Goal: Task Accomplishment & Management: Manage account settings

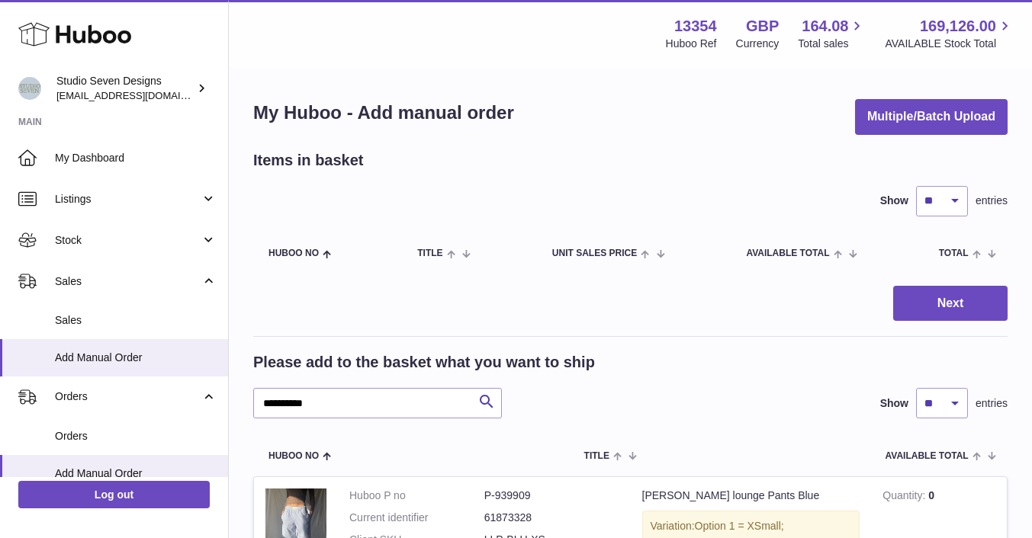
click at [83, 431] on span "Orders" at bounding box center [136, 436] width 162 height 14
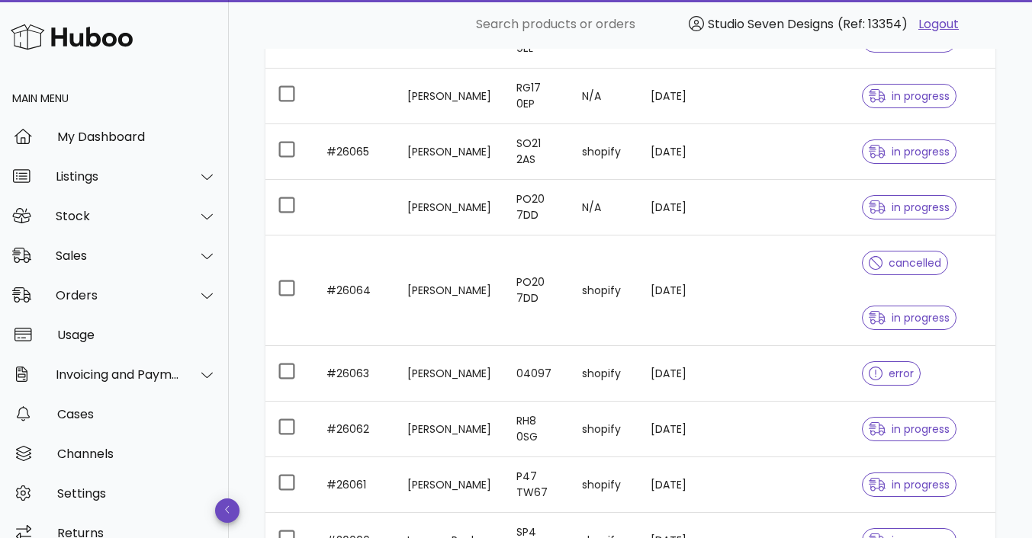
scroll to position [321, 0]
click at [772, 387] on td at bounding box center [811, 375] width 78 height 56
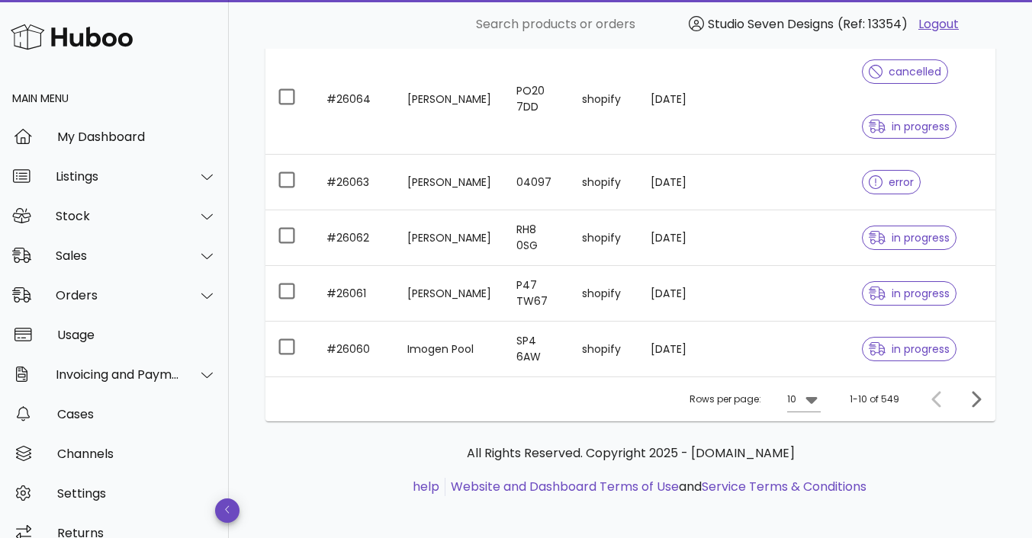
scroll to position [520, 0]
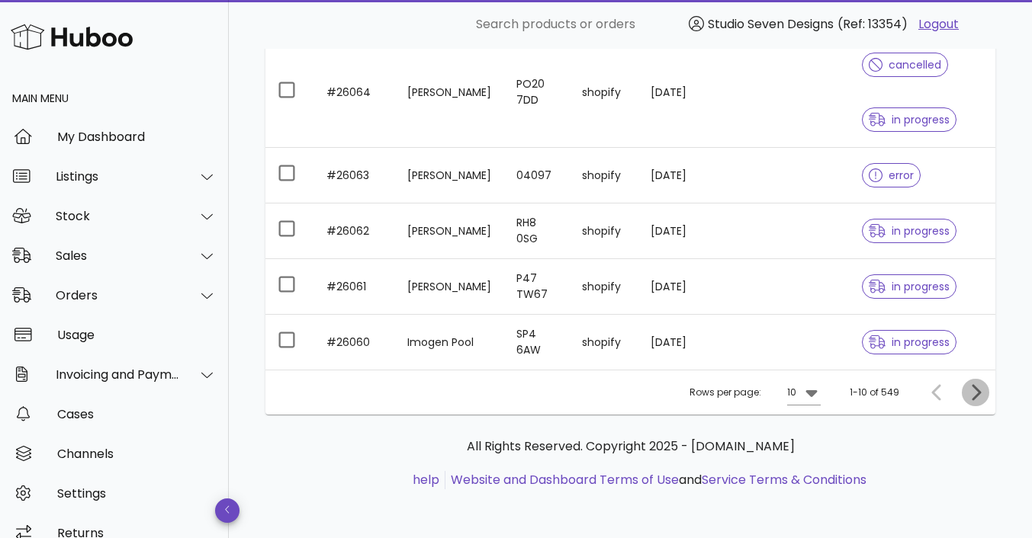
click at [976, 400] on icon "Next page" at bounding box center [975, 393] width 18 height 18
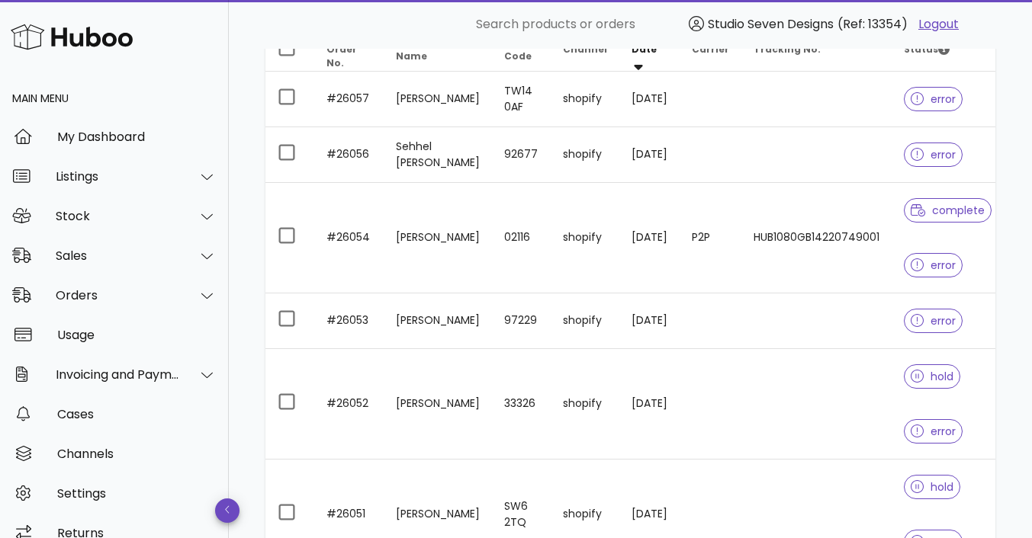
scroll to position [232, 0]
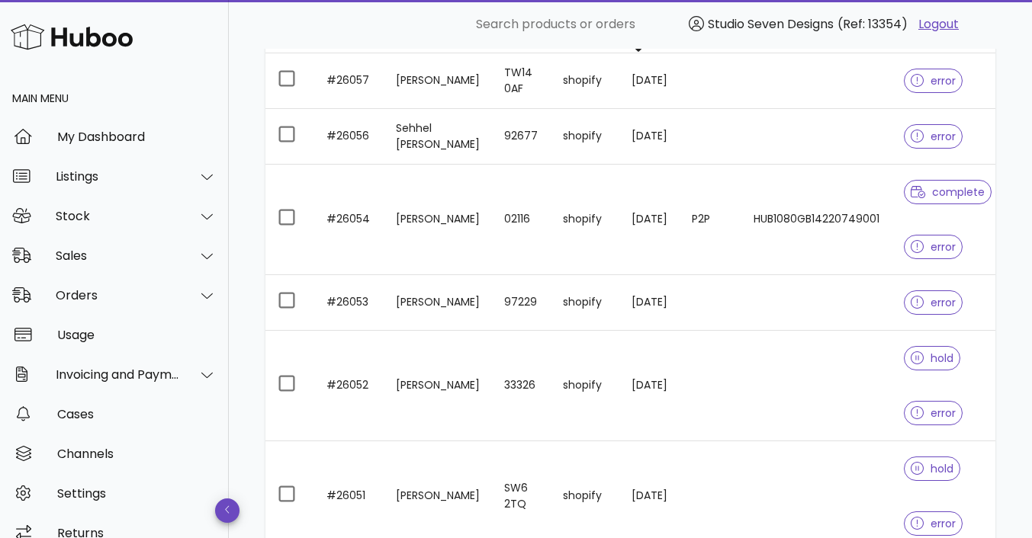
click at [831, 92] on td at bounding box center [816, 81] width 150 height 56
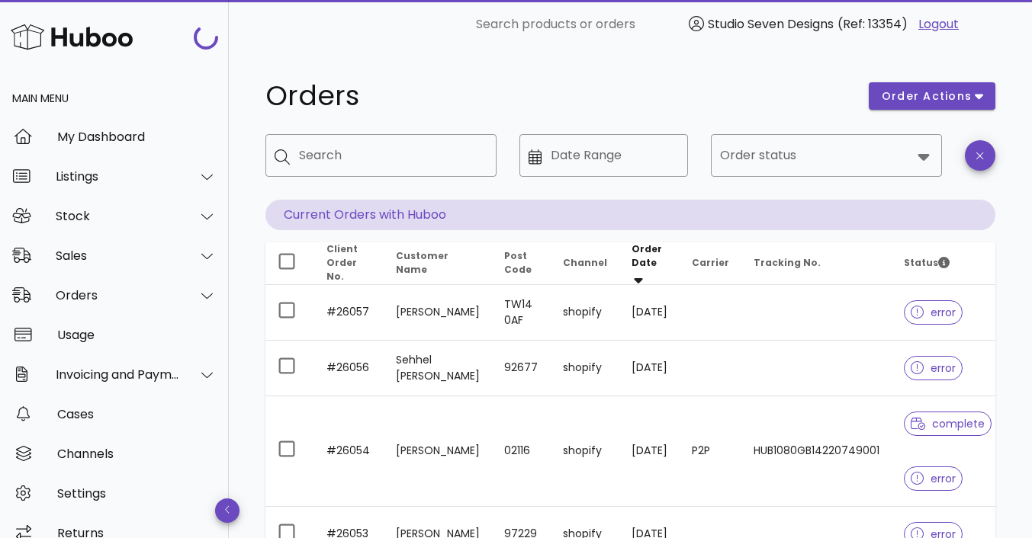
scroll to position [232, 0]
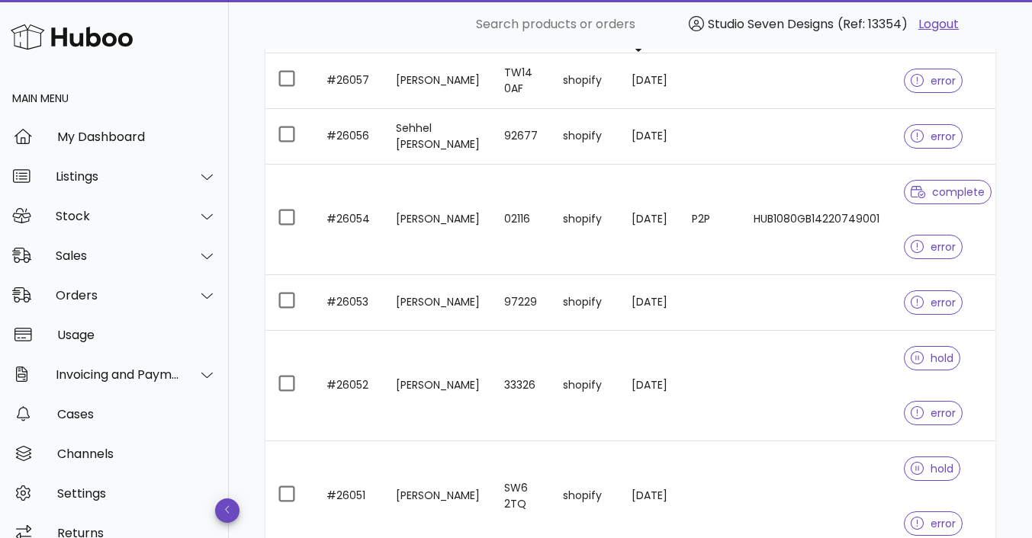
click at [818, 153] on td at bounding box center [816, 137] width 150 height 56
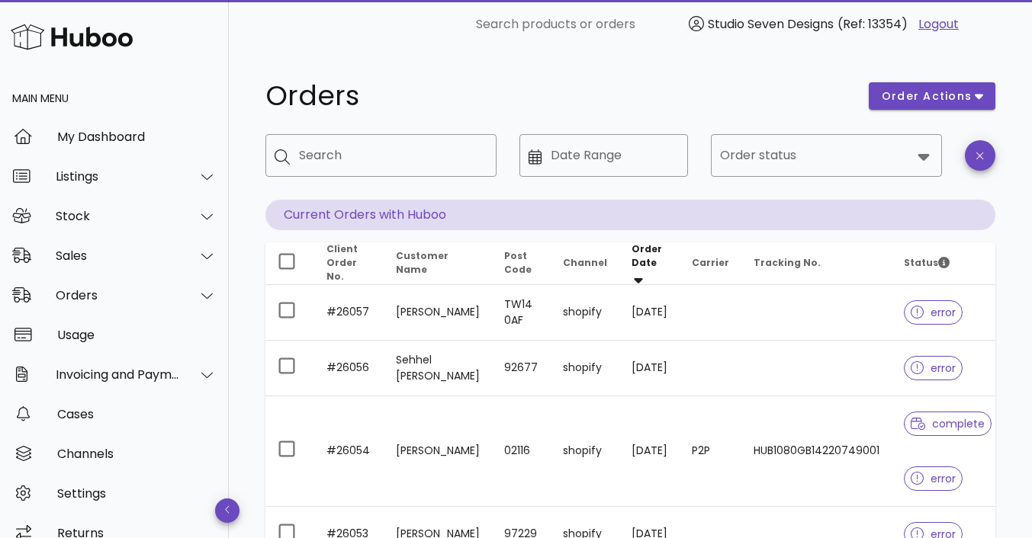
click at [927, 166] on div "Order status" at bounding box center [826, 155] width 213 height 43
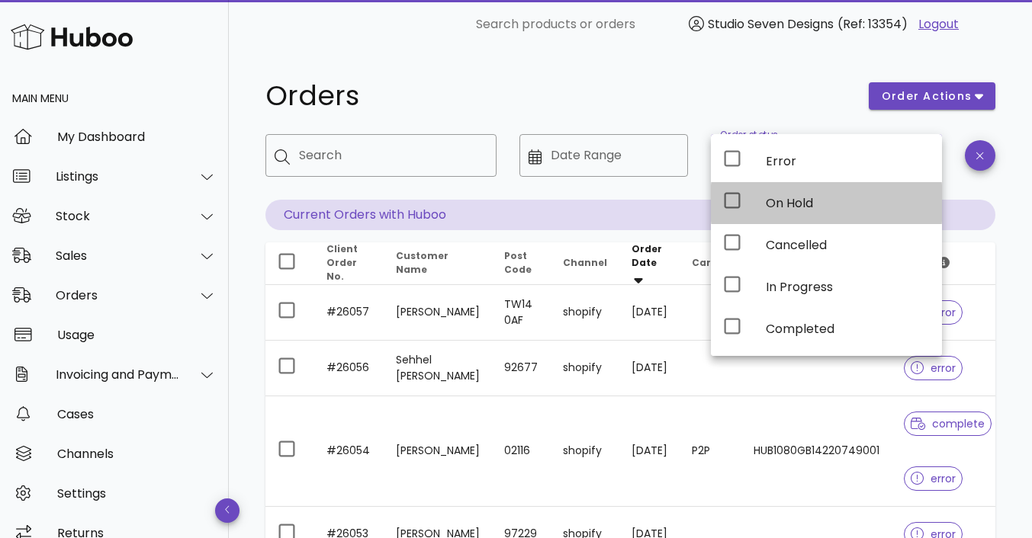
click at [734, 201] on icon at bounding box center [732, 200] width 18 height 18
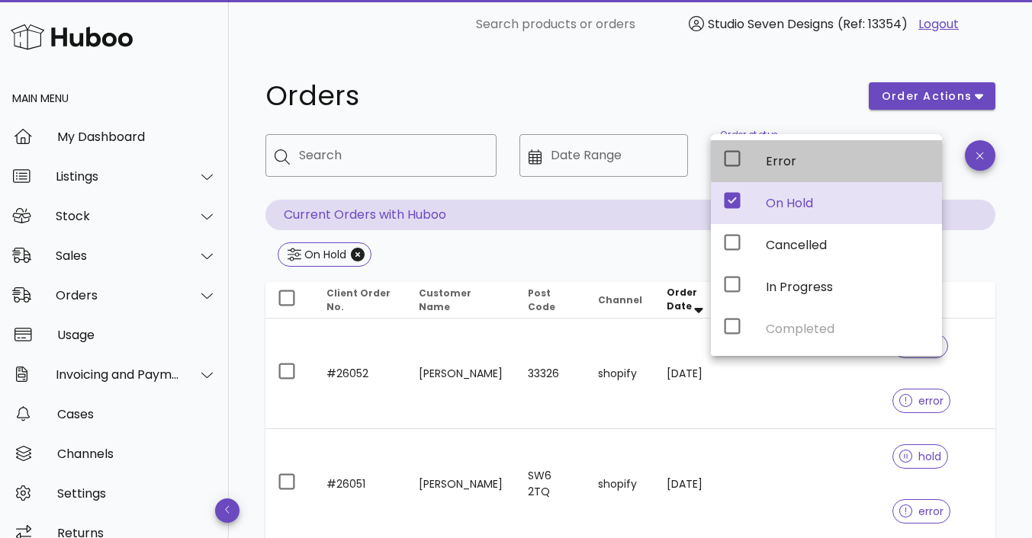
click at [731, 165] on icon at bounding box center [732, 158] width 18 height 18
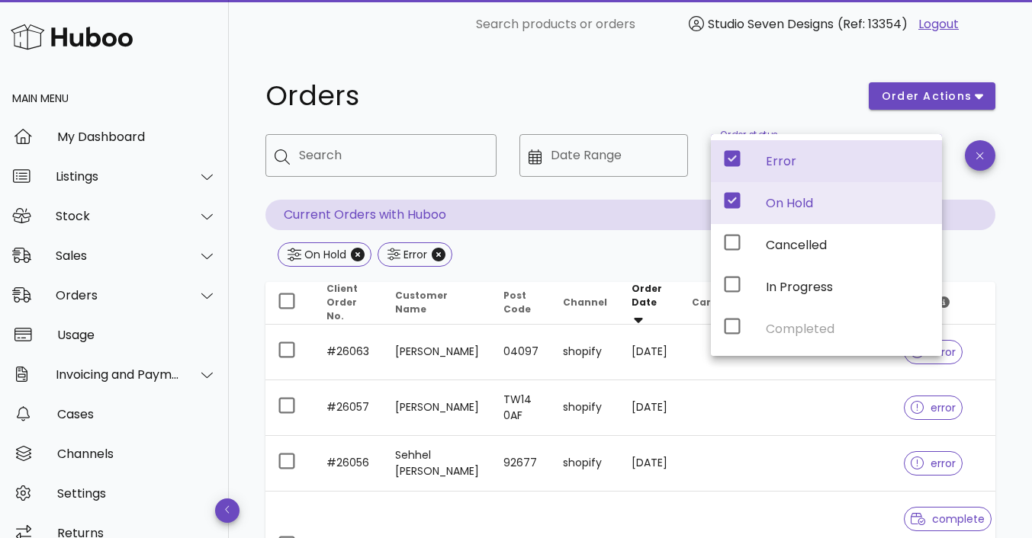
click at [763, 384] on td at bounding box center [816, 409] width 150 height 56
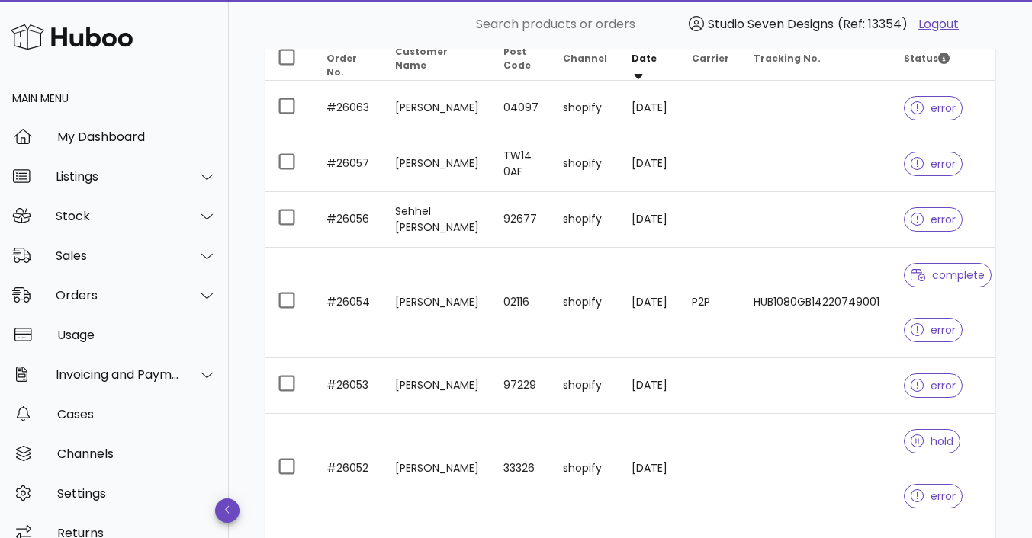
scroll to position [246, 0]
click at [849, 313] on td "HUB1080GB14220749001" at bounding box center [816, 301] width 150 height 111
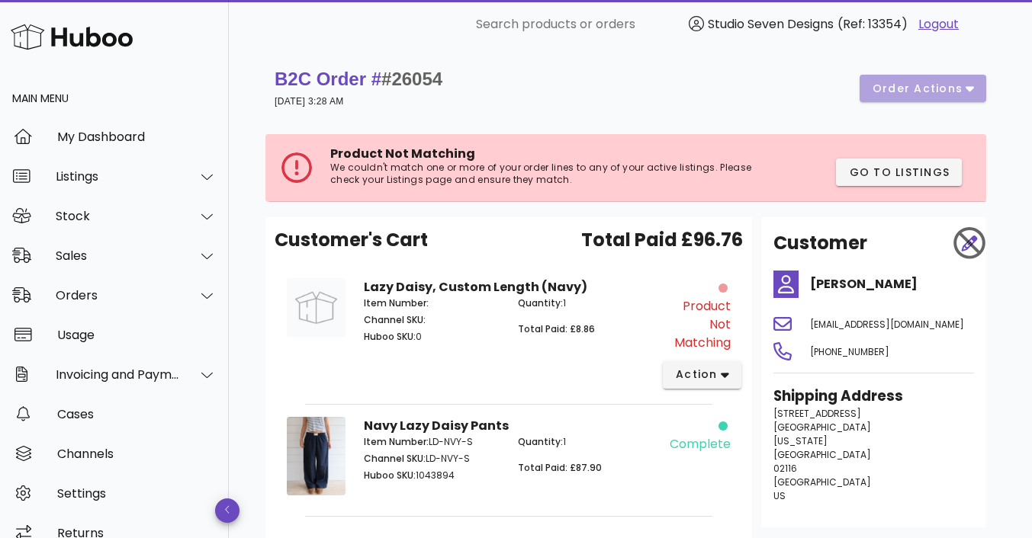
click at [943, 94] on div "B2C Order # #26054 15 August 2025 at 3:28 AM order actions" at bounding box center [631, 88] width 712 height 43
click at [956, 93] on div "B2C Order # #26054 15 August 2025 at 3:28 AM order actions" at bounding box center [631, 88] width 712 height 43
click at [721, 362] on button "action" at bounding box center [702, 375] width 79 height 27
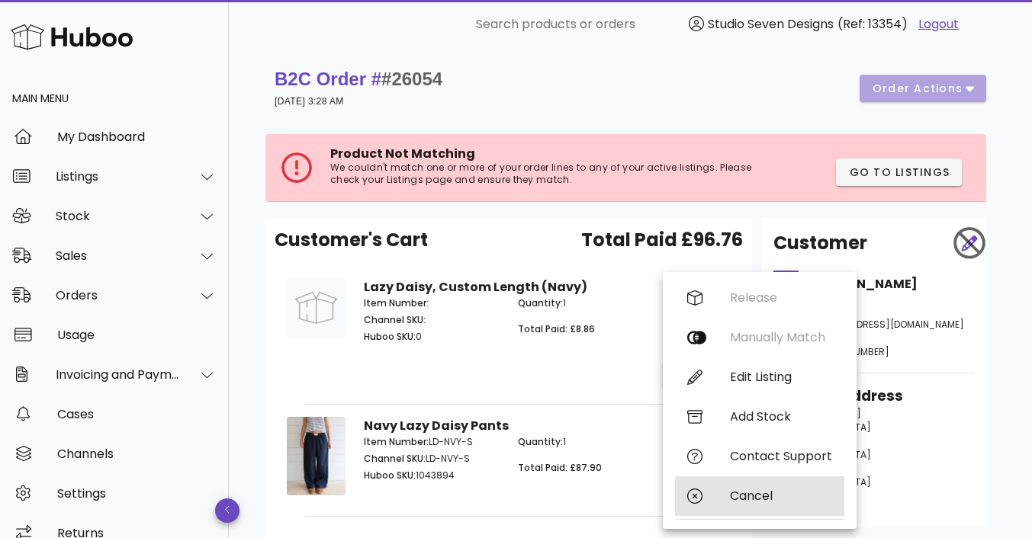
click at [746, 495] on div "Cancel" at bounding box center [781, 496] width 102 height 14
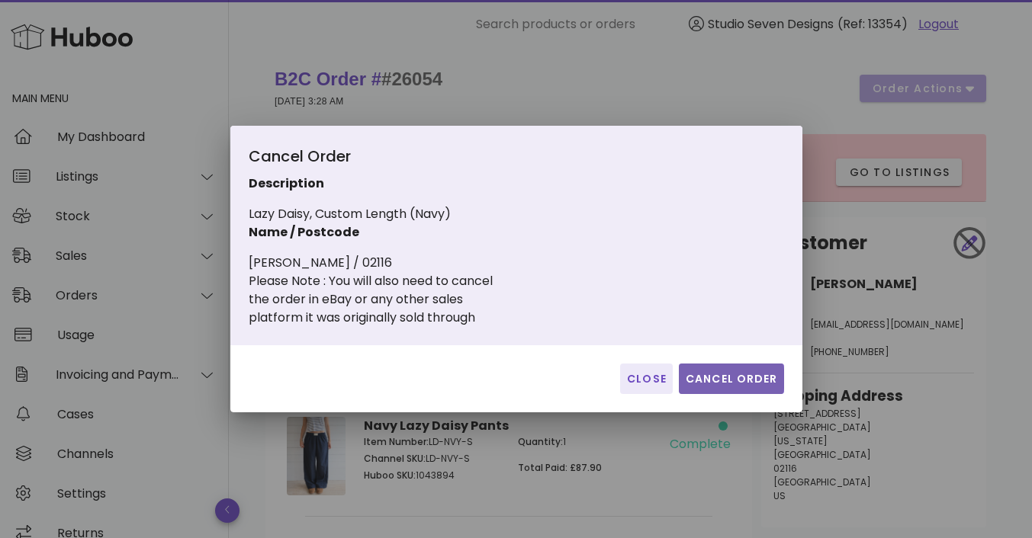
click at [741, 384] on span "Cancel Order" at bounding box center [731, 379] width 93 height 16
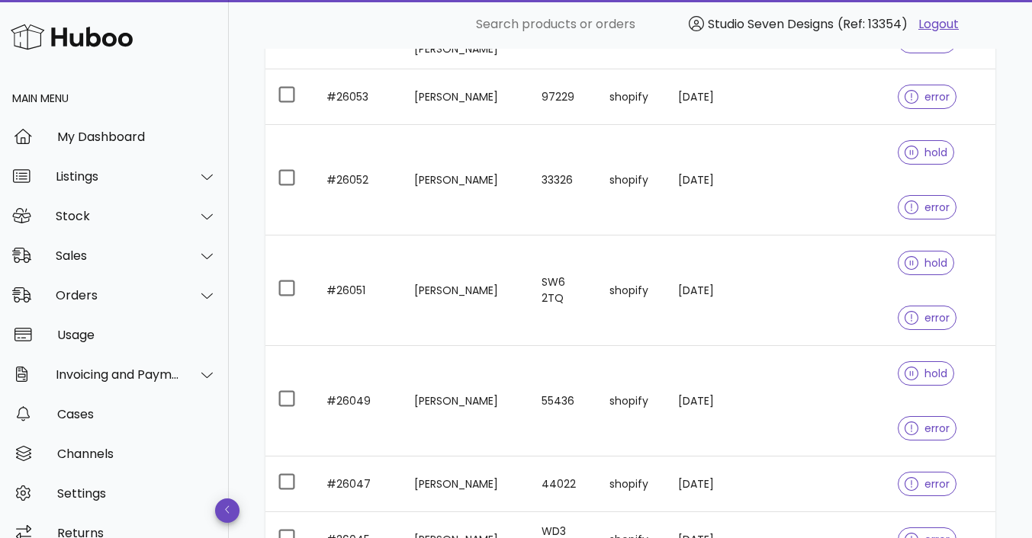
scroll to position [422, 0]
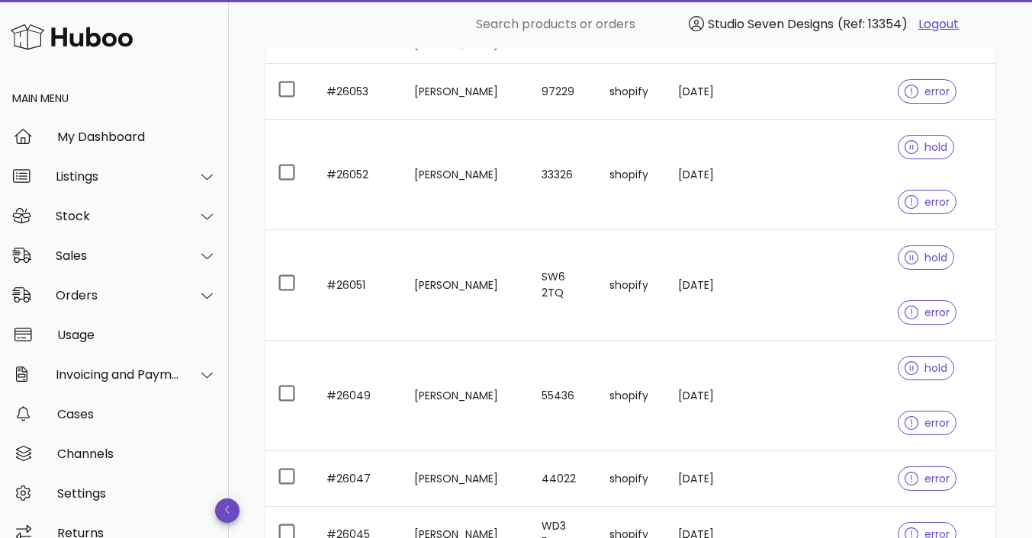
click at [833, 291] on td at bounding box center [845, 285] width 81 height 111
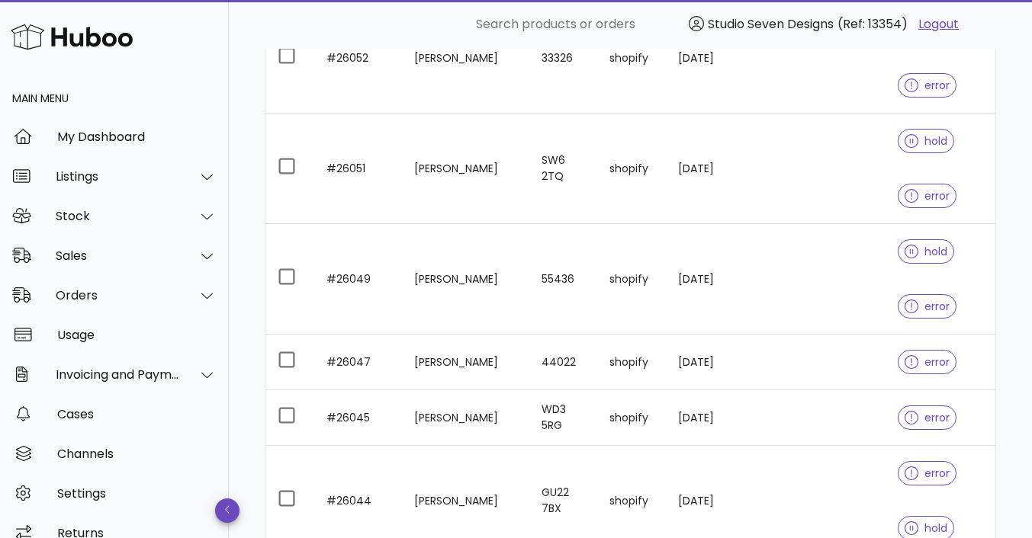
scroll to position [583, 0]
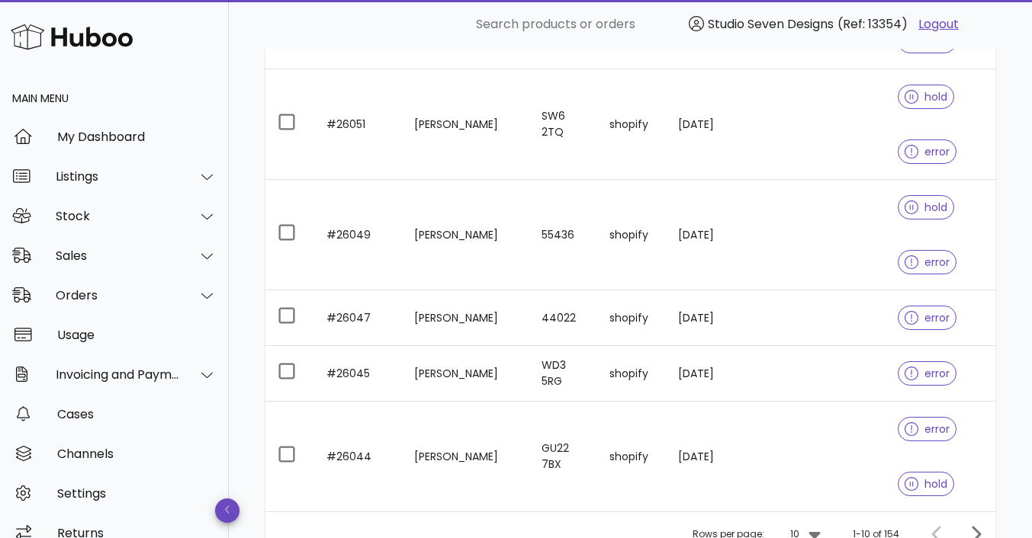
click at [833, 235] on td at bounding box center [845, 235] width 81 height 111
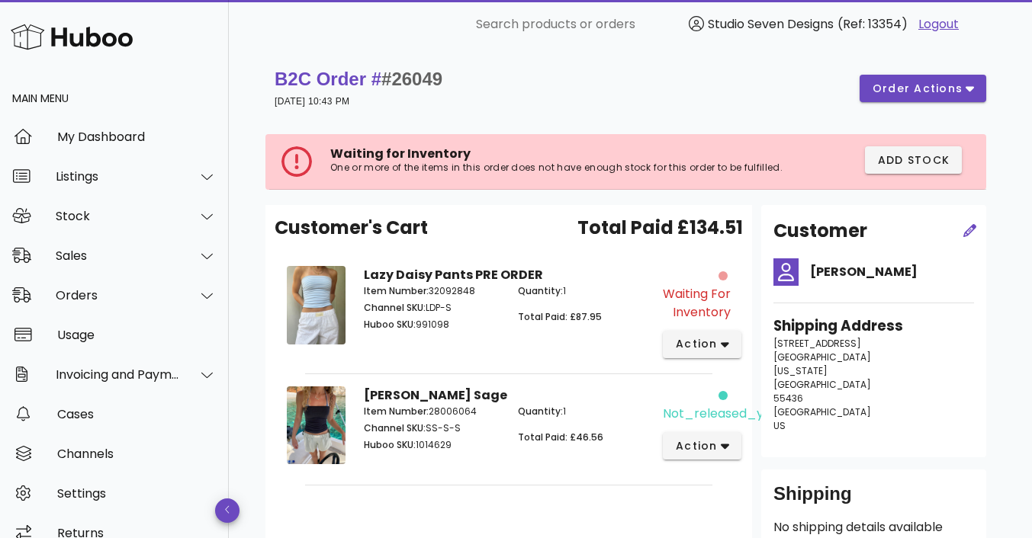
scroll to position [146, 0]
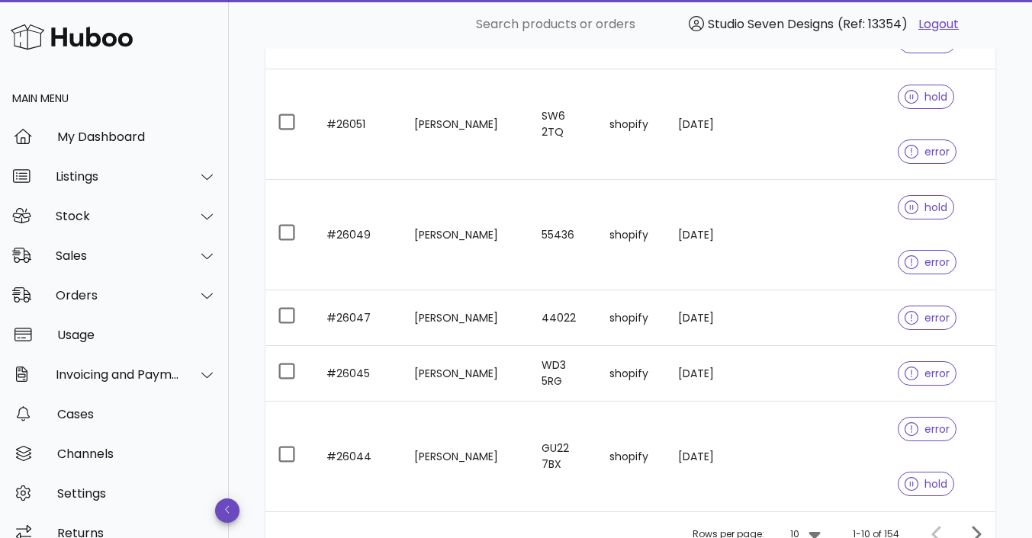
scroll to position [725, 0]
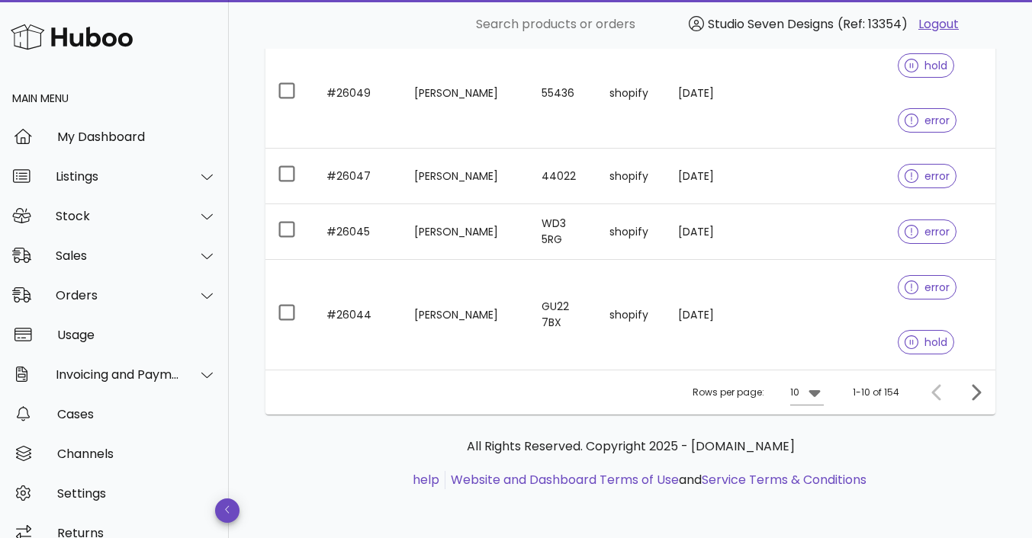
click at [835, 308] on td at bounding box center [845, 315] width 81 height 110
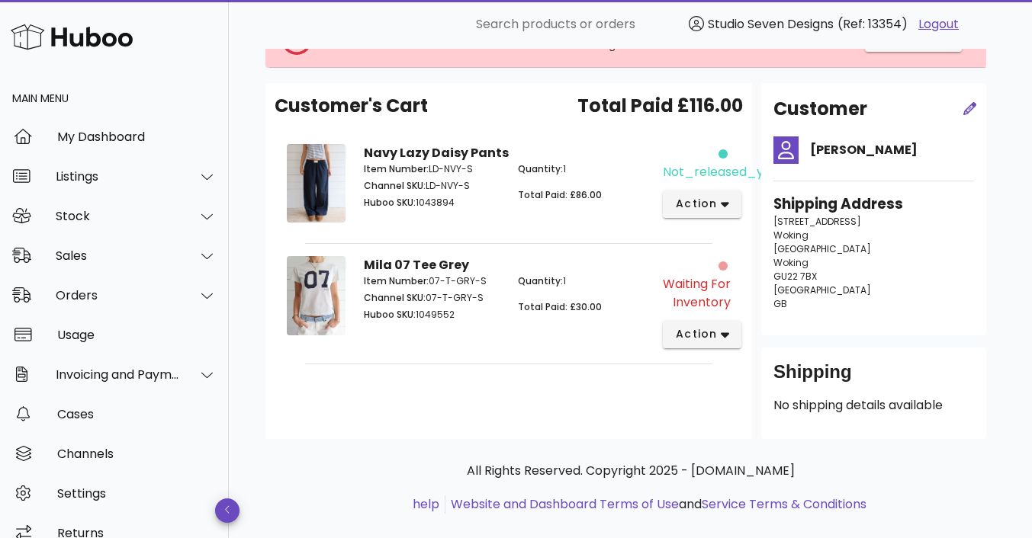
scroll to position [133, 0]
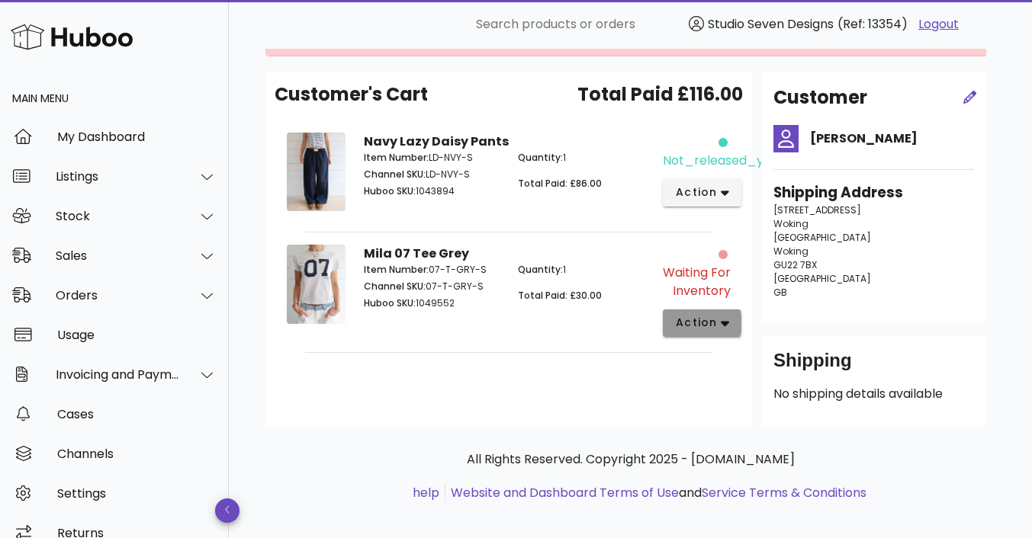
click at [725, 330] on icon "button" at bounding box center [725, 324] width 8 height 14
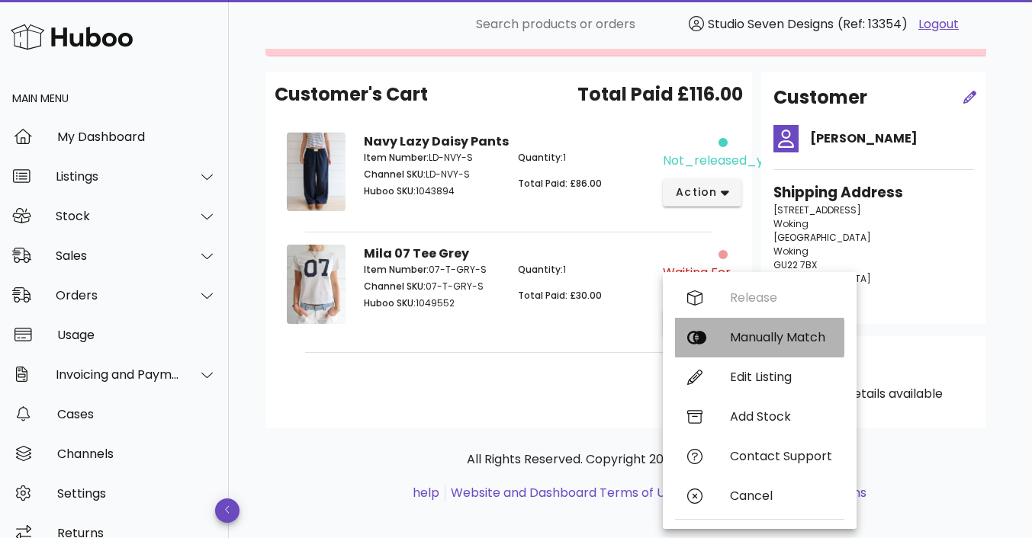
click at [769, 339] on div "Manually Match" at bounding box center [781, 337] width 102 height 14
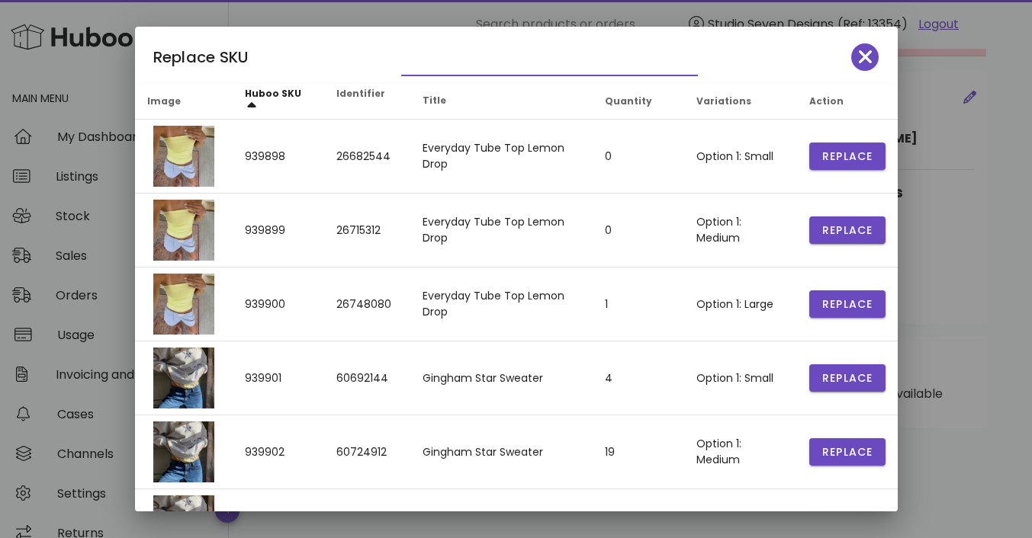
click at [426, 65] on input "text" at bounding box center [538, 63] width 275 height 24
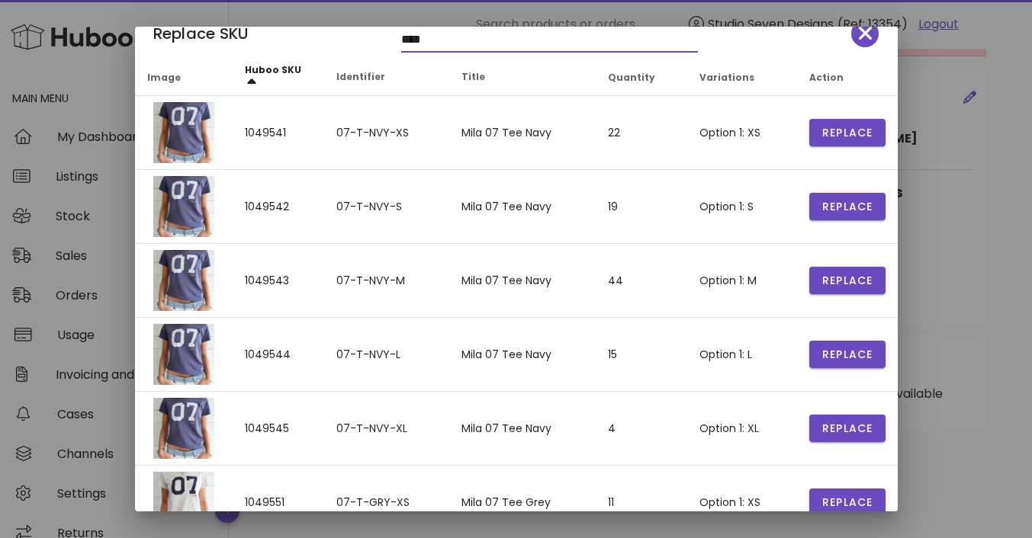
scroll to position [0, 0]
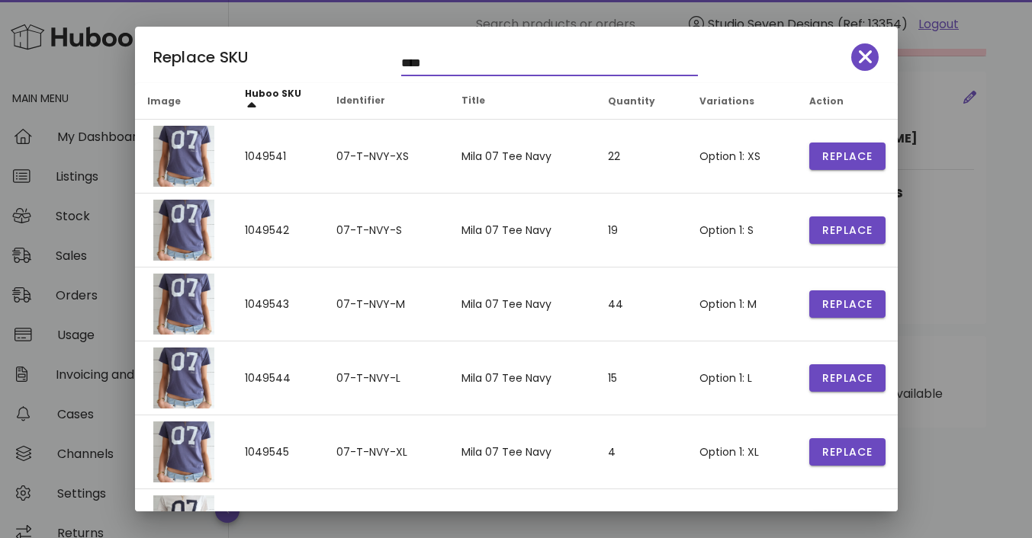
type input "****"
click at [860, 55] on icon "button" at bounding box center [866, 57] width 14 height 21
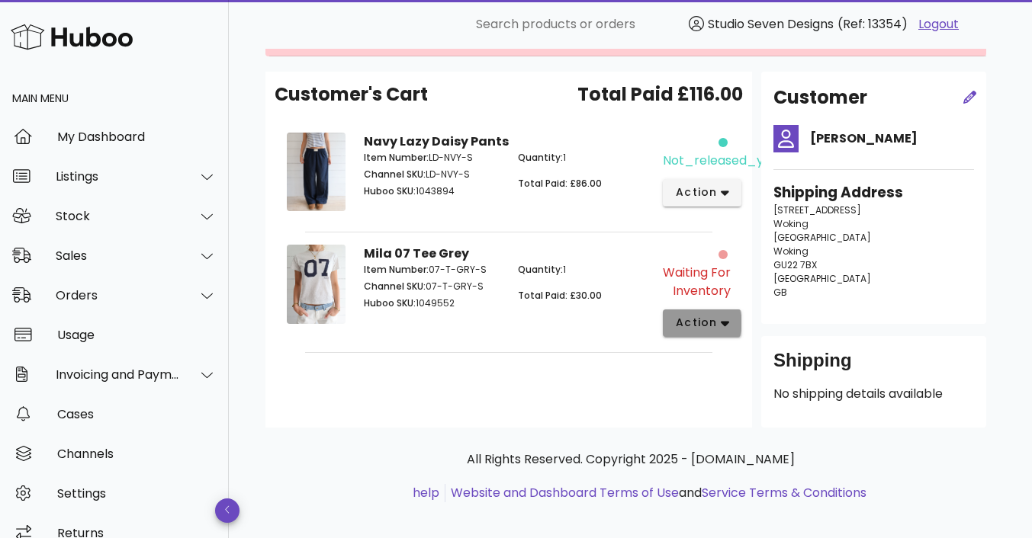
click at [699, 331] on span "action" at bounding box center [696, 323] width 43 height 16
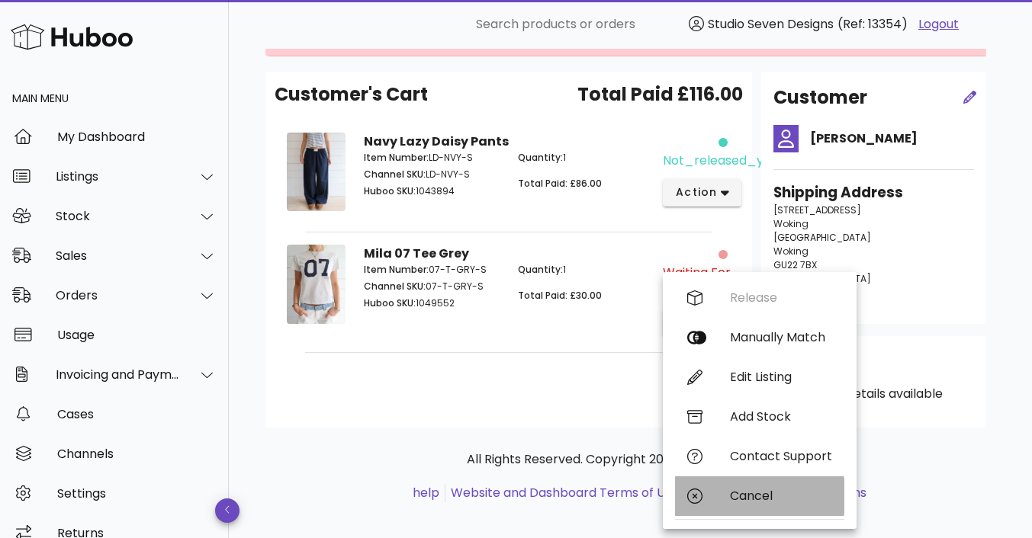
click at [766, 492] on div "Cancel" at bounding box center [781, 496] width 102 height 14
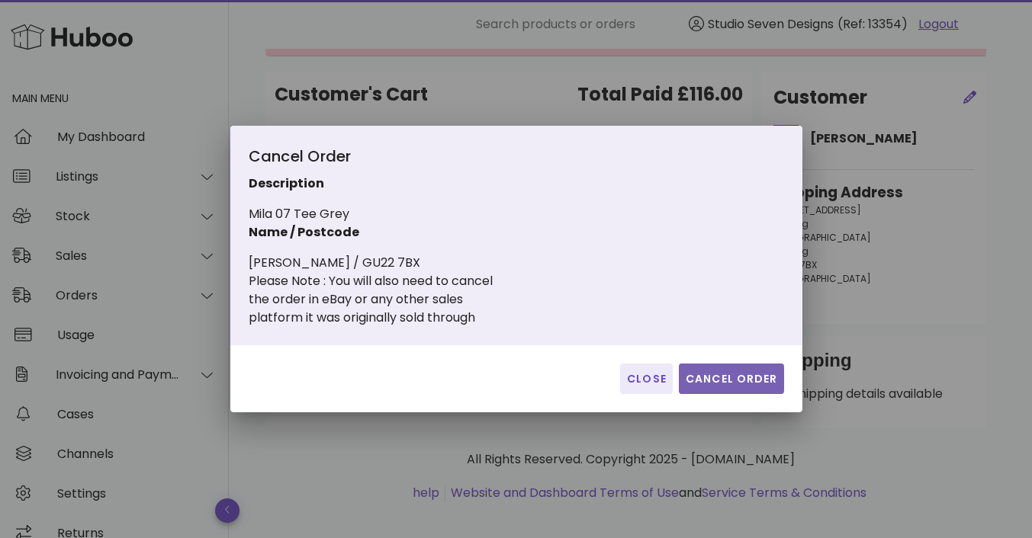
click at [747, 379] on span "Cancel Order" at bounding box center [731, 379] width 93 height 16
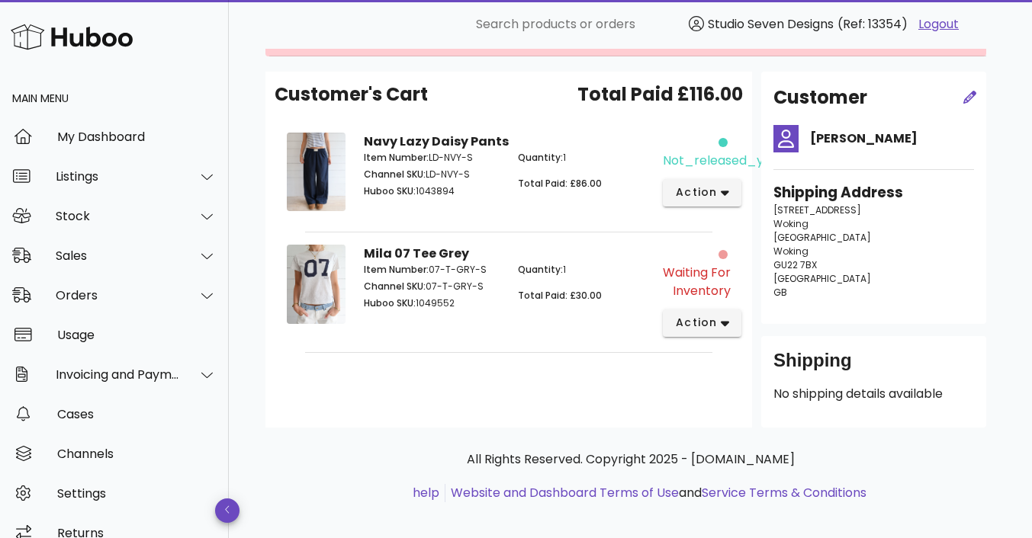
scroll to position [47, 0]
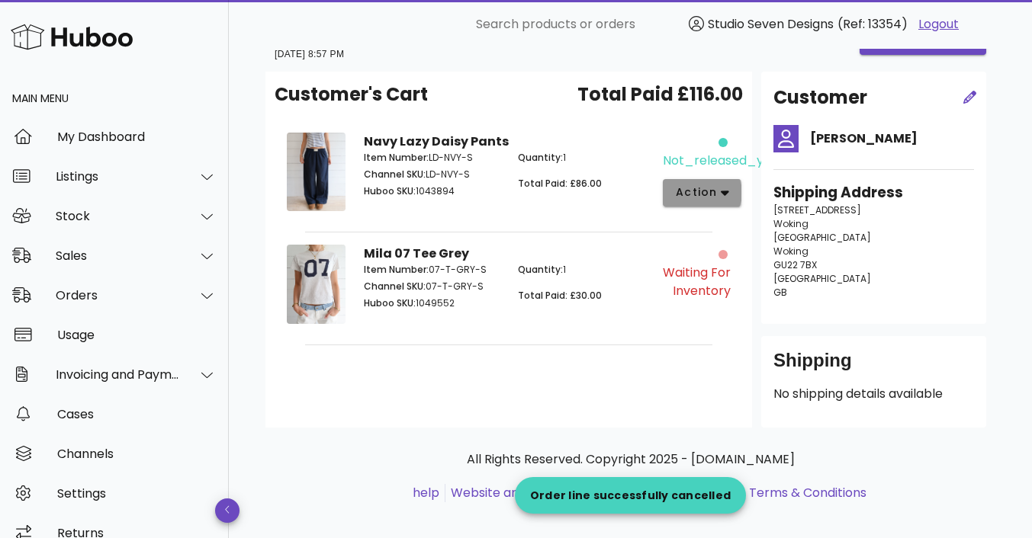
click at [730, 187] on button "action" at bounding box center [702, 192] width 79 height 27
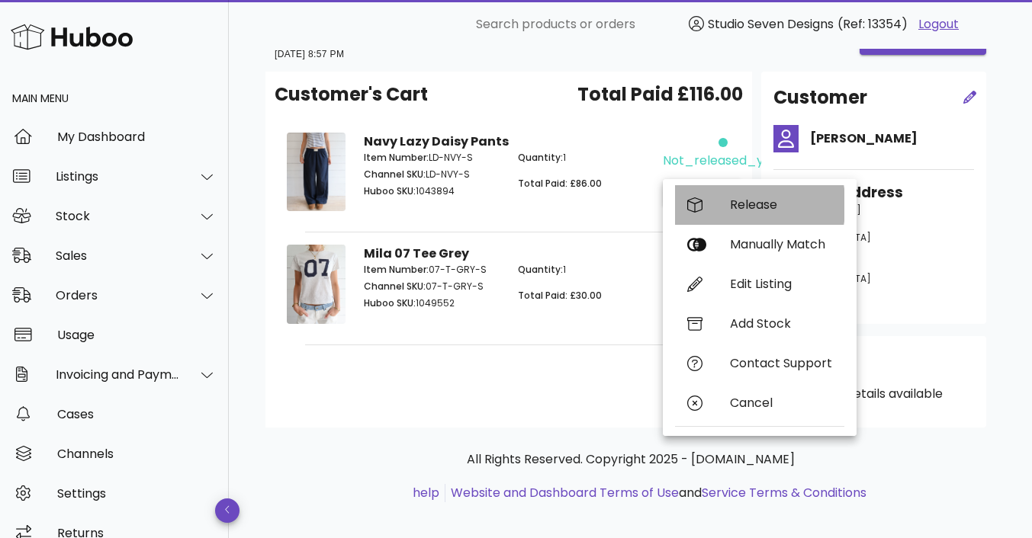
click at [754, 207] on div "Release" at bounding box center [781, 205] width 102 height 14
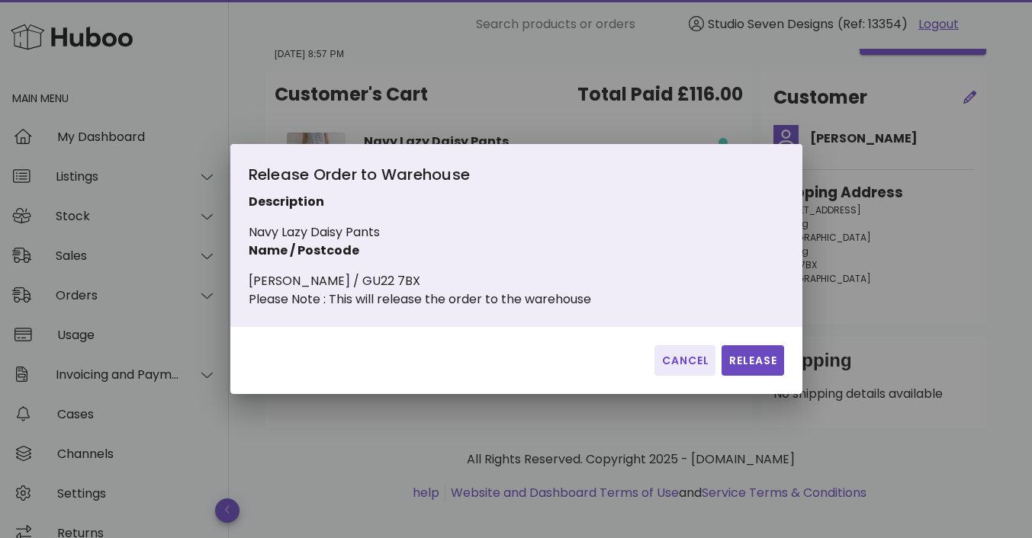
click at [857, 272] on div at bounding box center [516, 269] width 1032 height 538
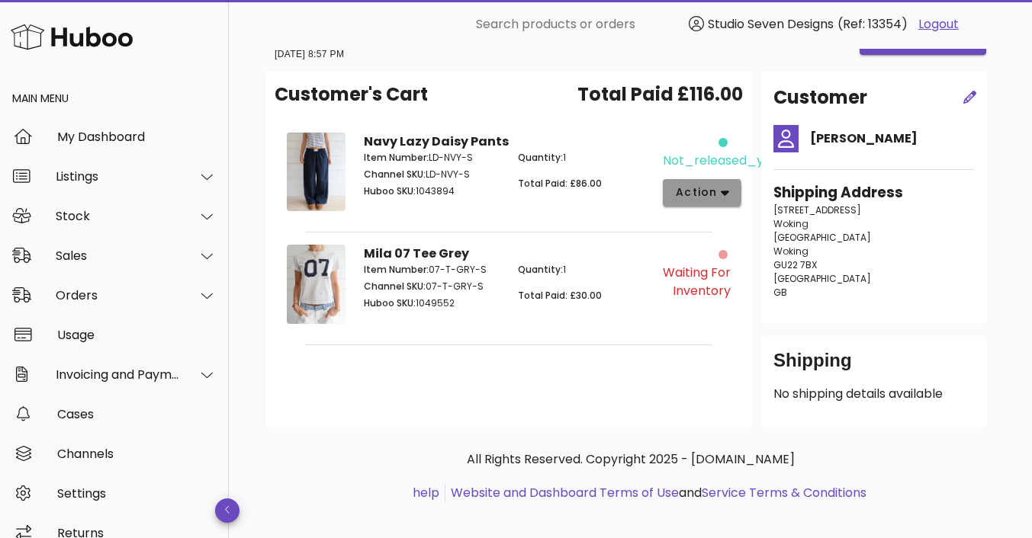
click at [722, 186] on icon "button" at bounding box center [725, 193] width 8 height 14
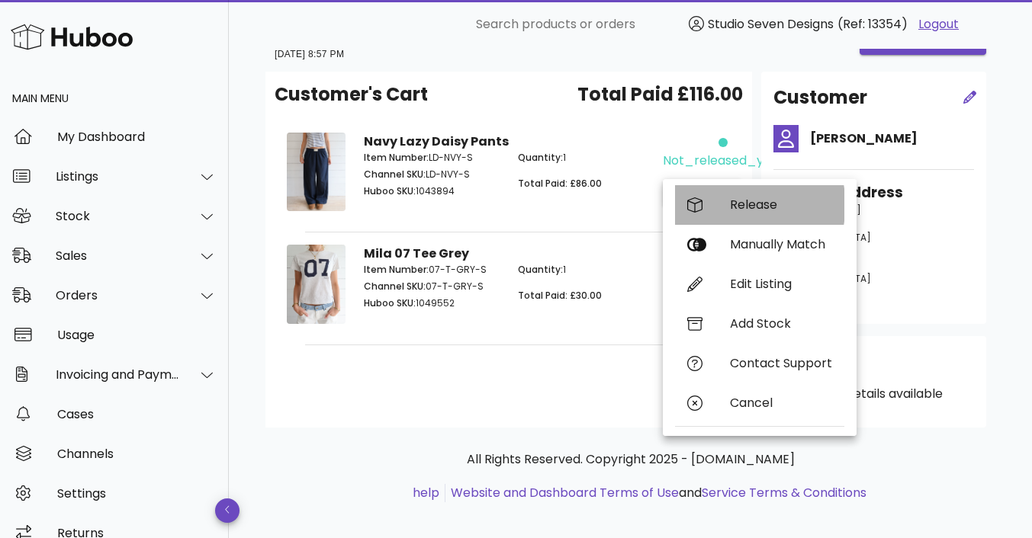
click at [763, 212] on div "Release" at bounding box center [781, 205] width 102 height 14
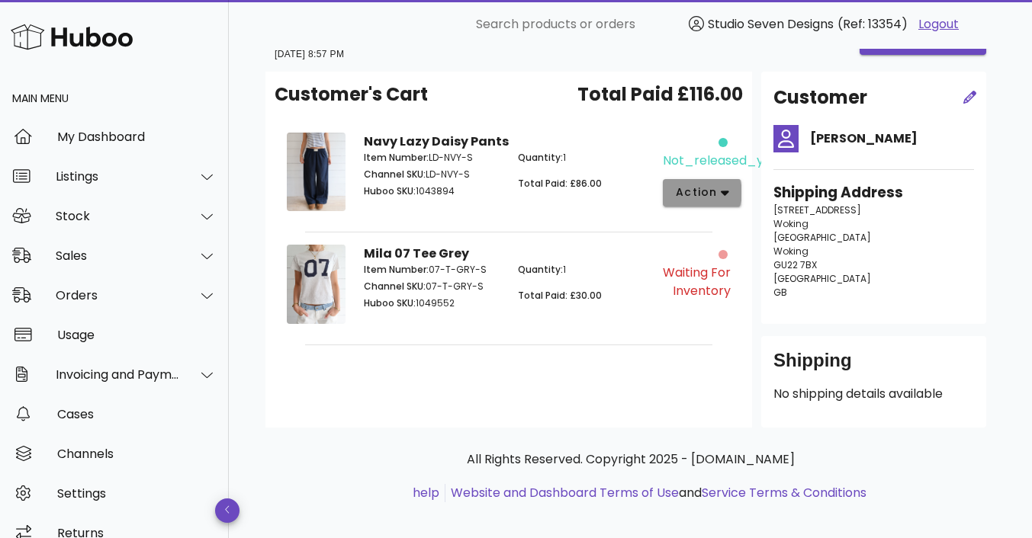
click at [718, 194] on span "action" at bounding box center [702, 193] width 54 height 16
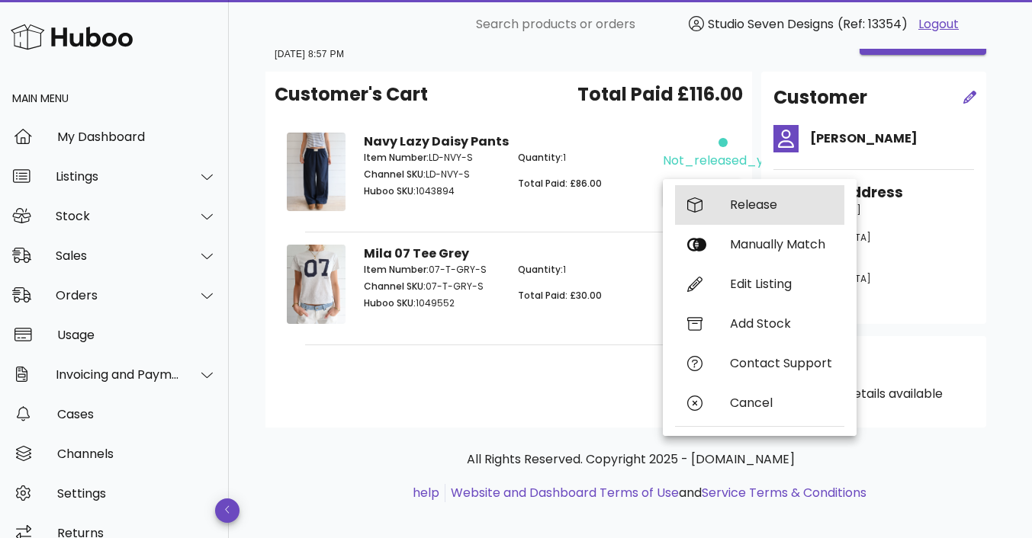
click at [764, 206] on div "Release" at bounding box center [781, 205] width 102 height 14
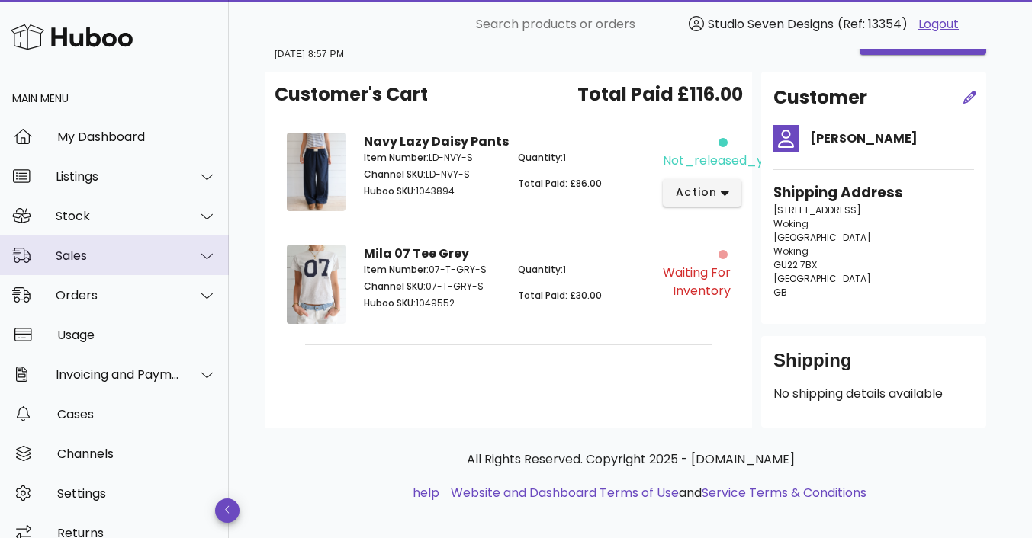
click at [88, 261] on div "Sales" at bounding box center [118, 256] width 124 height 14
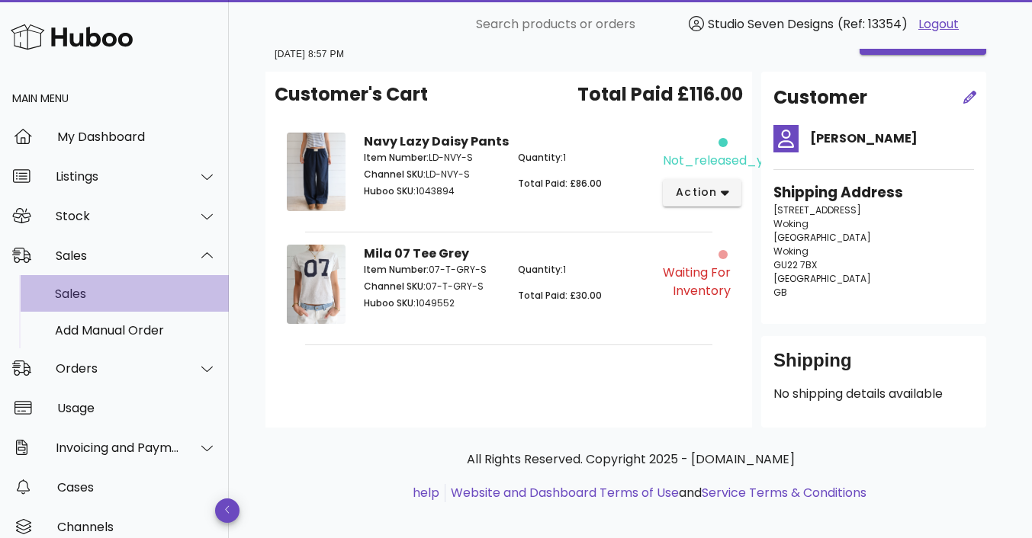
click at [87, 291] on div "Sales" at bounding box center [136, 294] width 162 height 14
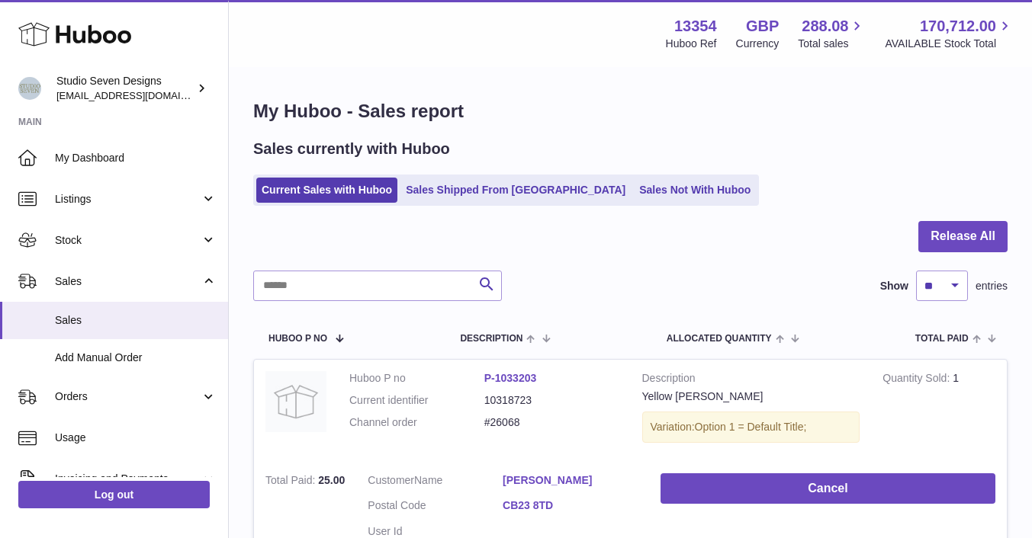
click at [634, 194] on link "Sales Not With Huboo" at bounding box center [695, 190] width 122 height 25
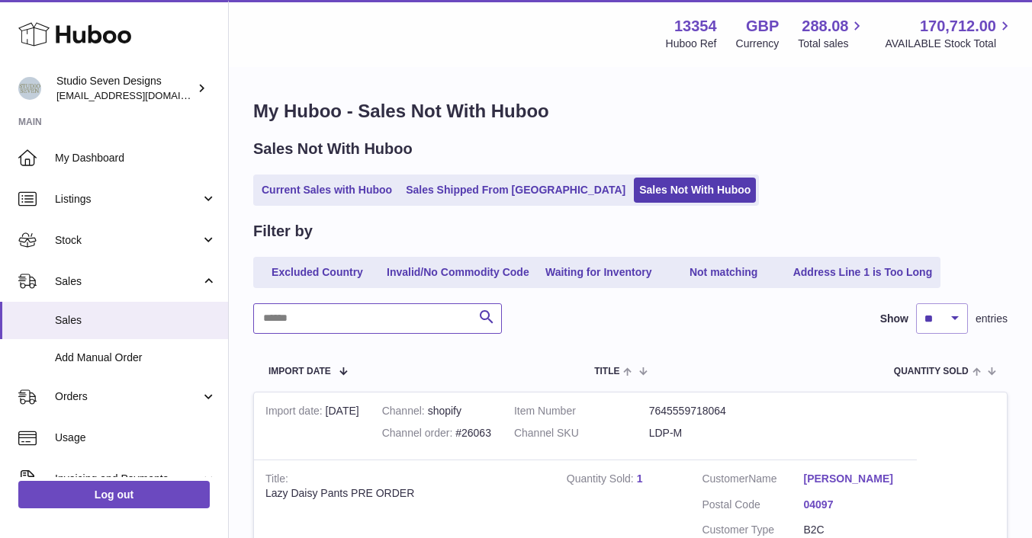
click at [304, 310] on input "text" at bounding box center [377, 319] width 249 height 31
click at [92, 400] on span "Orders" at bounding box center [128, 397] width 146 height 14
click at [77, 425] on link "Orders" at bounding box center [114, 436] width 228 height 37
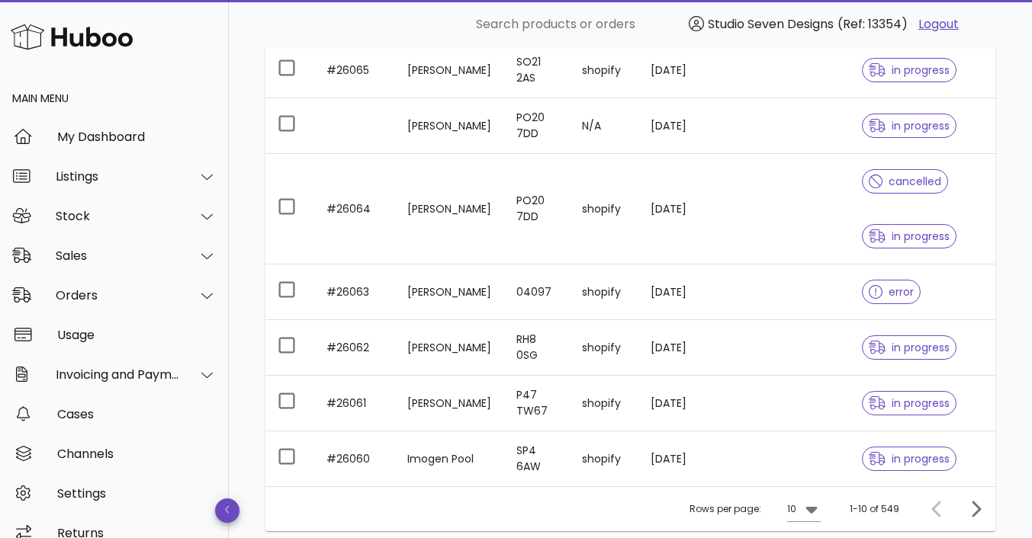
scroll to position [465, 0]
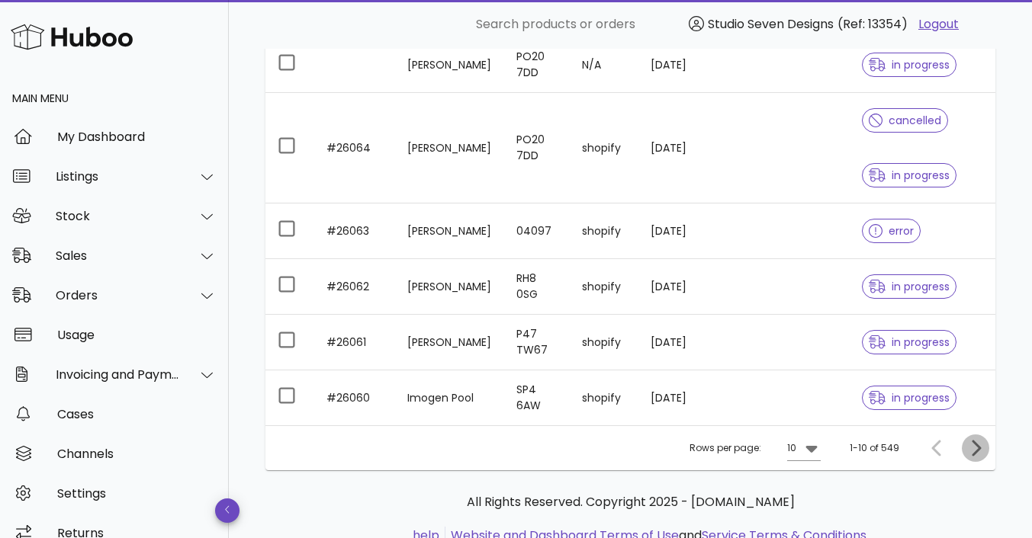
click at [976, 448] on icon "Next page" at bounding box center [975, 448] width 18 height 18
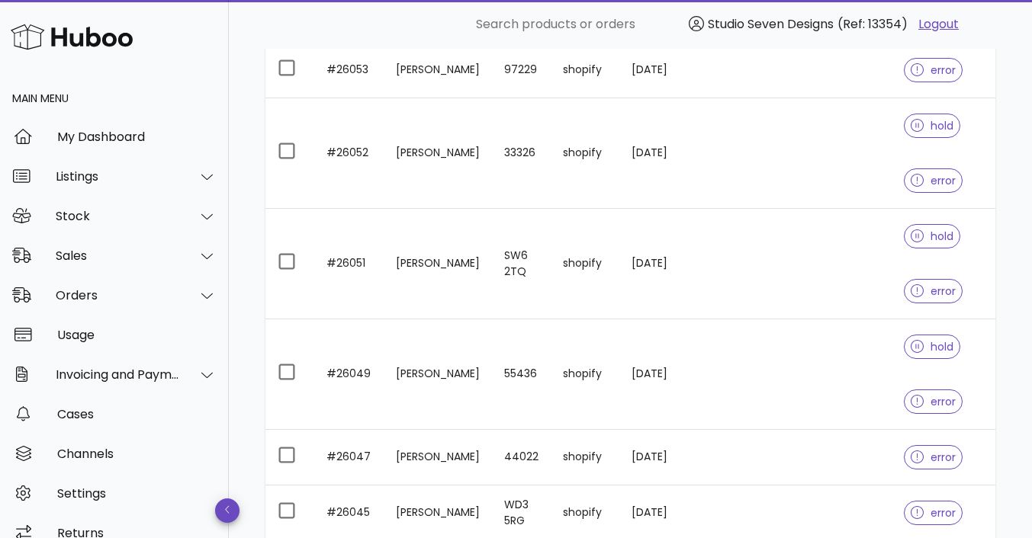
click at [832, 150] on td at bounding box center [816, 153] width 150 height 111
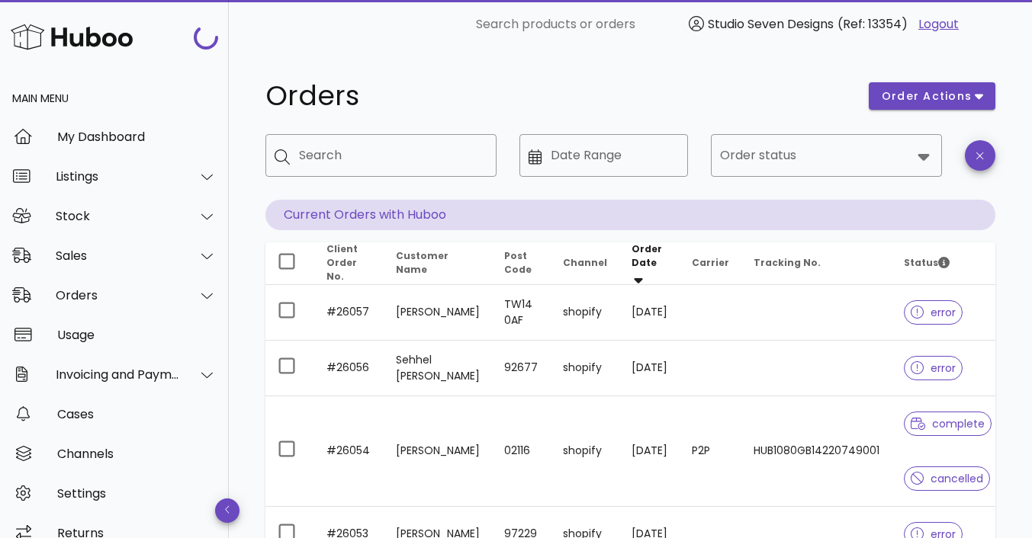
scroll to position [465, 0]
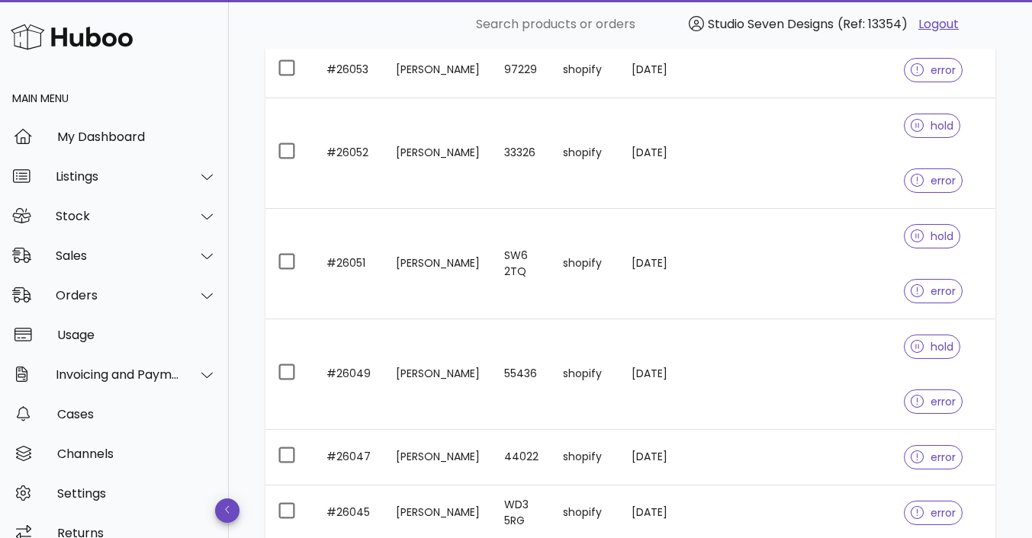
click at [812, 289] on td at bounding box center [816, 264] width 150 height 111
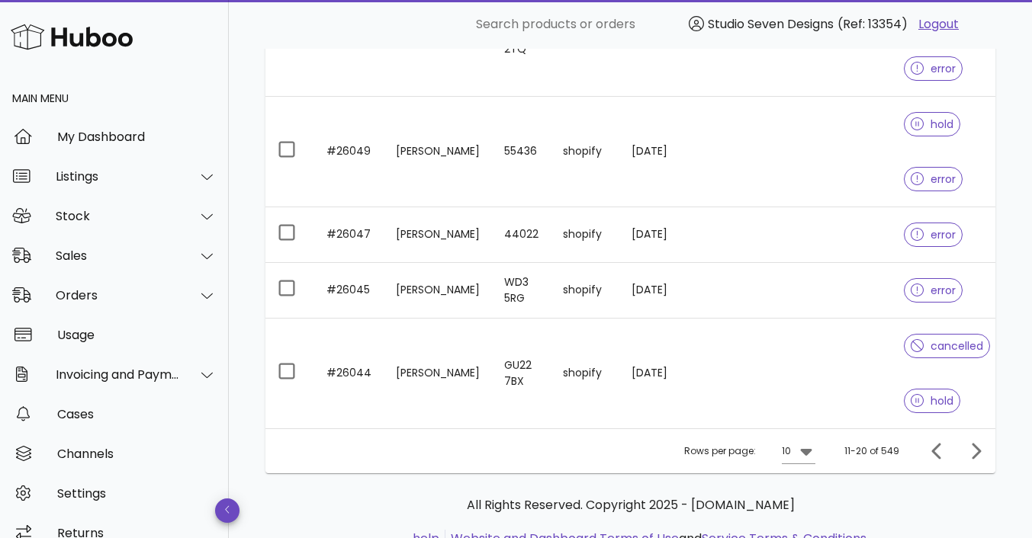
scroll to position [688, 0]
click at [837, 384] on td at bounding box center [816, 373] width 150 height 110
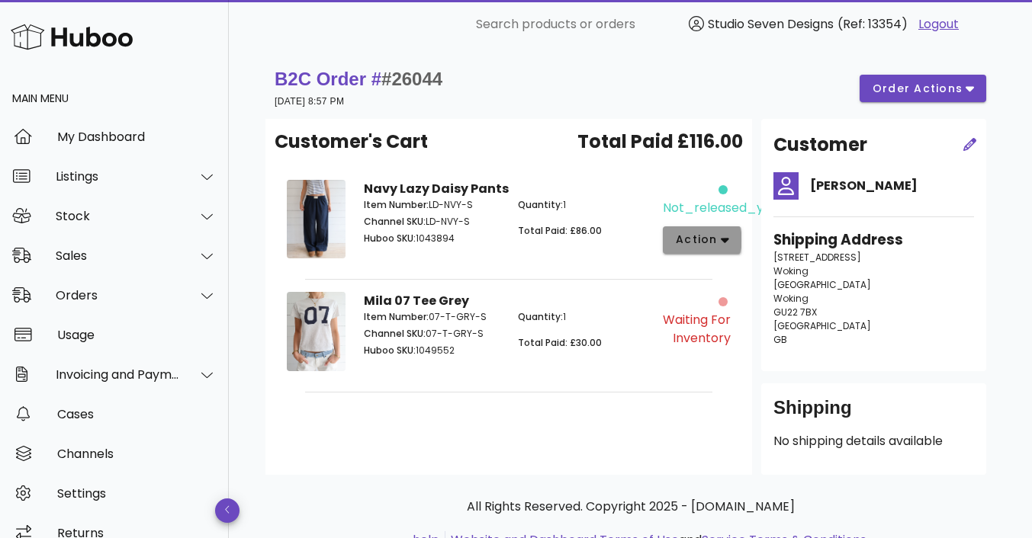
click at [732, 239] on button "action" at bounding box center [702, 240] width 79 height 27
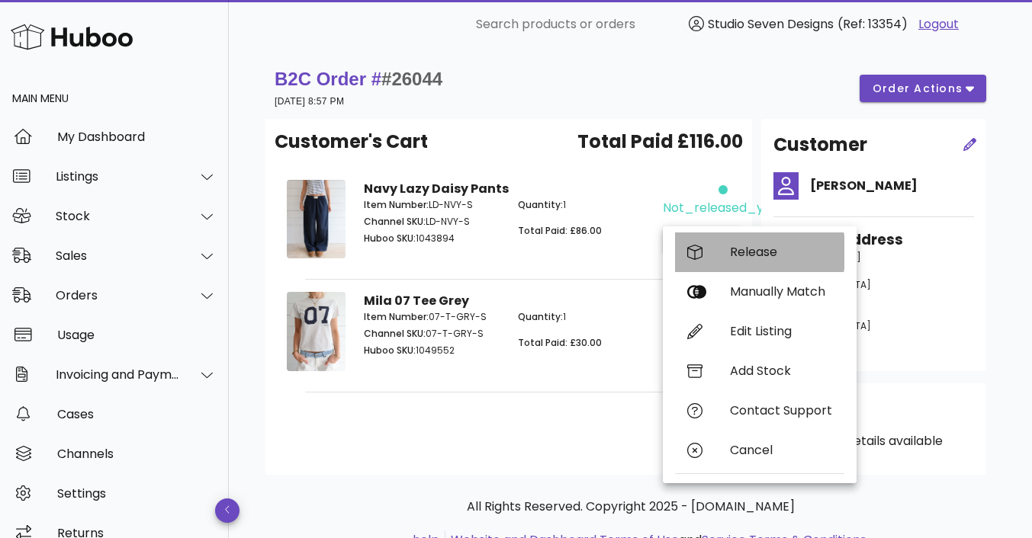
click at [746, 246] on div "Release" at bounding box center [781, 252] width 102 height 14
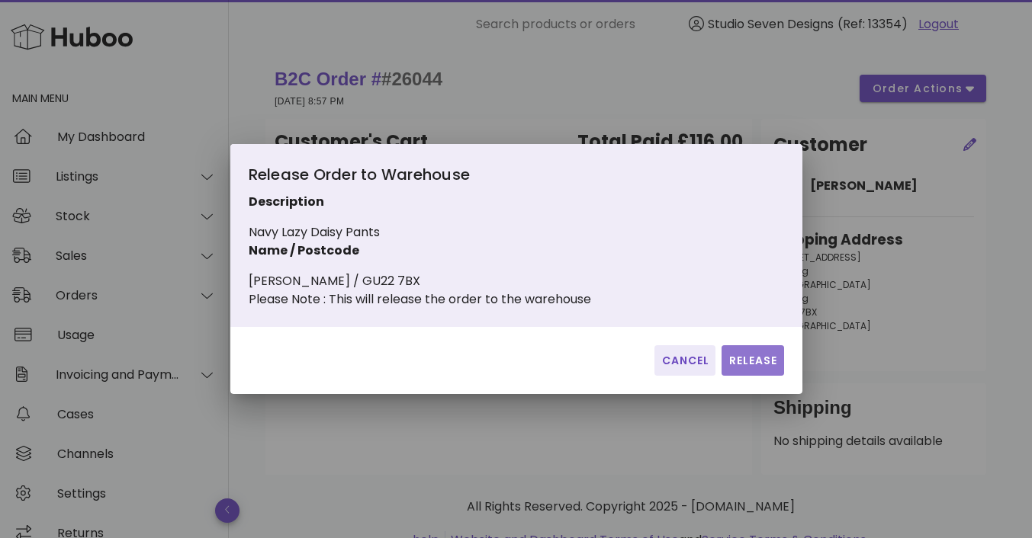
click at [762, 369] on span "Release" at bounding box center [753, 361] width 50 height 16
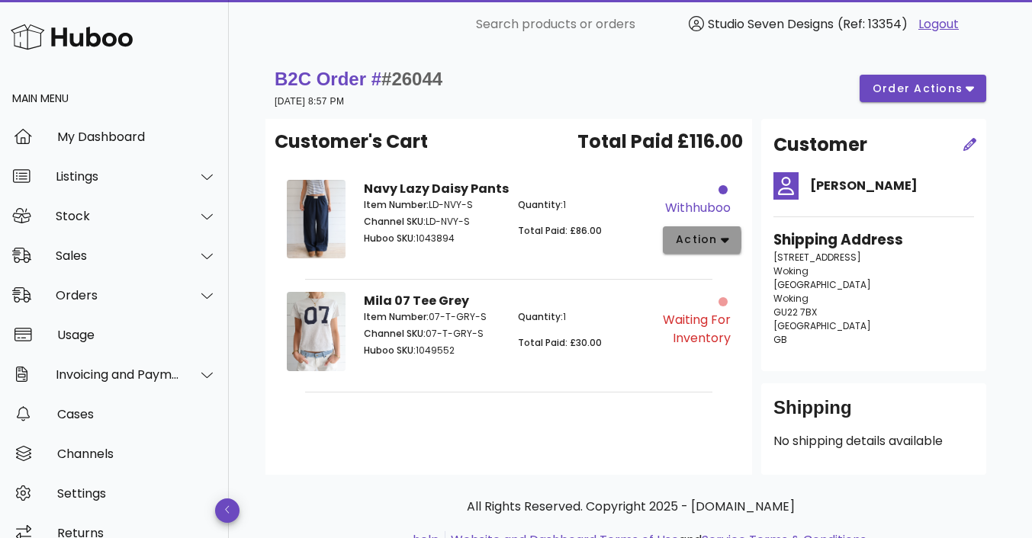
click at [725, 243] on icon "button" at bounding box center [725, 240] width 8 height 14
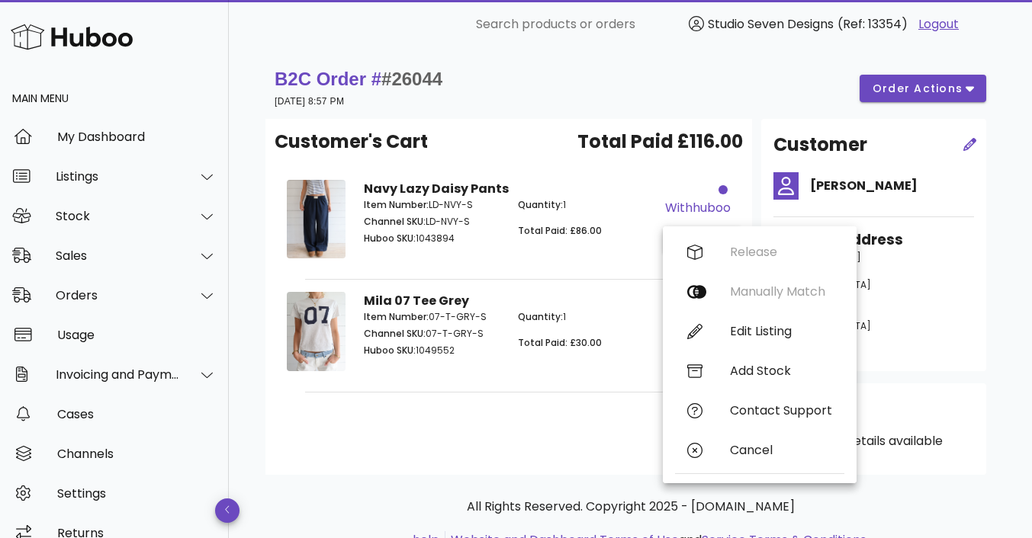
click at [630, 253] on div "Quantity: 1 Total Paid: £86.00" at bounding box center [586, 224] width 154 height 70
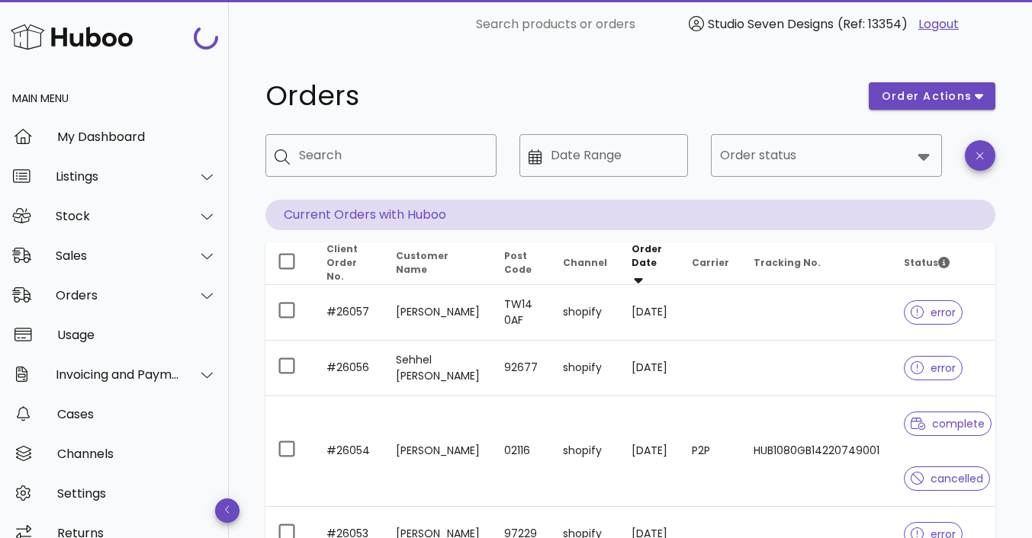
scroll to position [688, 0]
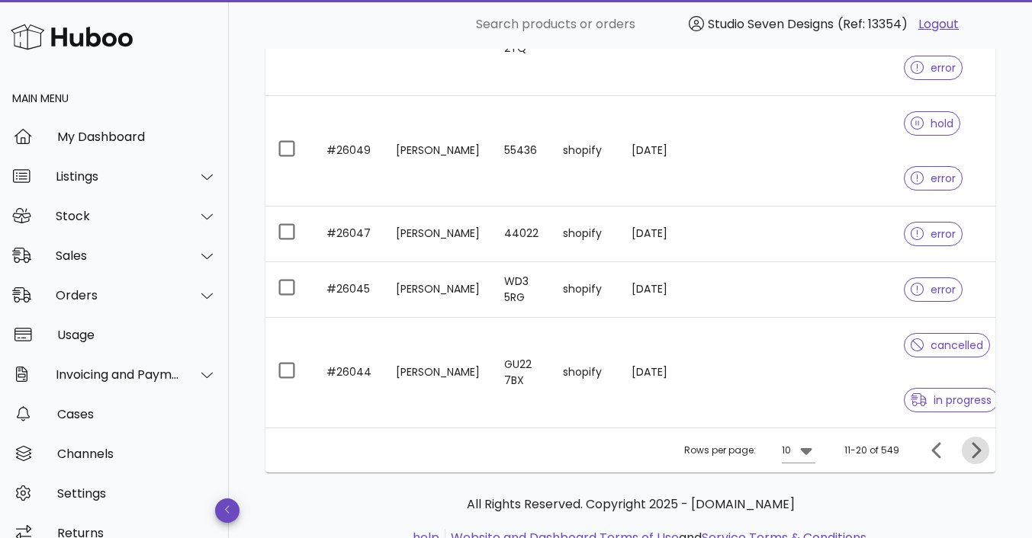
click at [977, 460] on icon "Next page" at bounding box center [975, 451] width 18 height 18
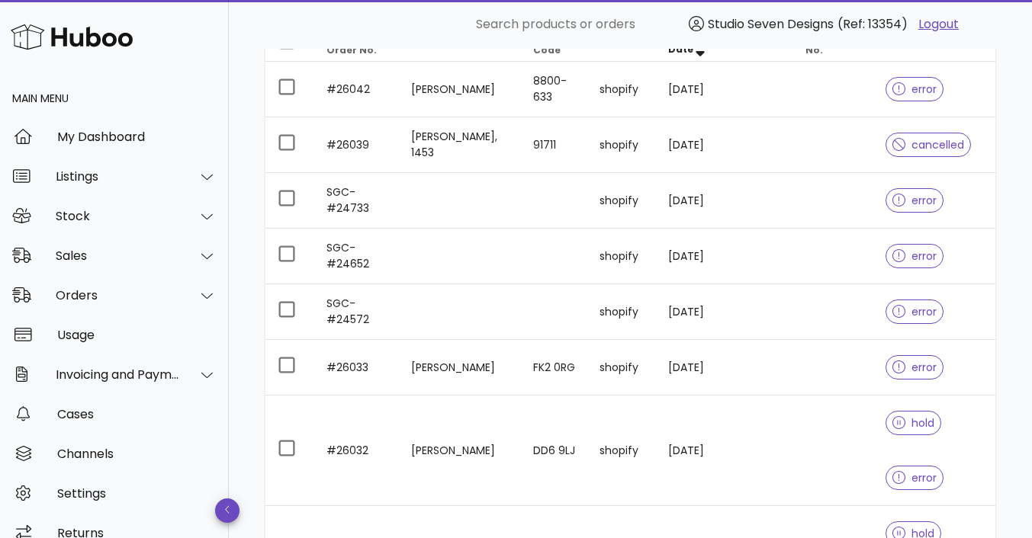
scroll to position [217, 0]
click at [796, 97] on td at bounding box center [833, 91] width 80 height 56
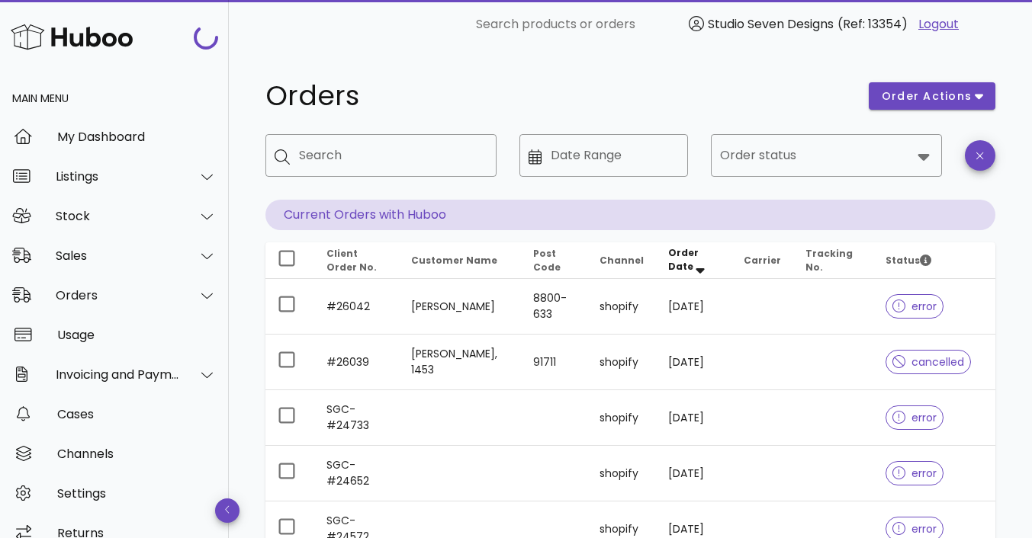
scroll to position [217, 0]
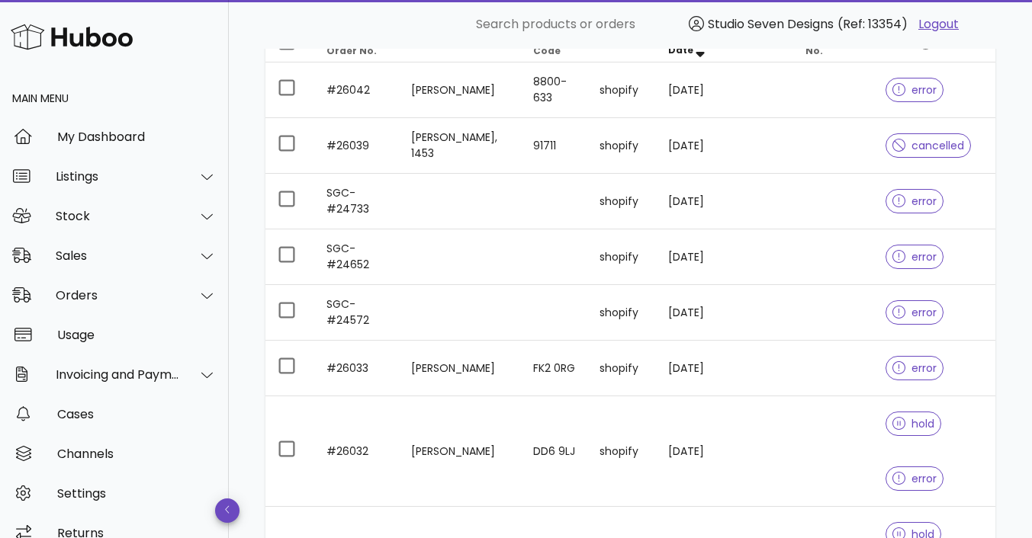
click at [805, 206] on td at bounding box center [833, 202] width 80 height 56
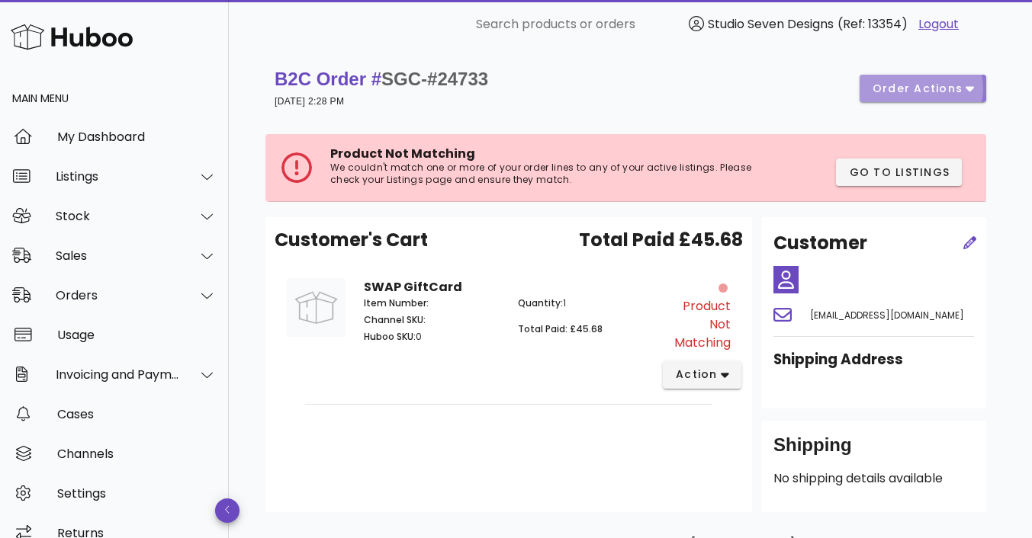
click at [960, 90] on span "order actions" at bounding box center [918, 89] width 92 height 16
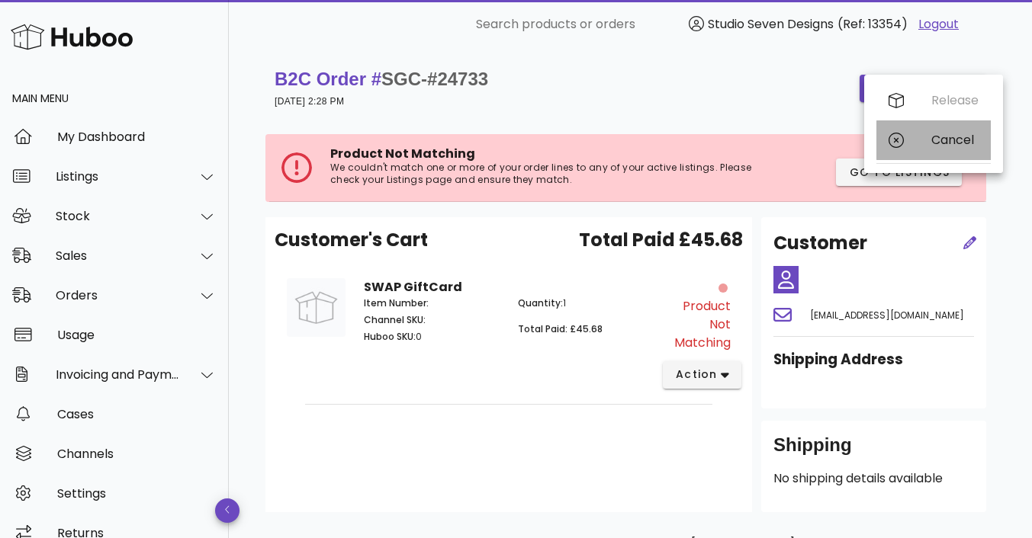
click at [954, 154] on div "Cancel" at bounding box center [933, 141] width 114 height 40
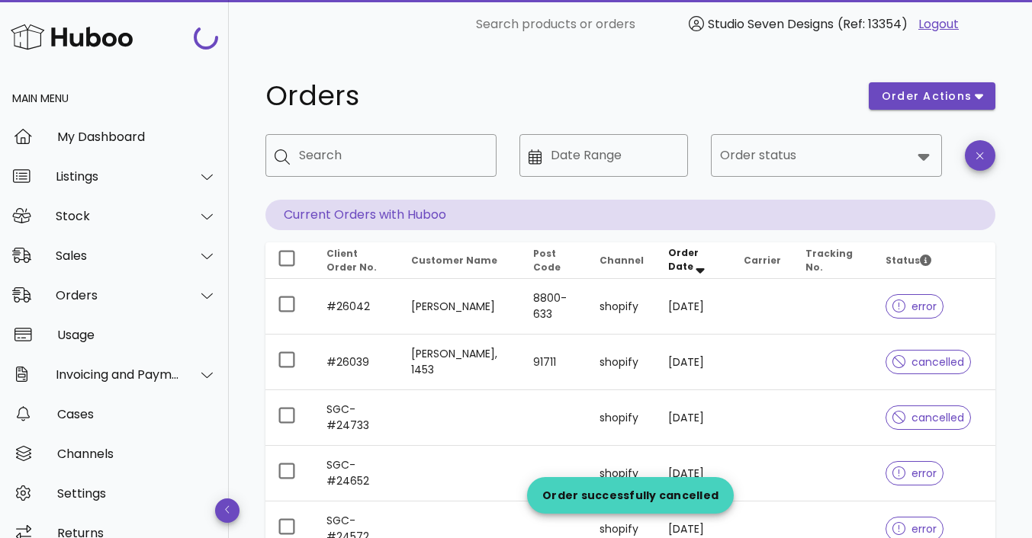
scroll to position [217, 0]
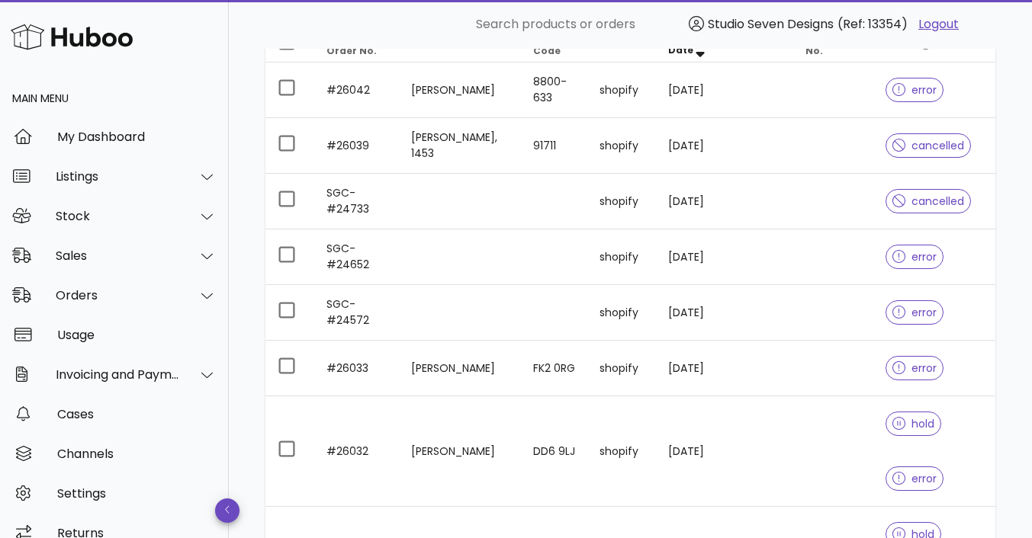
click at [847, 252] on td at bounding box center [833, 258] width 80 height 56
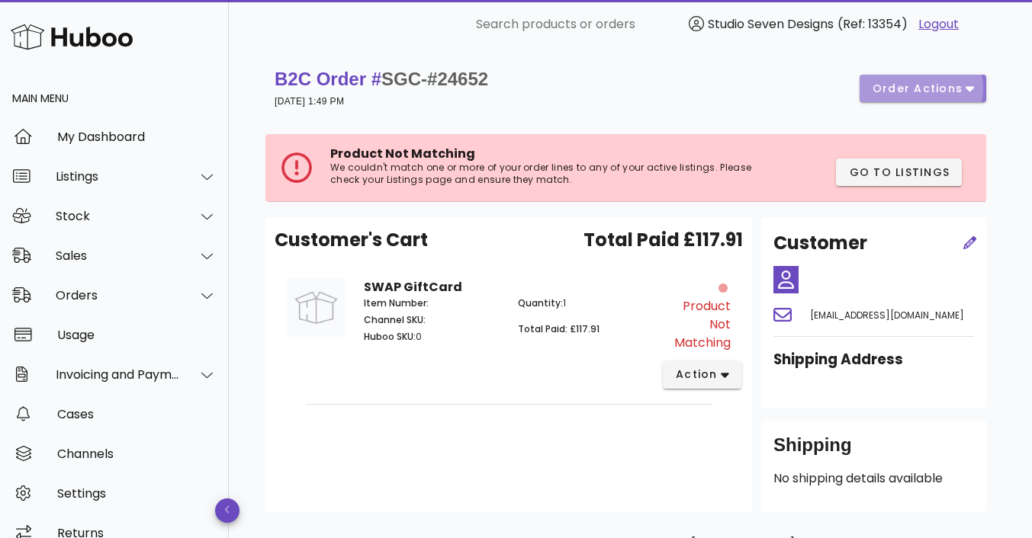
click at [968, 88] on icon "button" at bounding box center [970, 89] width 8 height 5
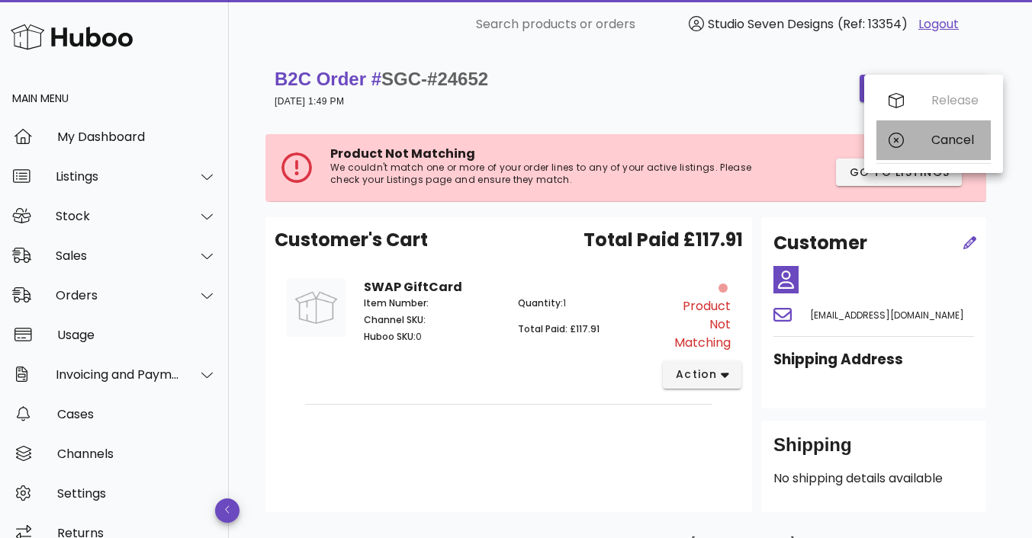
click at [963, 139] on div "Cancel" at bounding box center [954, 140] width 47 height 14
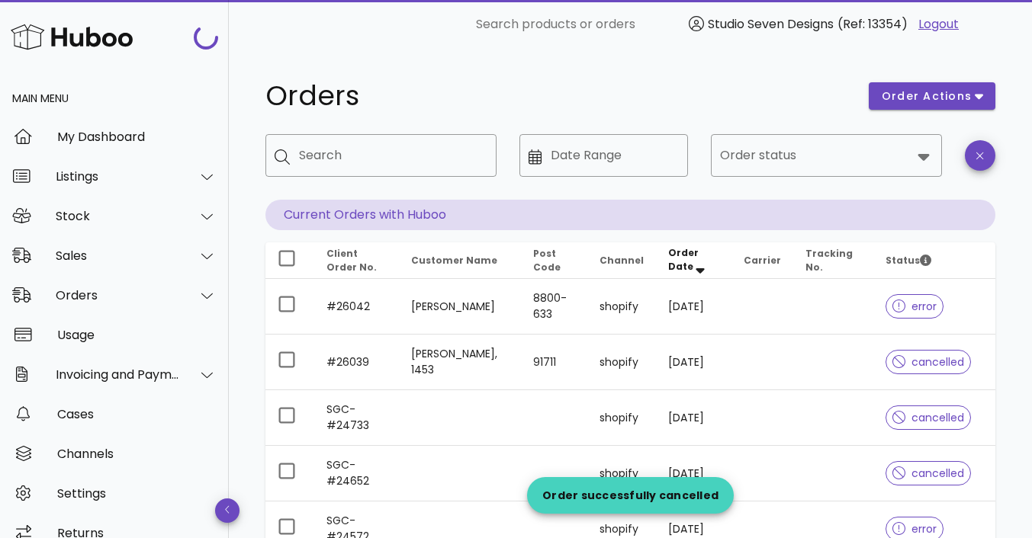
scroll to position [217, 0]
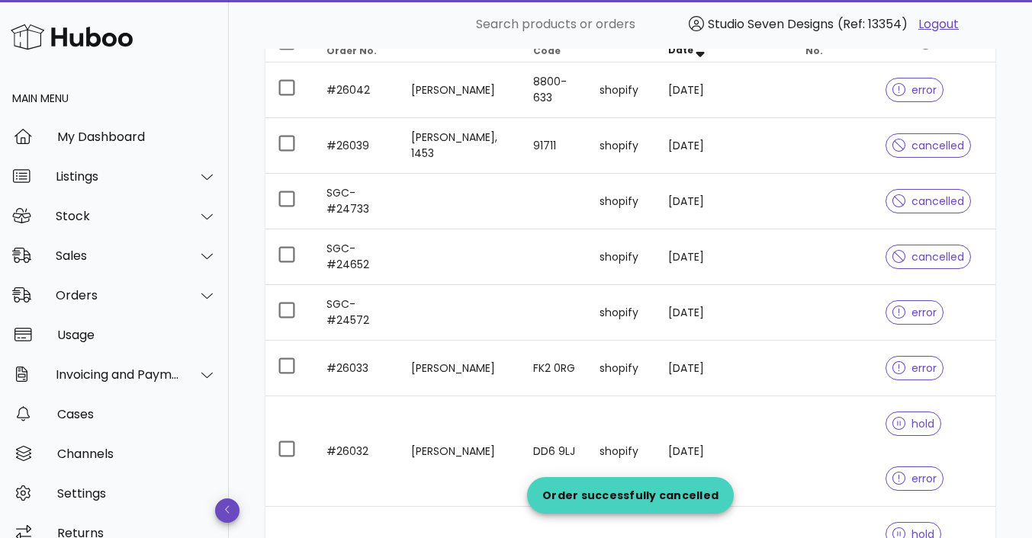
click at [836, 314] on td at bounding box center [833, 313] width 80 height 56
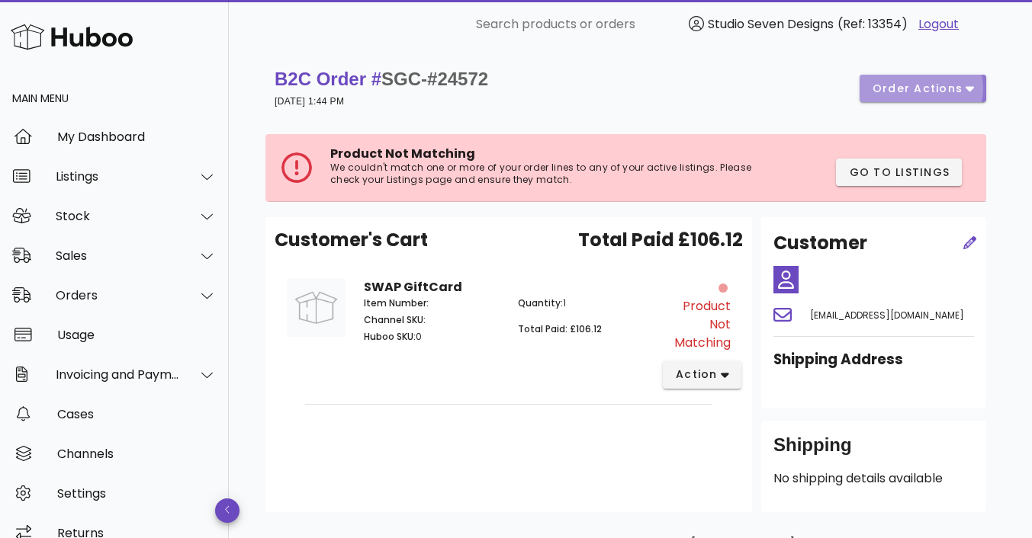
click at [974, 86] on button "order actions" at bounding box center [923, 88] width 127 height 27
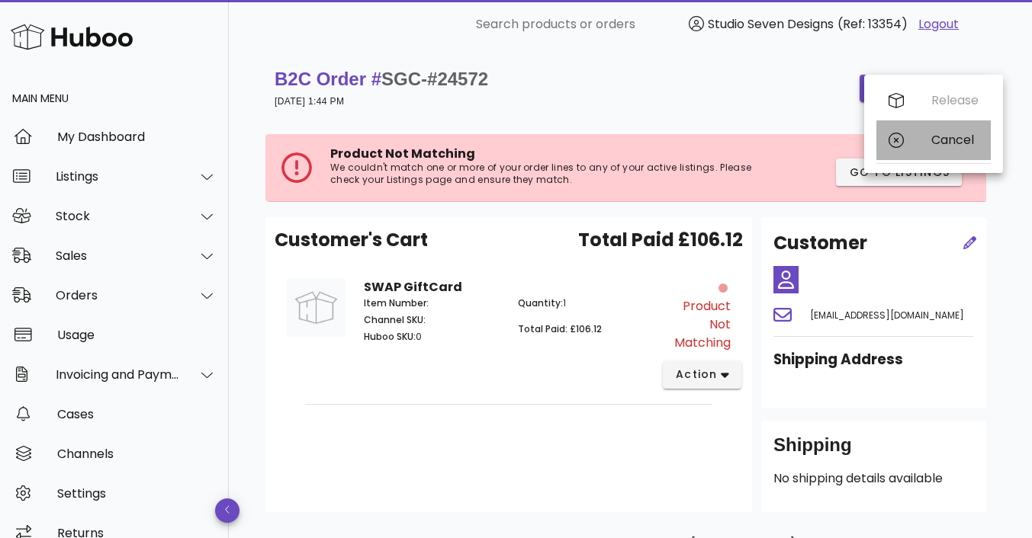
click at [962, 150] on div "Cancel" at bounding box center [933, 141] width 114 height 40
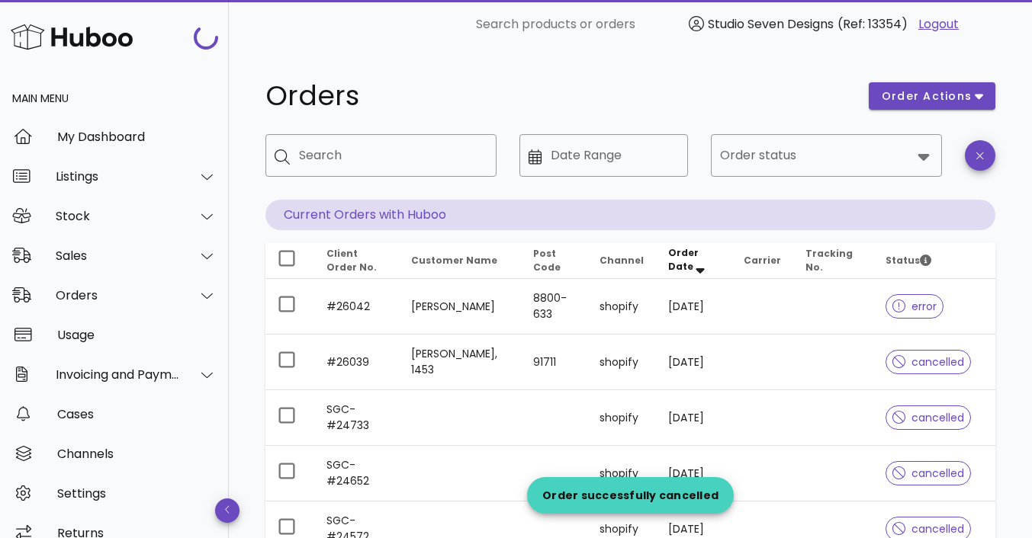
scroll to position [217, 0]
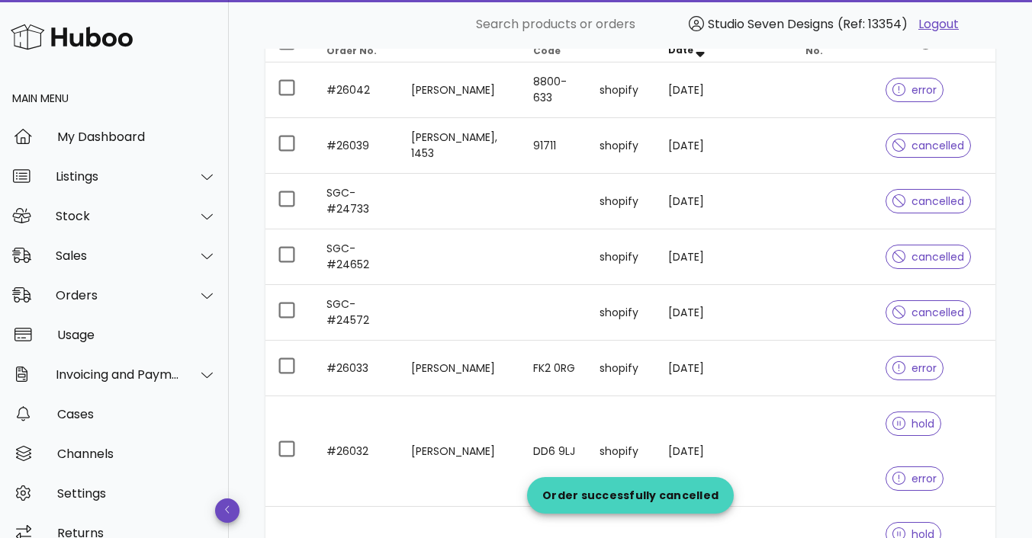
click at [829, 366] on td at bounding box center [833, 369] width 80 height 56
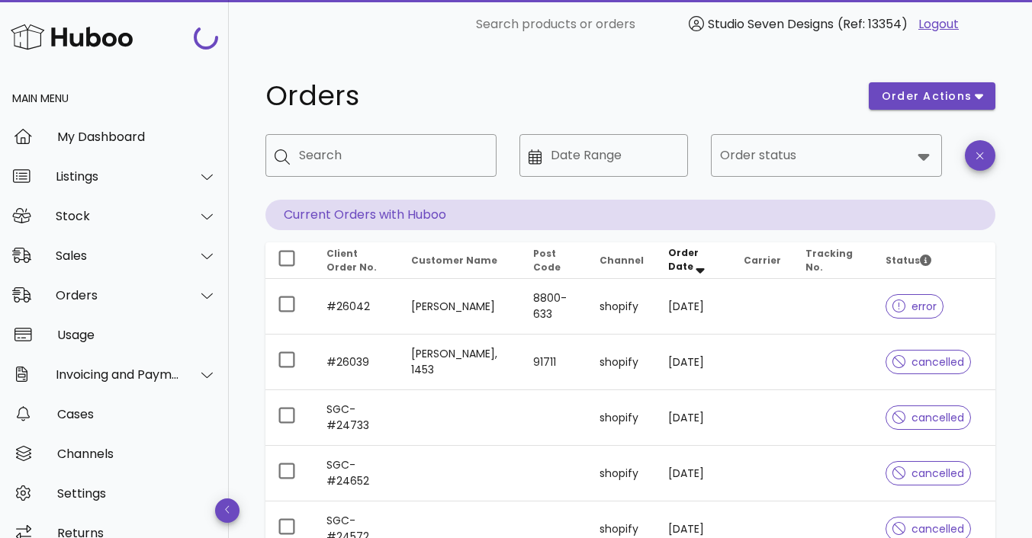
scroll to position [217, 0]
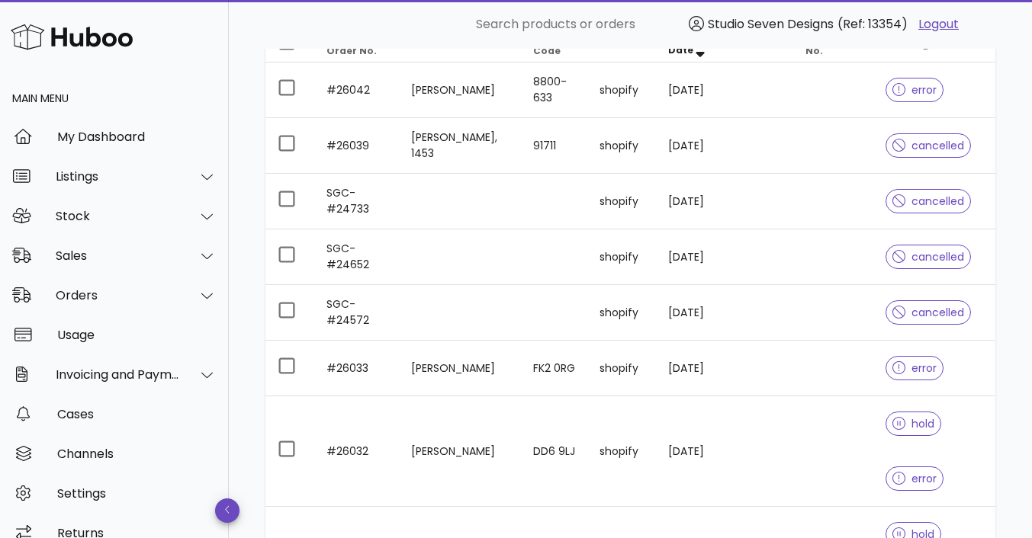
click at [834, 362] on td at bounding box center [833, 369] width 80 height 56
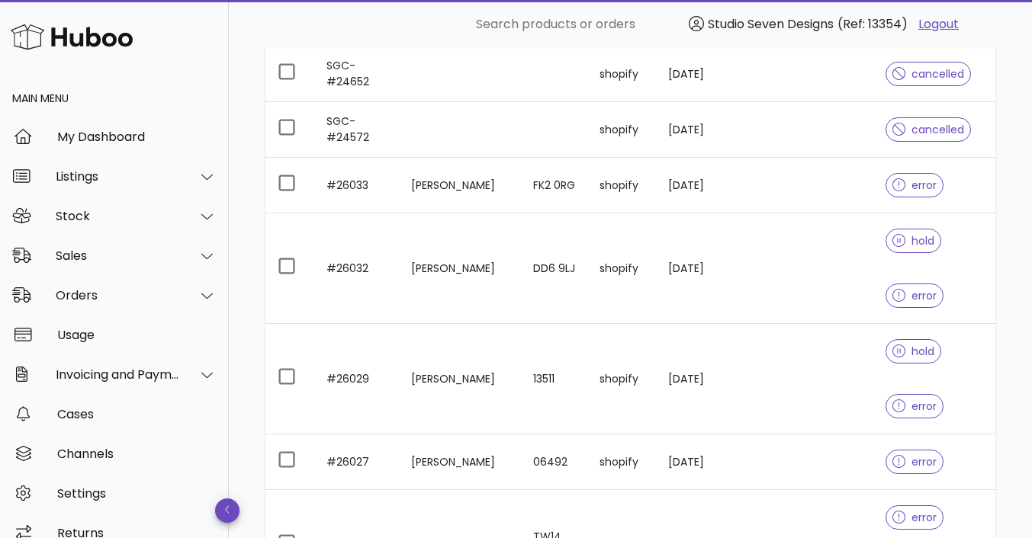
scroll to position [400, 0]
click at [831, 251] on td at bounding box center [833, 268] width 80 height 111
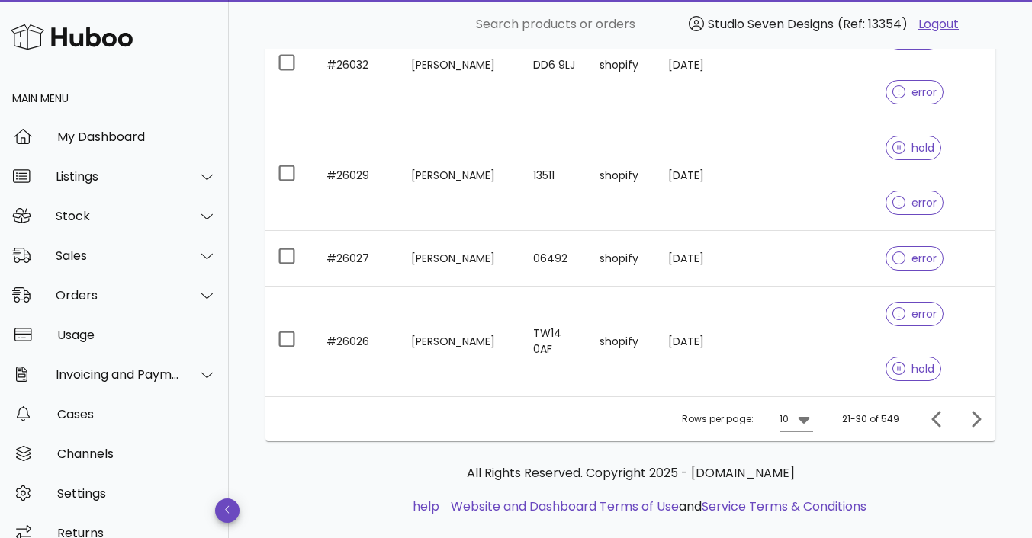
click at [797, 247] on td at bounding box center [833, 259] width 80 height 56
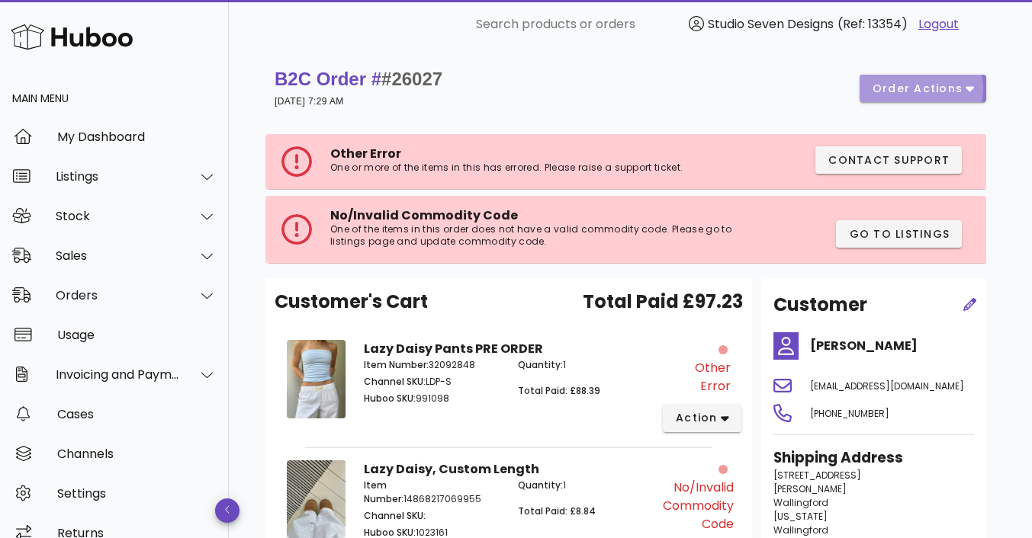
click at [944, 90] on span "order actions" at bounding box center [918, 89] width 92 height 16
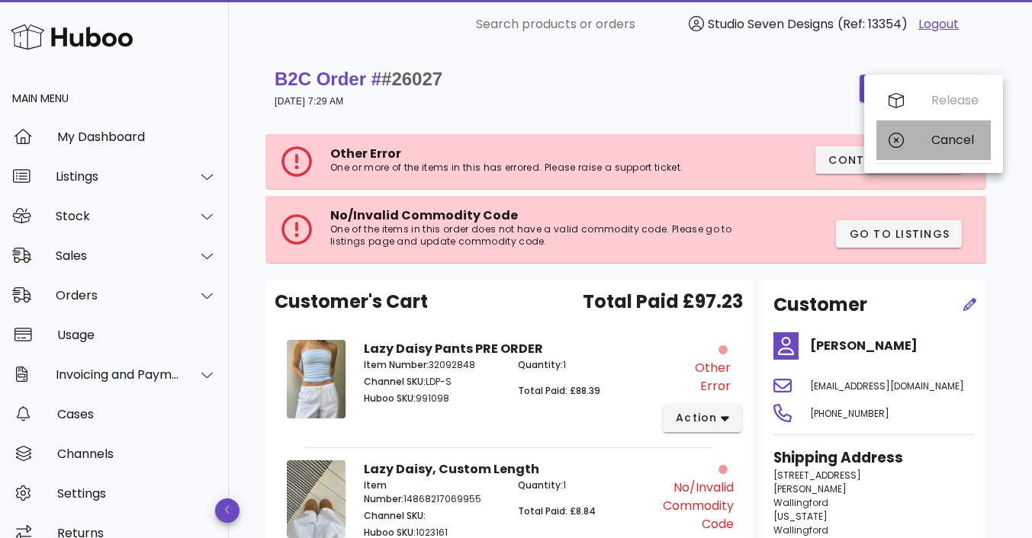
click at [957, 143] on div "Cancel" at bounding box center [954, 140] width 47 height 14
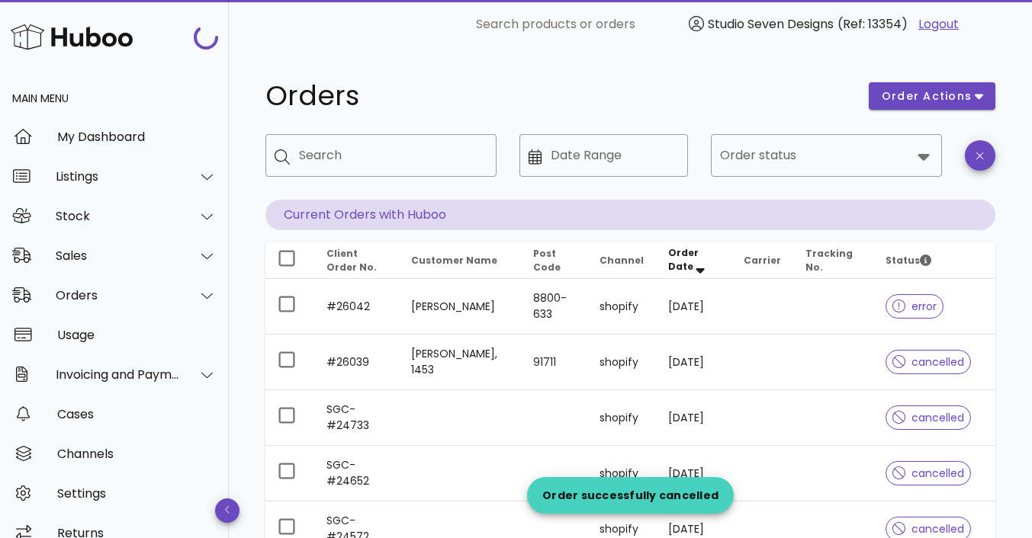
scroll to position [603, 0]
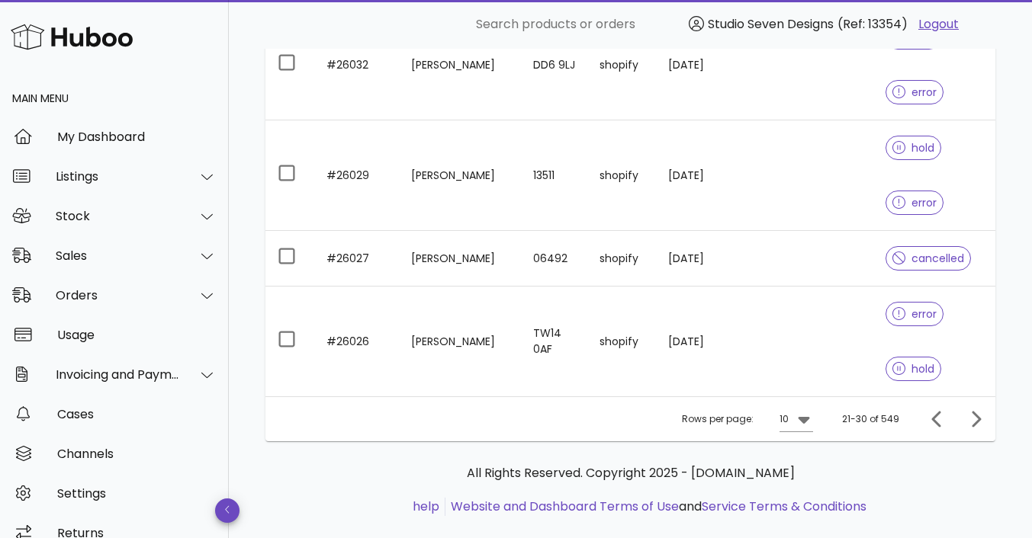
click at [805, 351] on td at bounding box center [833, 342] width 80 height 110
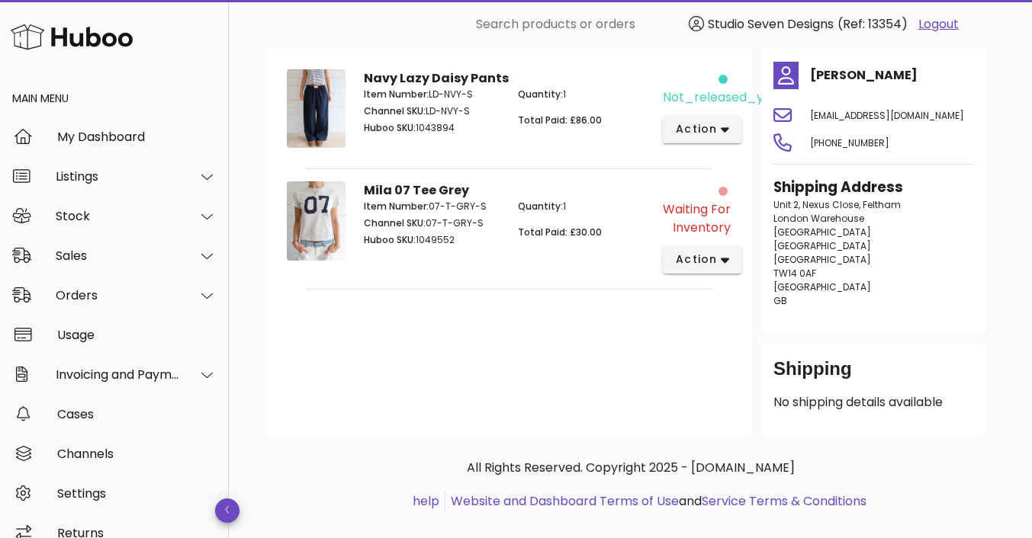
scroll to position [198, 0]
click at [711, 267] on span "action" at bounding box center [696, 259] width 43 height 16
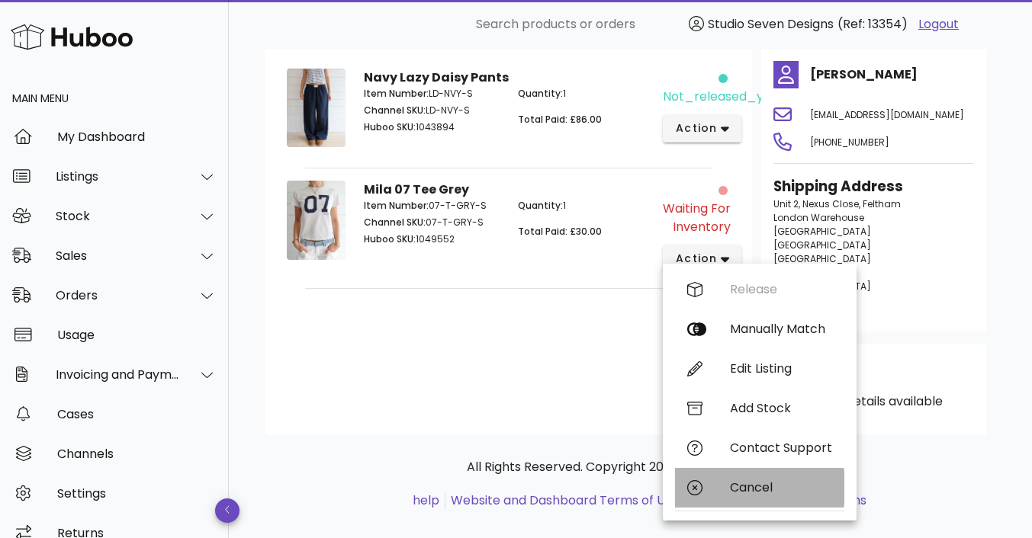
click at [748, 497] on div "Cancel" at bounding box center [759, 488] width 169 height 40
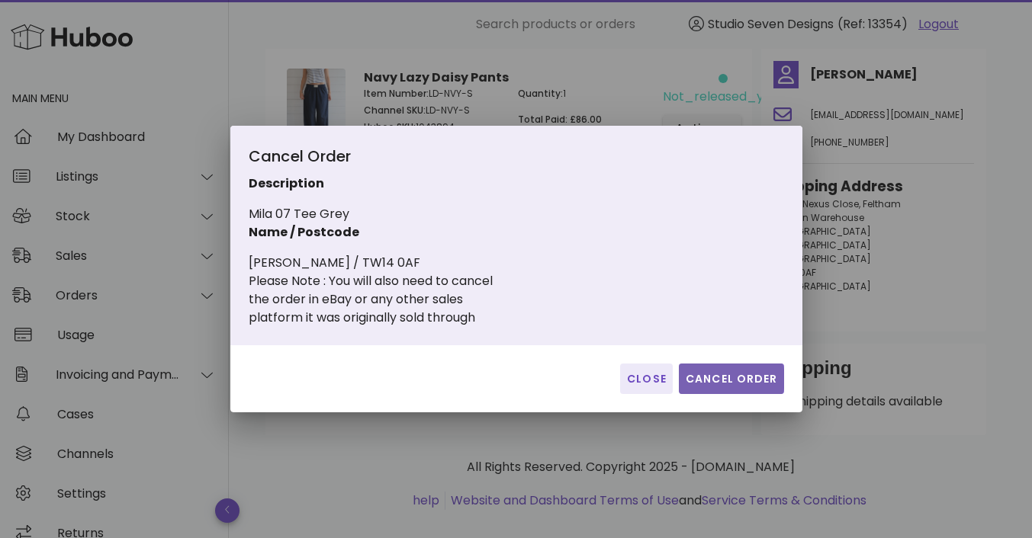
click at [732, 377] on span "Cancel Order" at bounding box center [731, 379] width 93 height 16
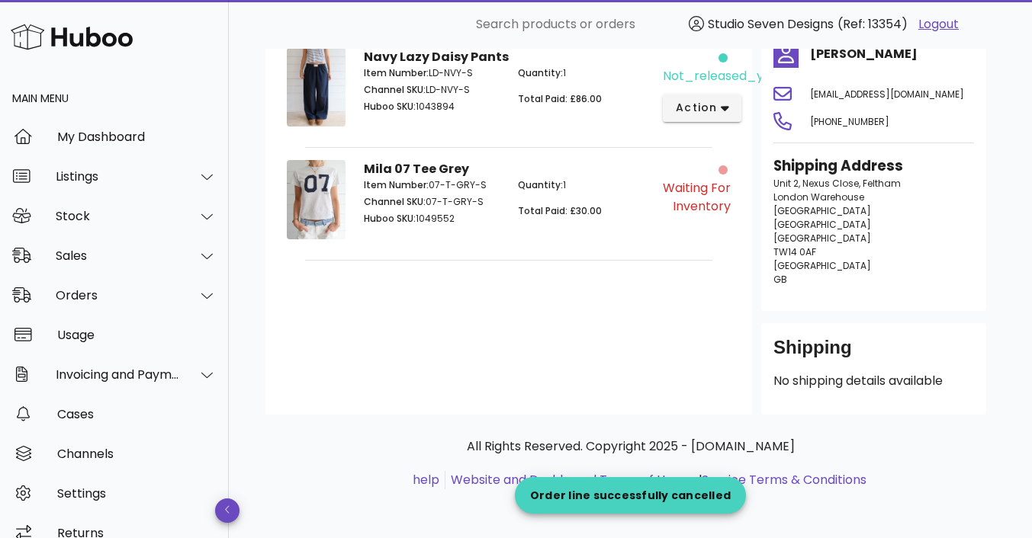
scroll to position [111, 0]
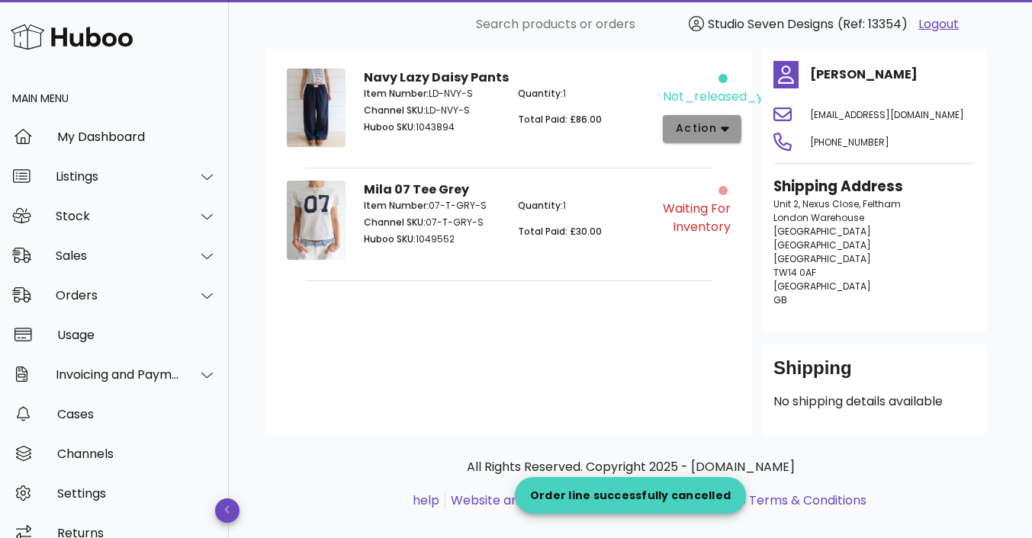
click at [708, 134] on span "action" at bounding box center [696, 129] width 43 height 16
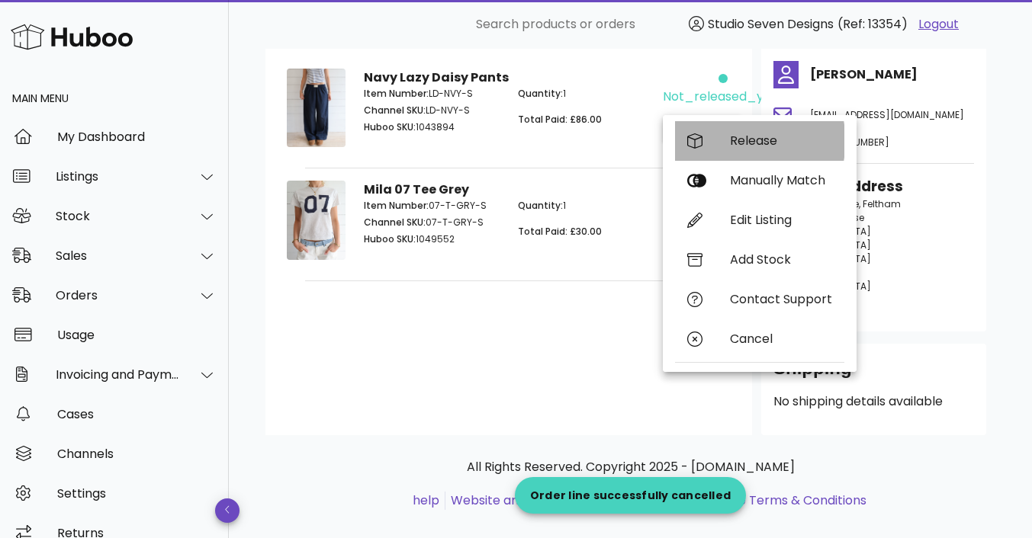
click at [754, 140] on div "Release" at bounding box center [781, 140] width 102 height 14
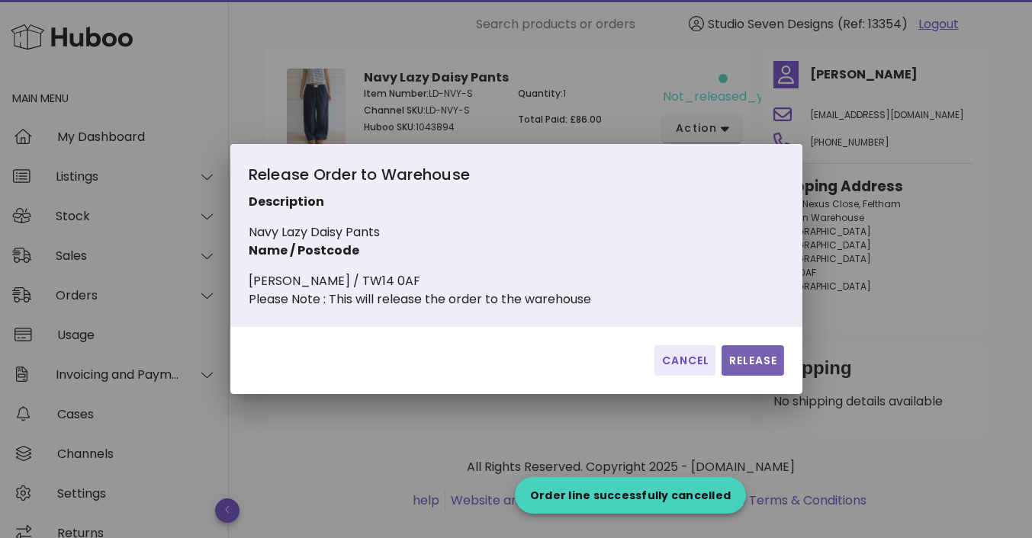
click at [759, 369] on span "Release" at bounding box center [753, 361] width 50 height 16
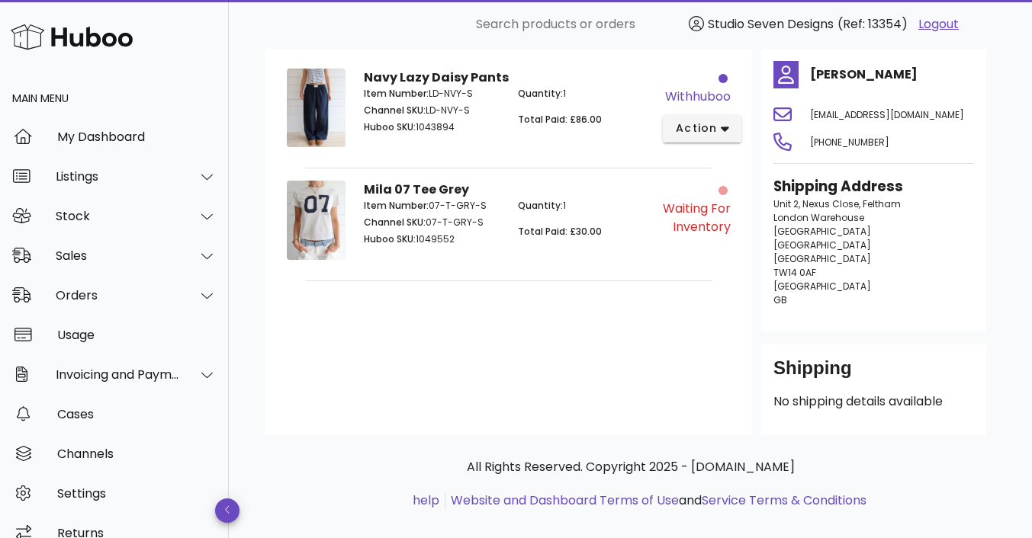
scroll to position [0, 0]
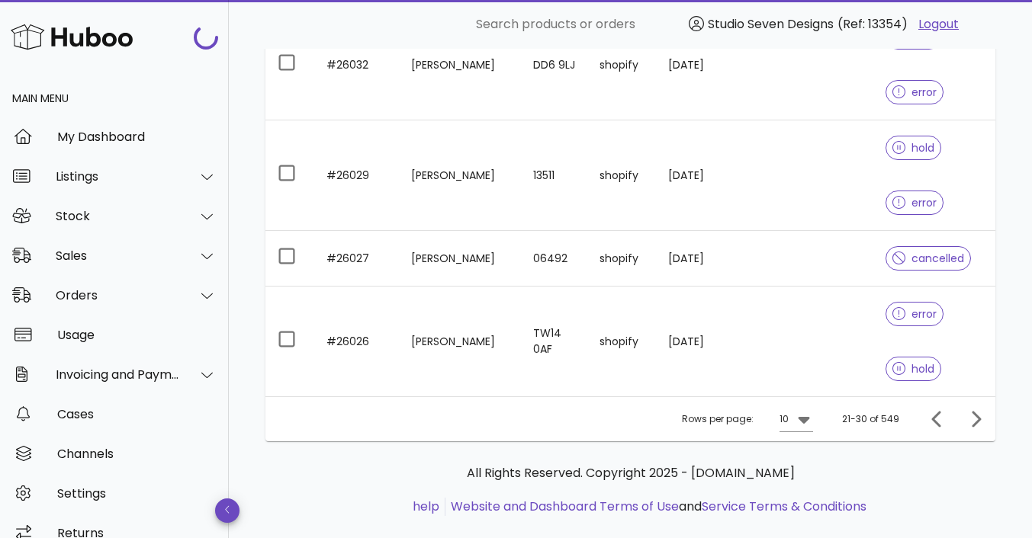
scroll to position [520, 0]
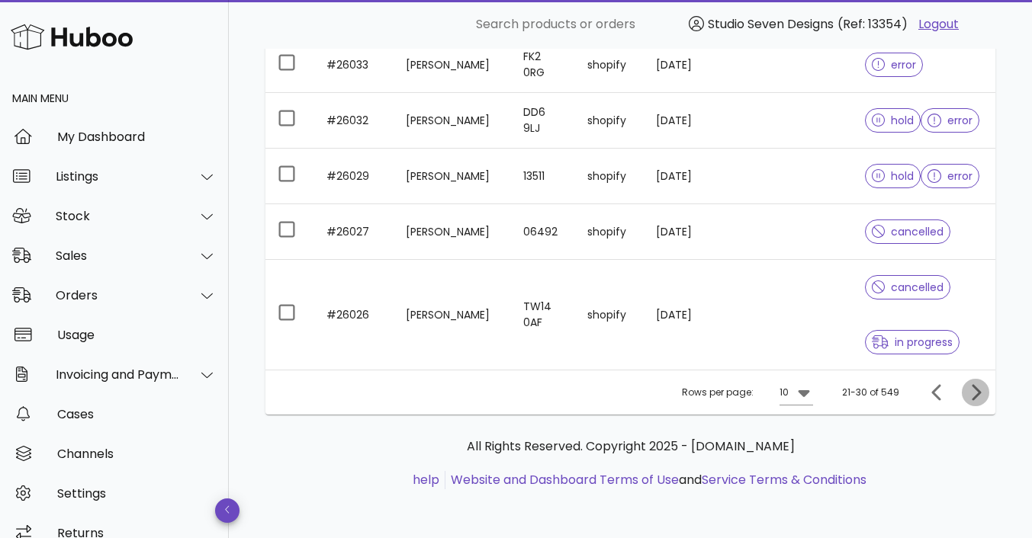
click at [977, 386] on icon "Next page" at bounding box center [975, 393] width 18 height 18
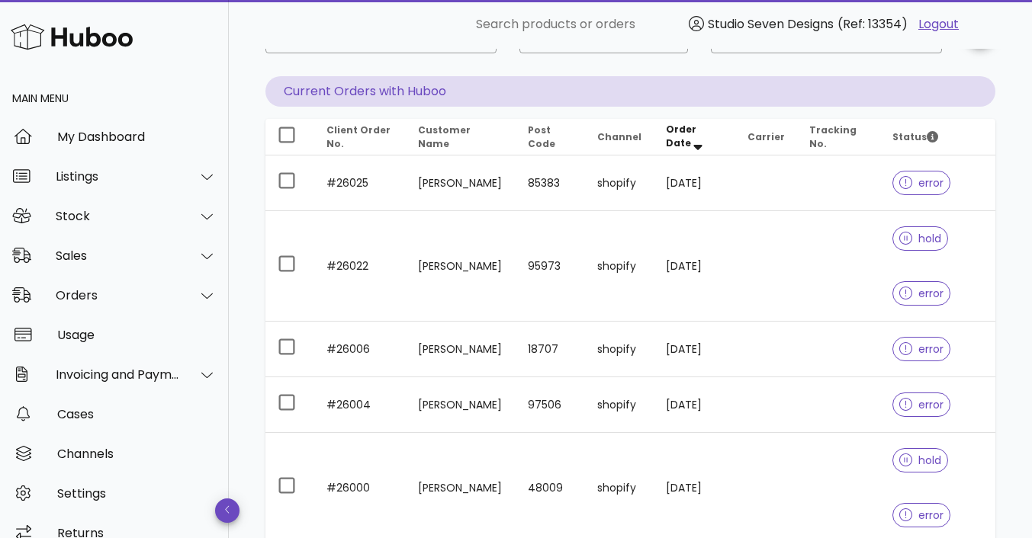
scroll to position [122, 0]
click at [803, 185] on td at bounding box center [838, 185] width 83 height 56
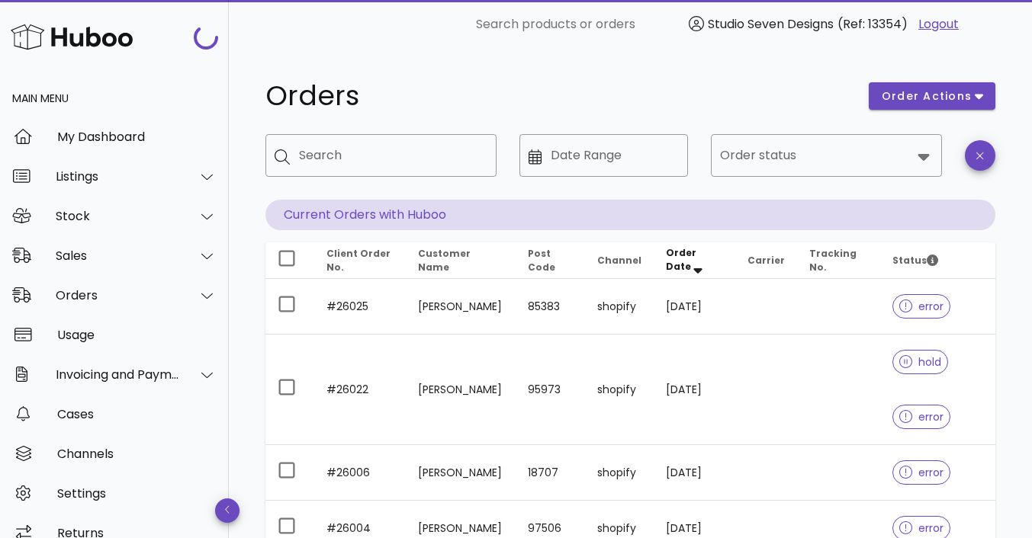
scroll to position [122, 0]
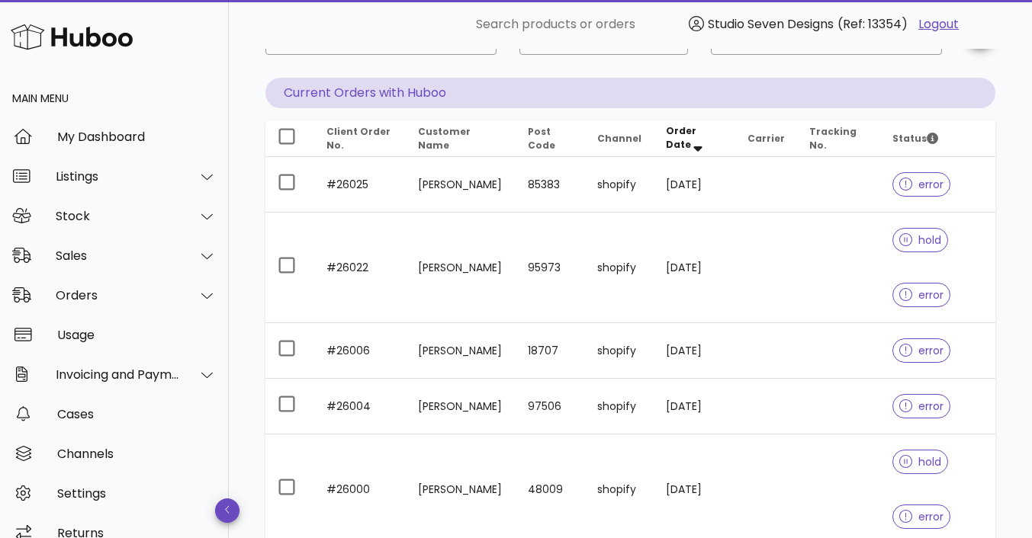
click at [800, 252] on td at bounding box center [838, 268] width 83 height 111
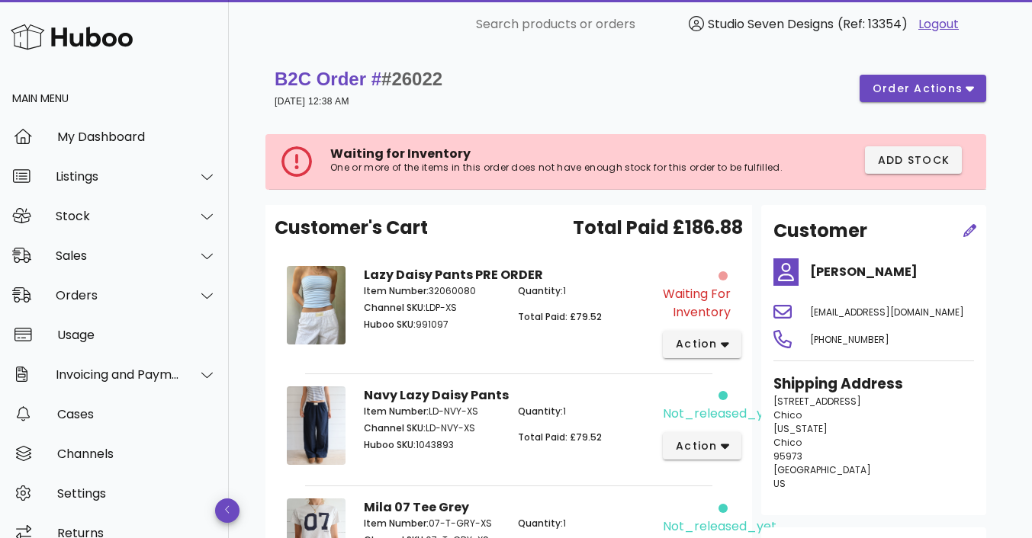
scroll to position [147, 0]
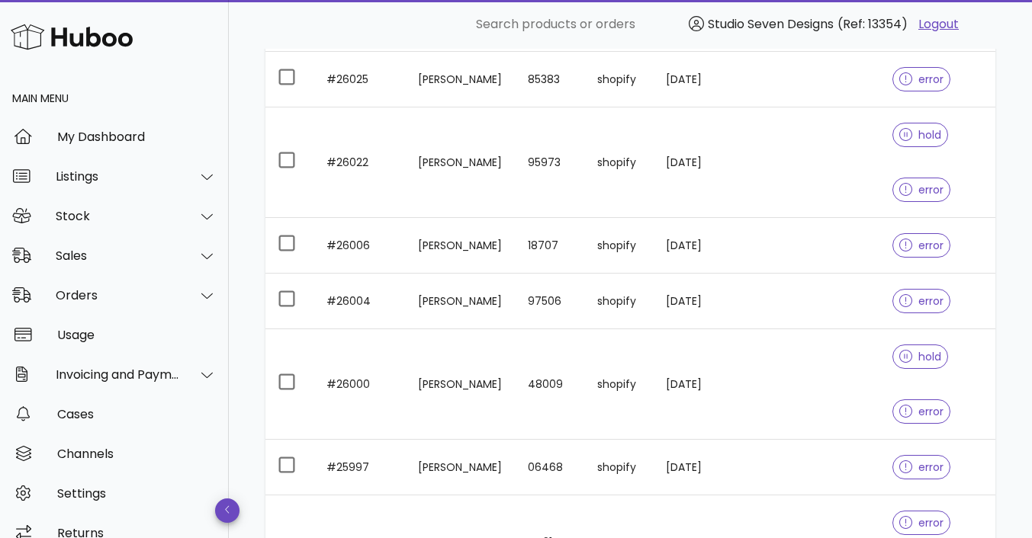
scroll to position [228, 0]
click at [818, 241] on td at bounding box center [838, 245] width 83 height 56
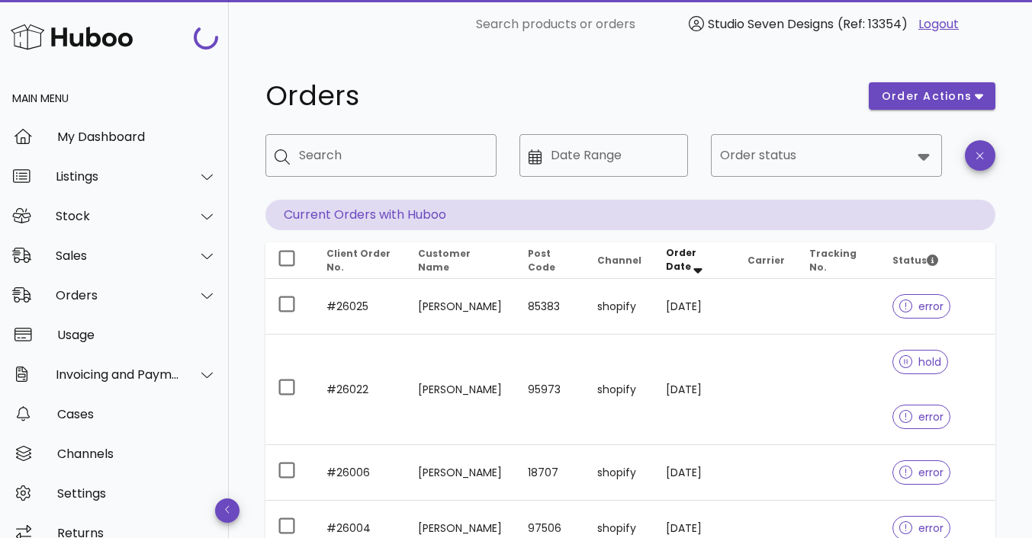
scroll to position [228, 0]
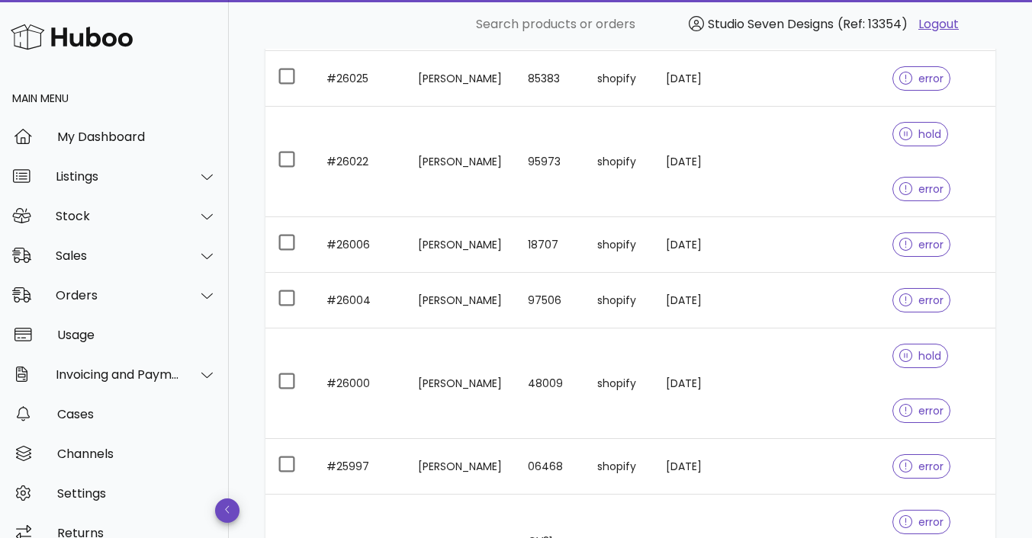
click at [839, 372] on td at bounding box center [838, 384] width 83 height 111
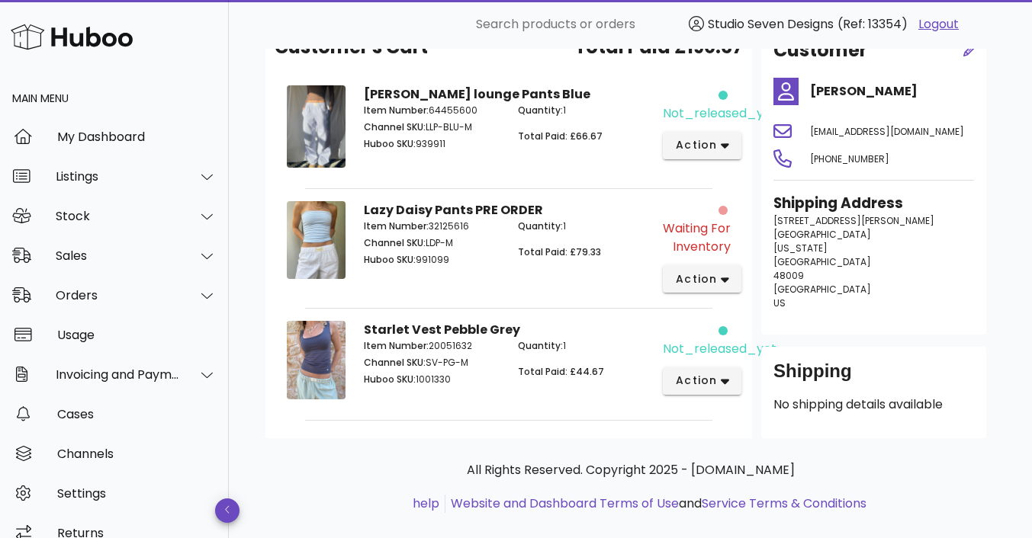
scroll to position [182, 0]
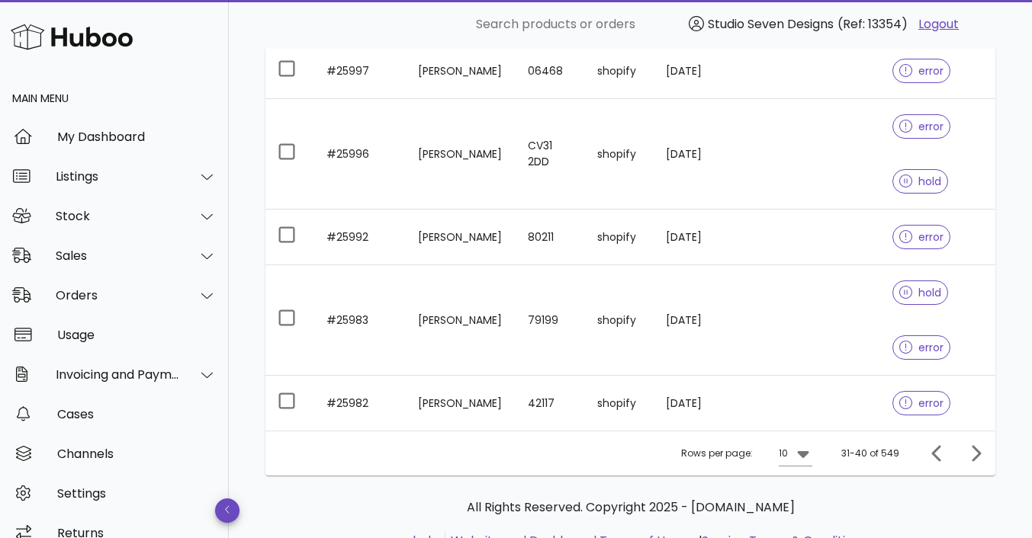
scroll to position [639, 0]
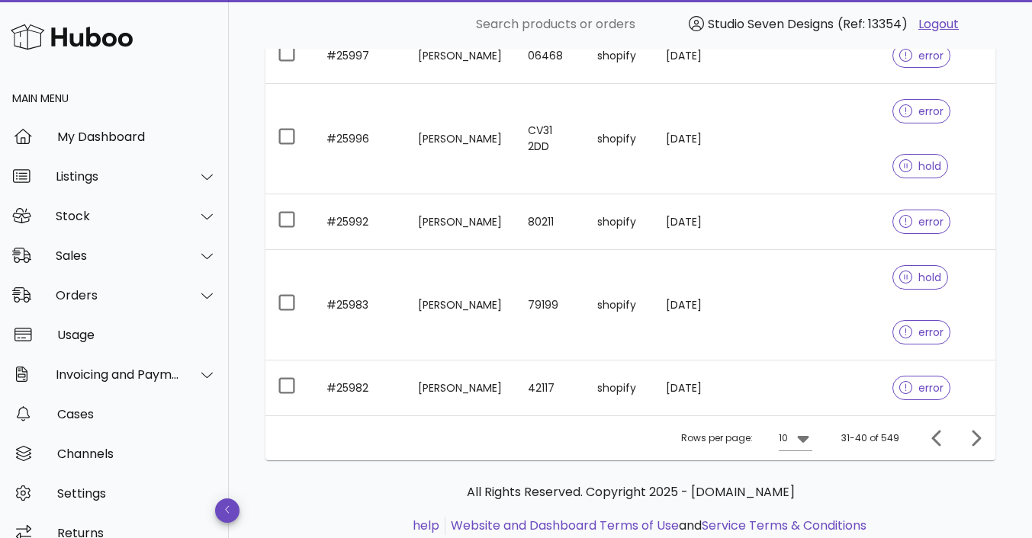
click at [839, 315] on td at bounding box center [838, 305] width 83 height 111
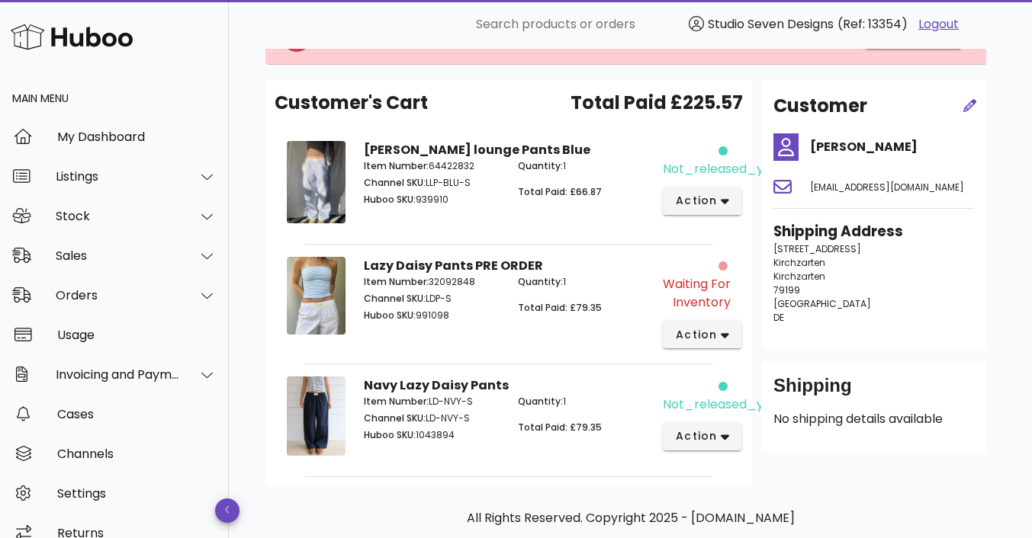
scroll to position [214, 0]
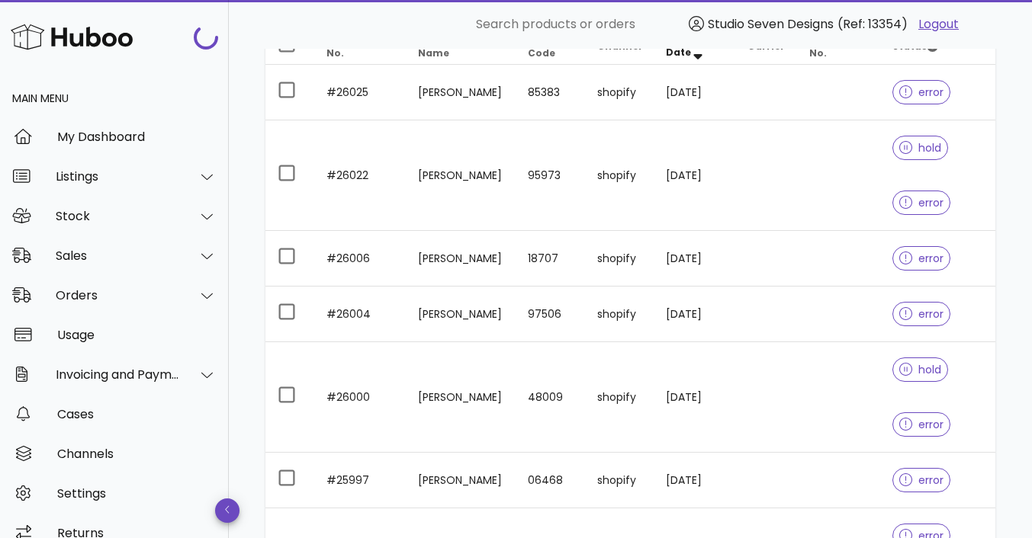
scroll to position [639, 0]
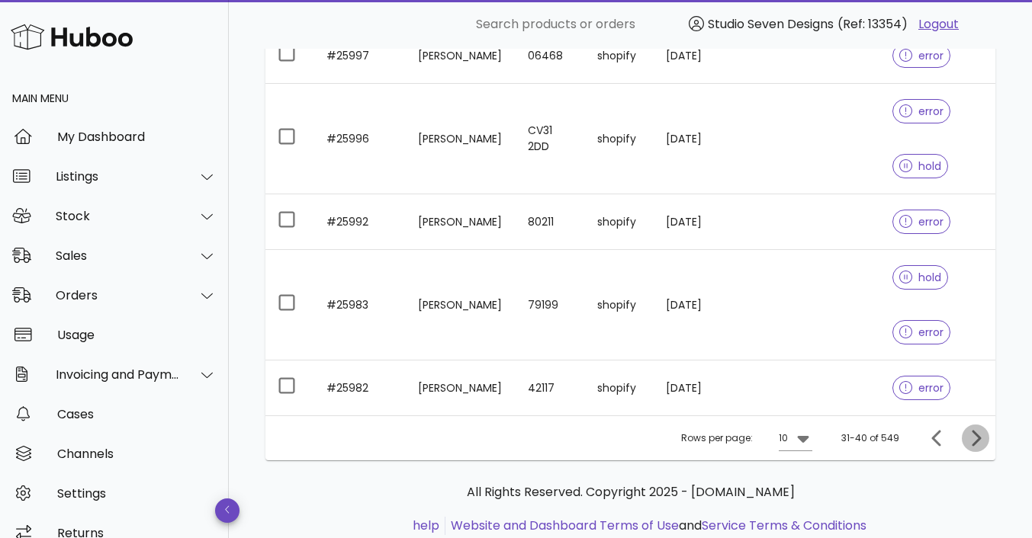
click at [972, 442] on icon "Next page" at bounding box center [975, 438] width 18 height 18
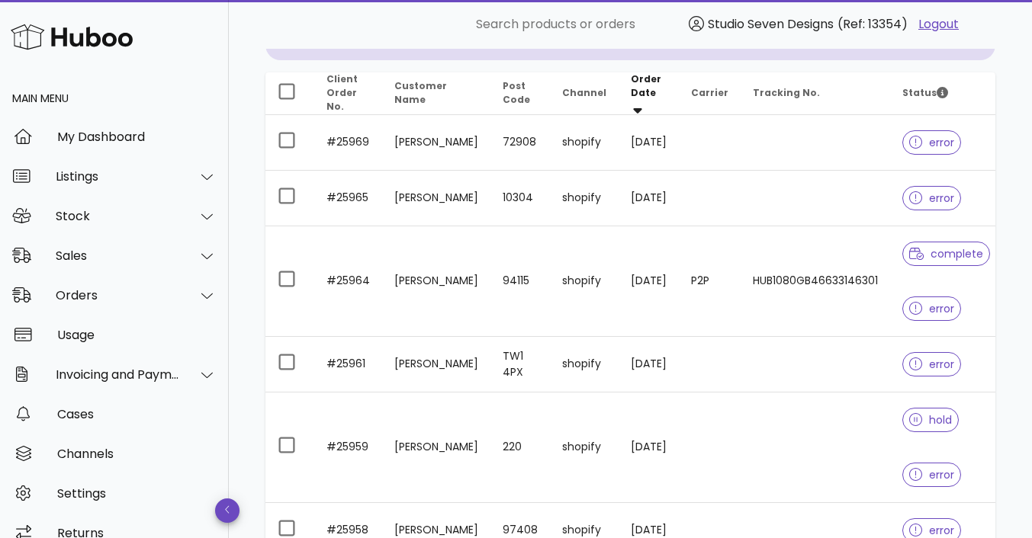
scroll to position [169, 0]
click at [831, 301] on td "HUB1080GB46633146301" at bounding box center [815, 282] width 149 height 111
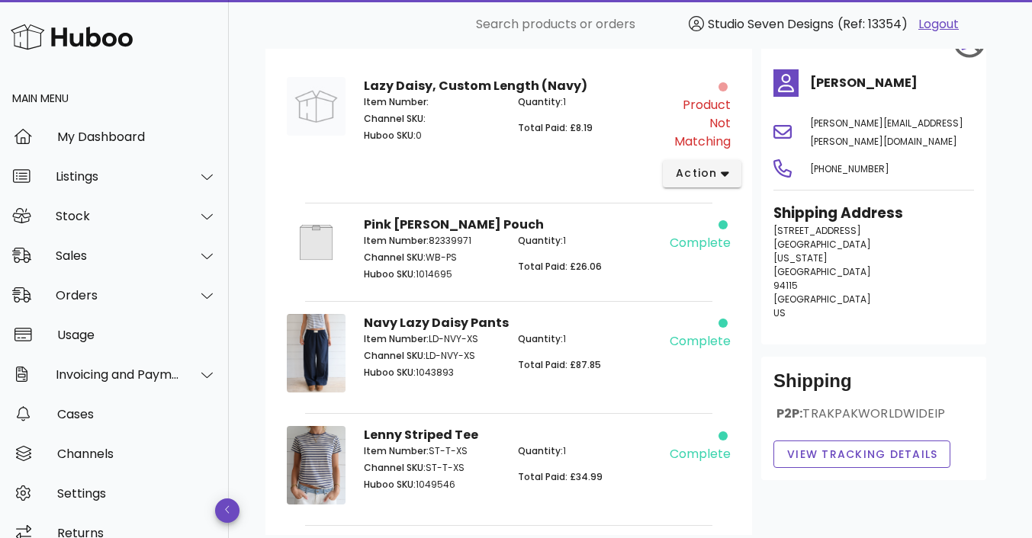
scroll to position [202, 0]
click at [728, 173] on button "action" at bounding box center [702, 172] width 79 height 27
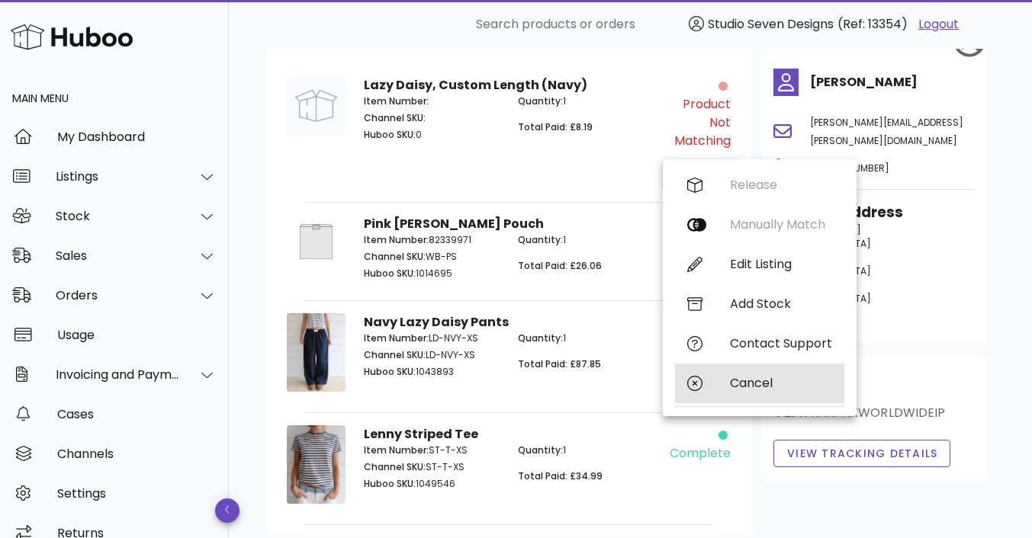
click at [747, 375] on div "Cancel" at bounding box center [759, 384] width 169 height 40
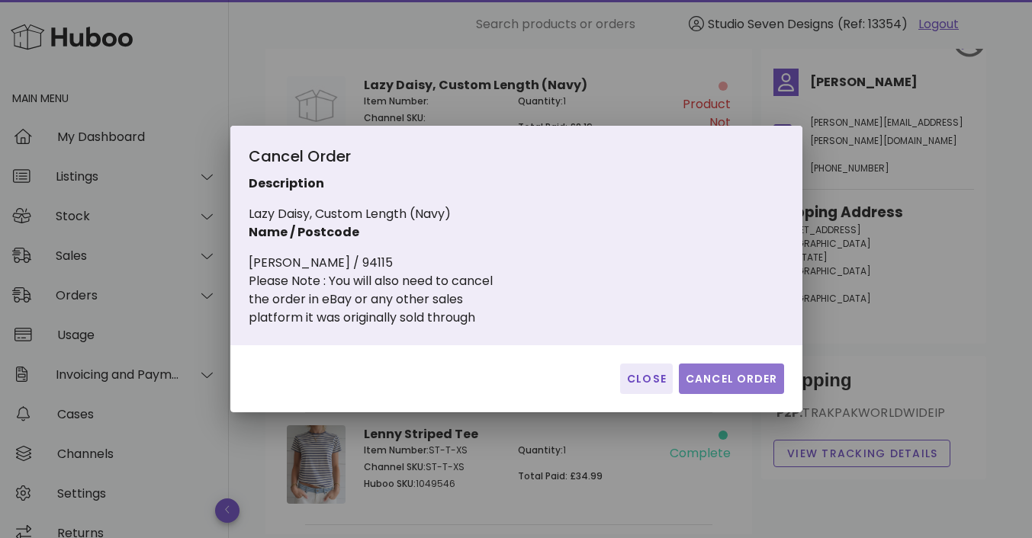
click at [728, 375] on span "Cancel Order" at bounding box center [731, 379] width 93 height 16
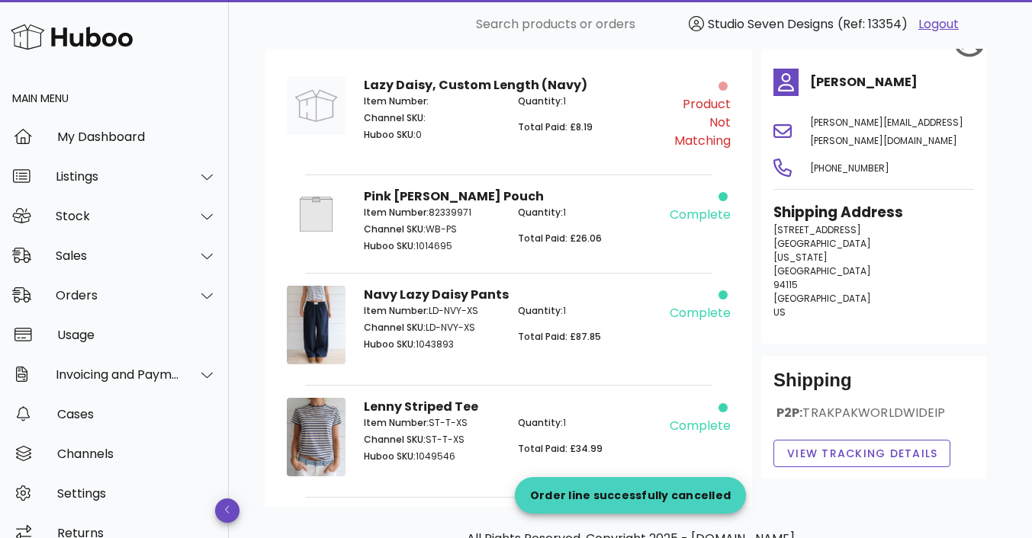
scroll to position [294, 0]
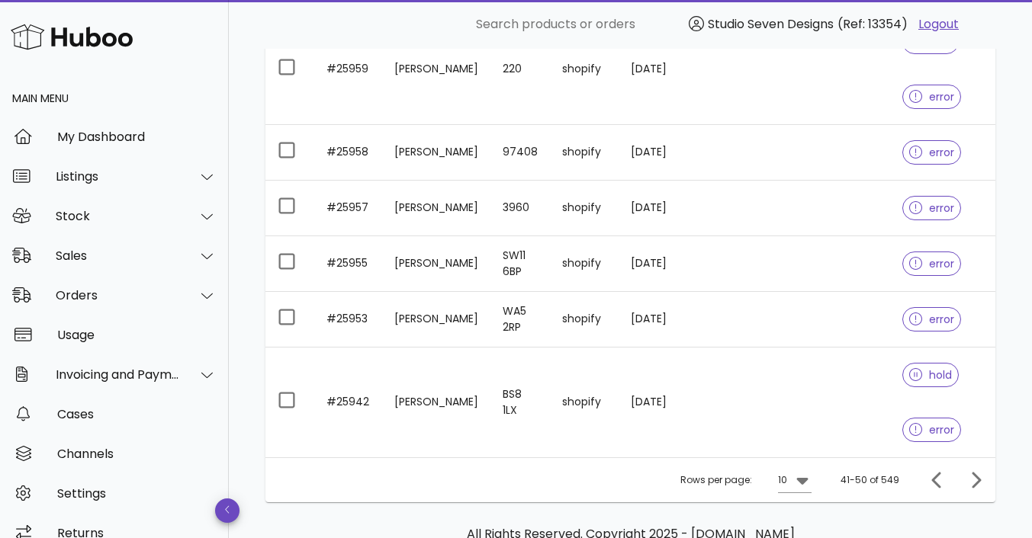
scroll to position [548, 0]
click at [978, 490] on icon "Next page" at bounding box center [975, 481] width 18 height 18
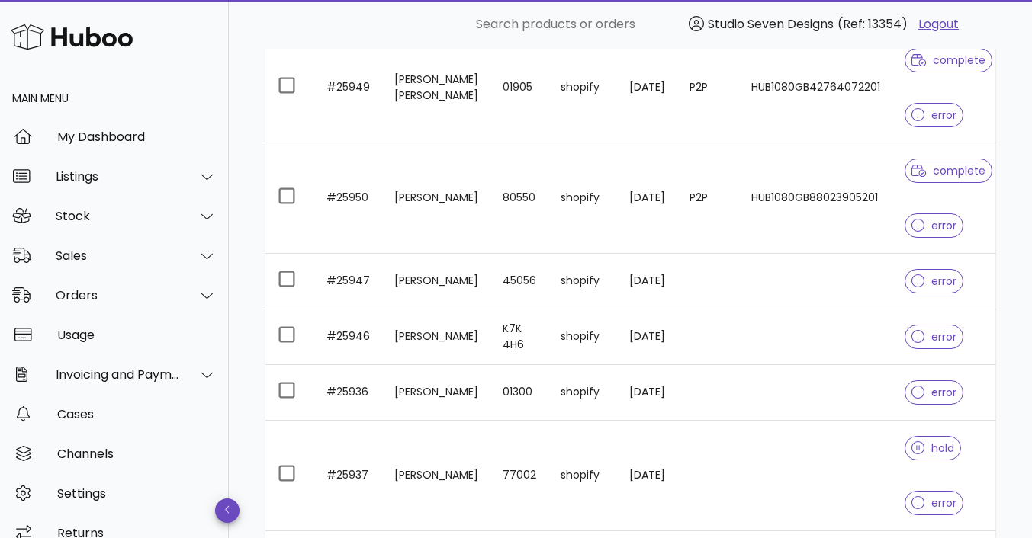
scroll to position [252, 0]
click at [813, 109] on td "HUB1080GB42764072201" at bounding box center [815, 89] width 153 height 111
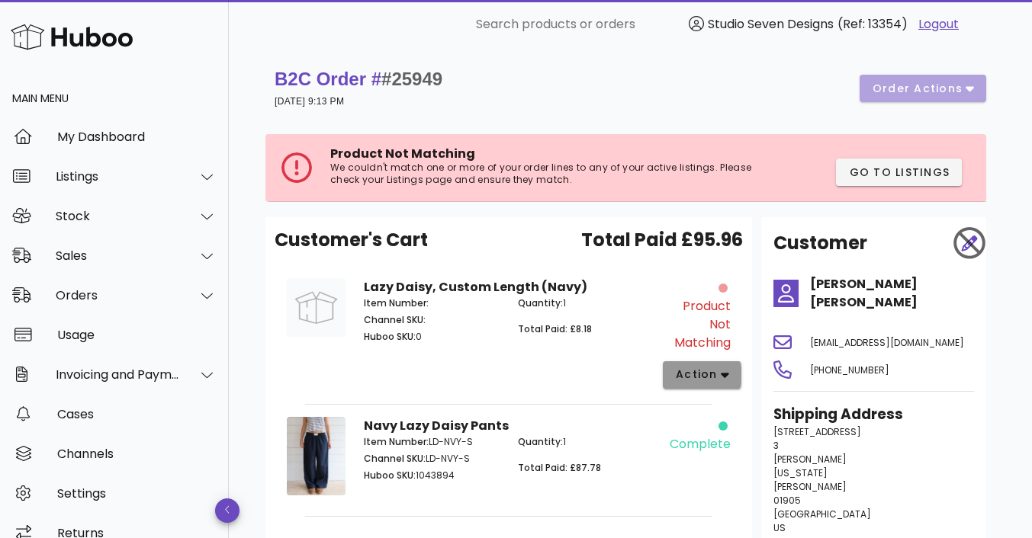
click at [724, 374] on icon "button" at bounding box center [725, 375] width 8 height 5
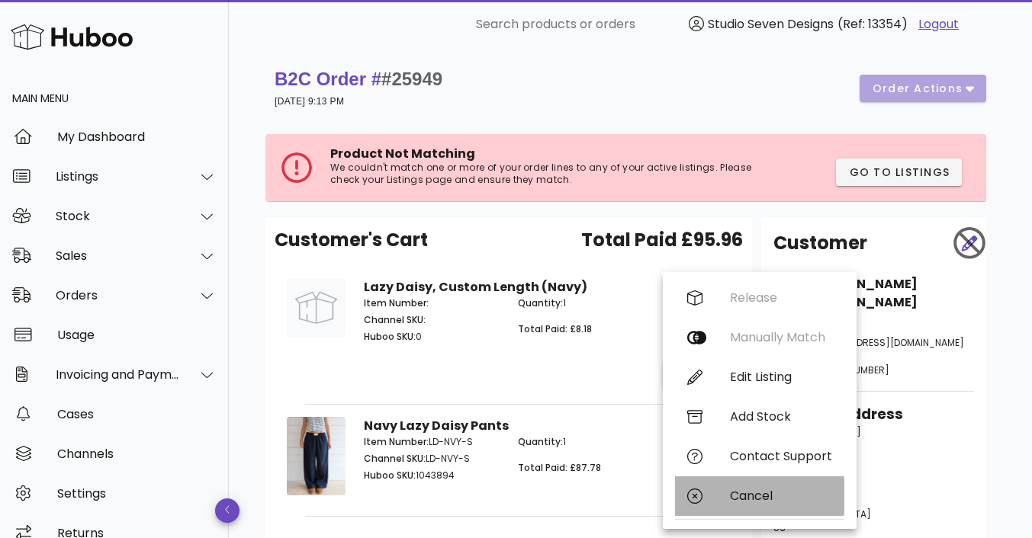
click at [754, 496] on div "Cancel" at bounding box center [781, 496] width 102 height 14
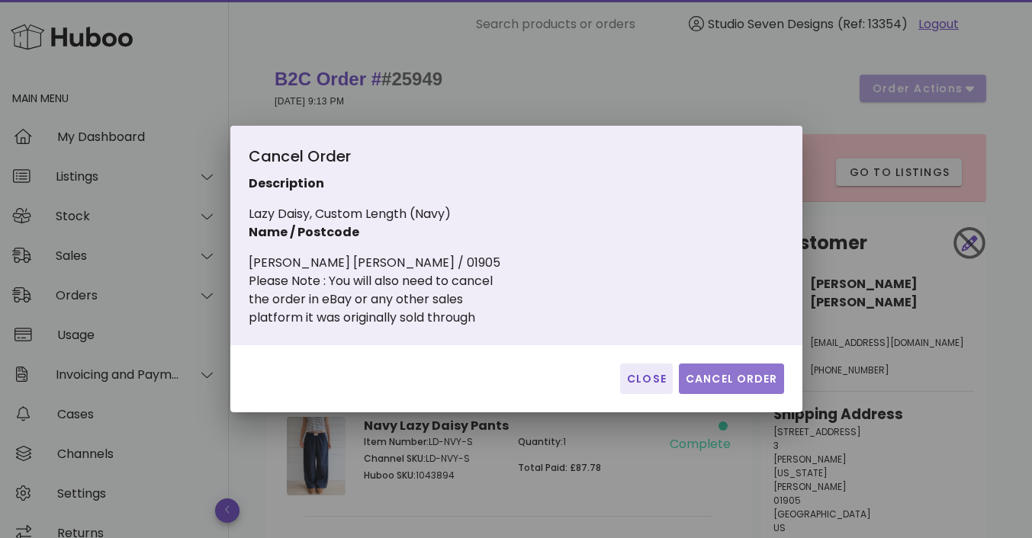
click at [745, 386] on span "Cancel Order" at bounding box center [731, 379] width 93 height 16
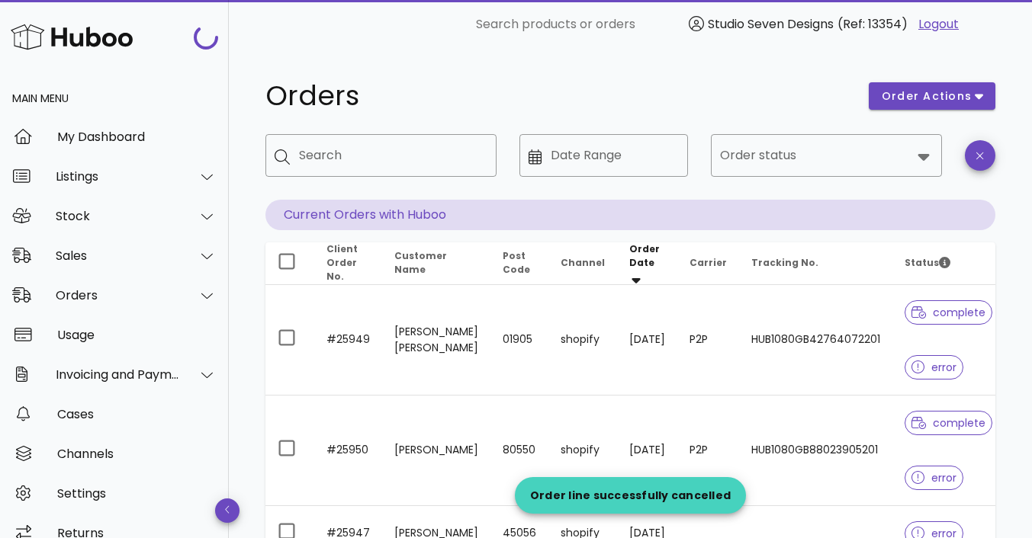
scroll to position [252, 0]
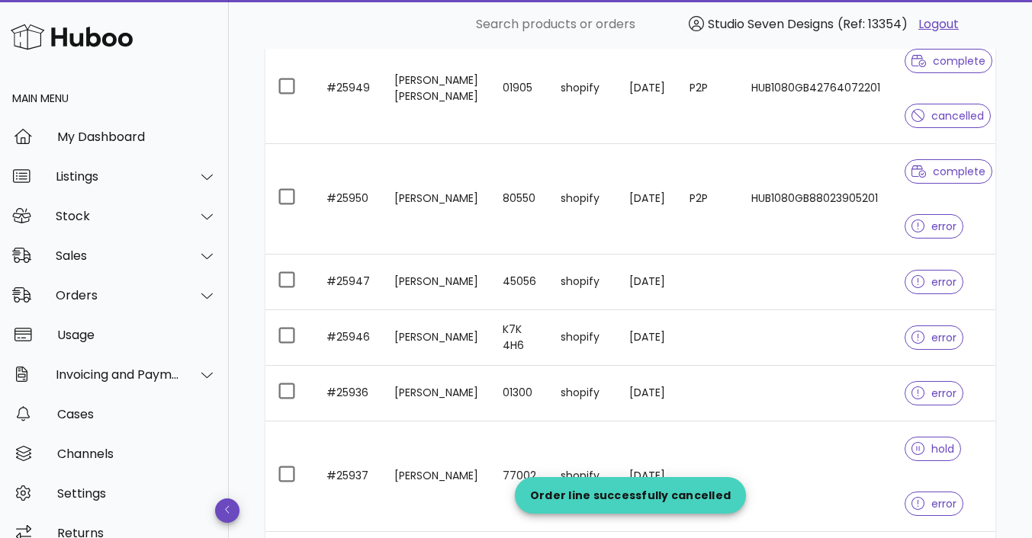
click at [858, 223] on td "HUB1080GB88023905201" at bounding box center [815, 199] width 153 height 111
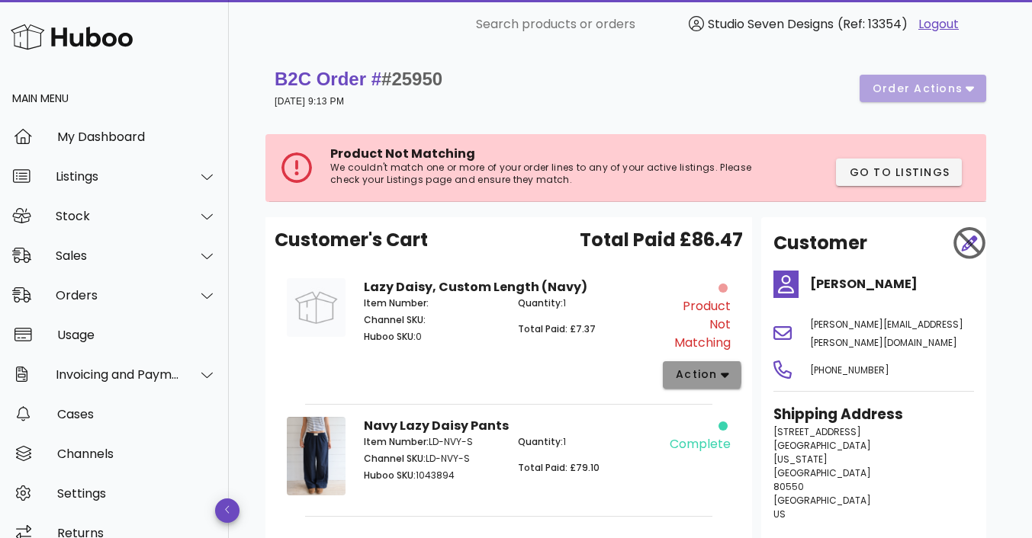
click at [718, 375] on span "action" at bounding box center [702, 375] width 54 height 16
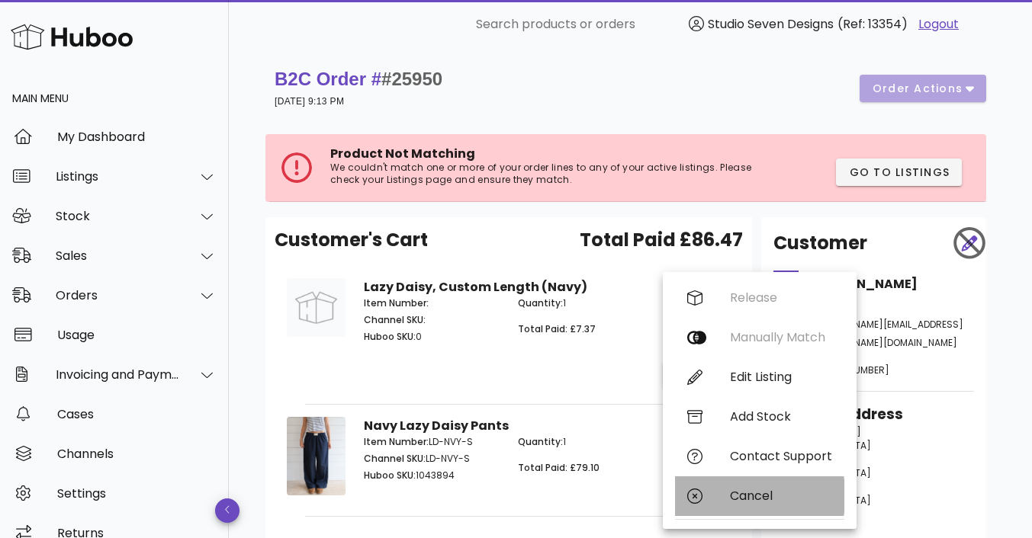
click at [743, 494] on div "Cancel" at bounding box center [781, 496] width 102 height 14
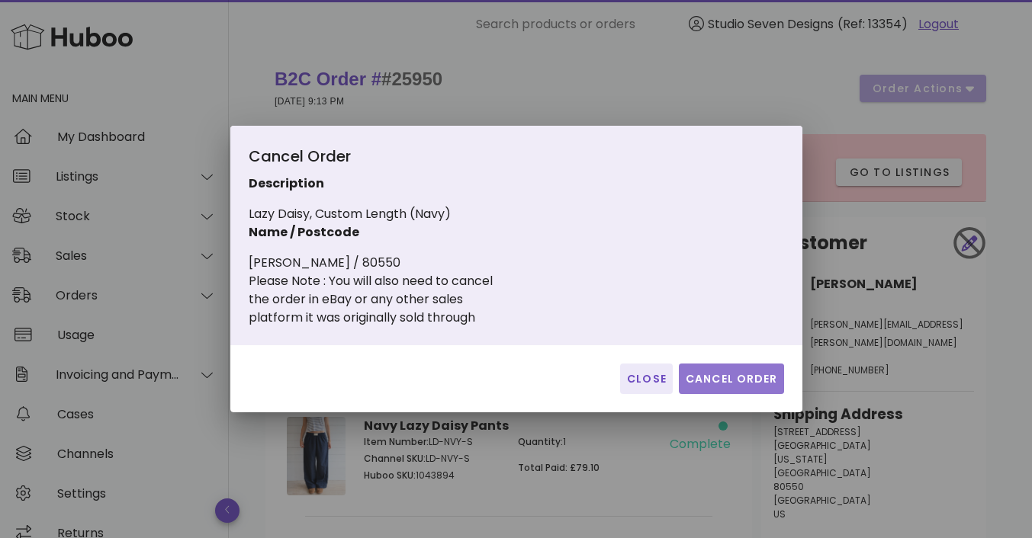
click at [725, 379] on span "Cancel Order" at bounding box center [731, 379] width 93 height 16
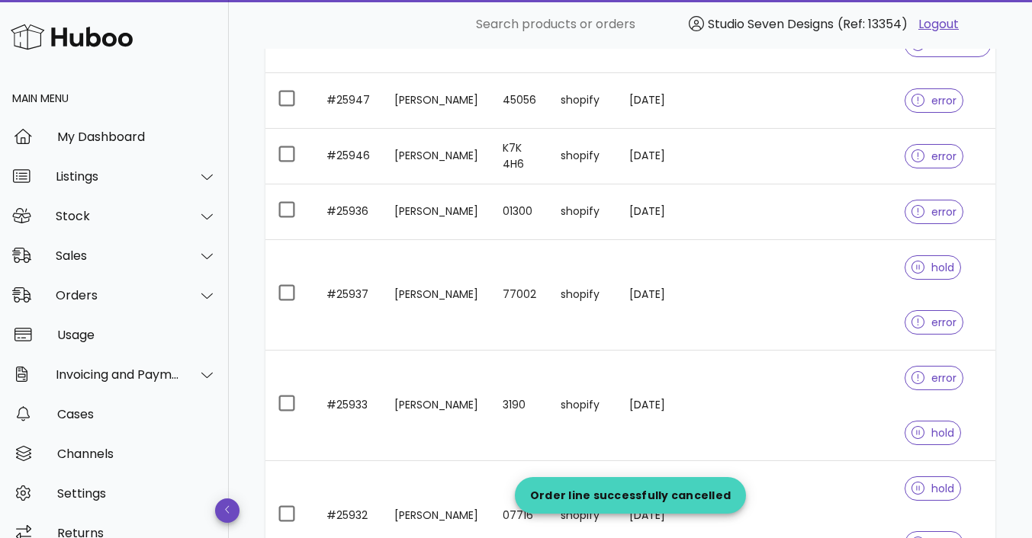
scroll to position [450, 0]
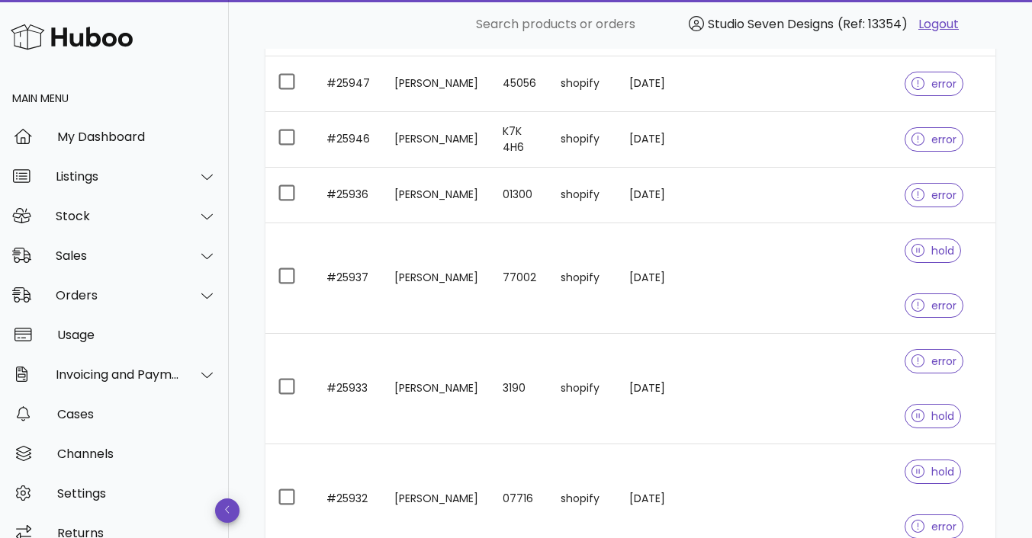
click at [818, 279] on td at bounding box center [815, 278] width 153 height 111
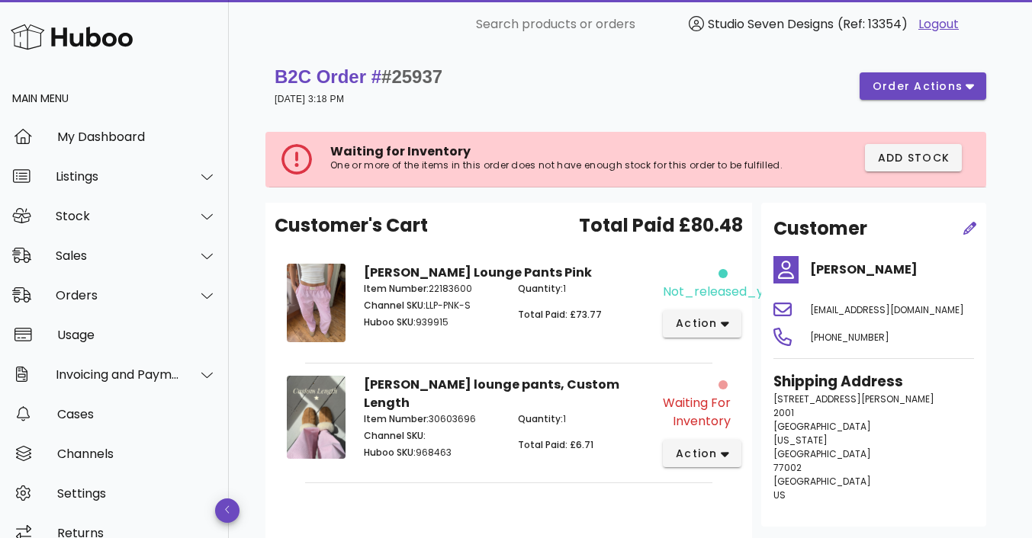
scroll to position [2, 0]
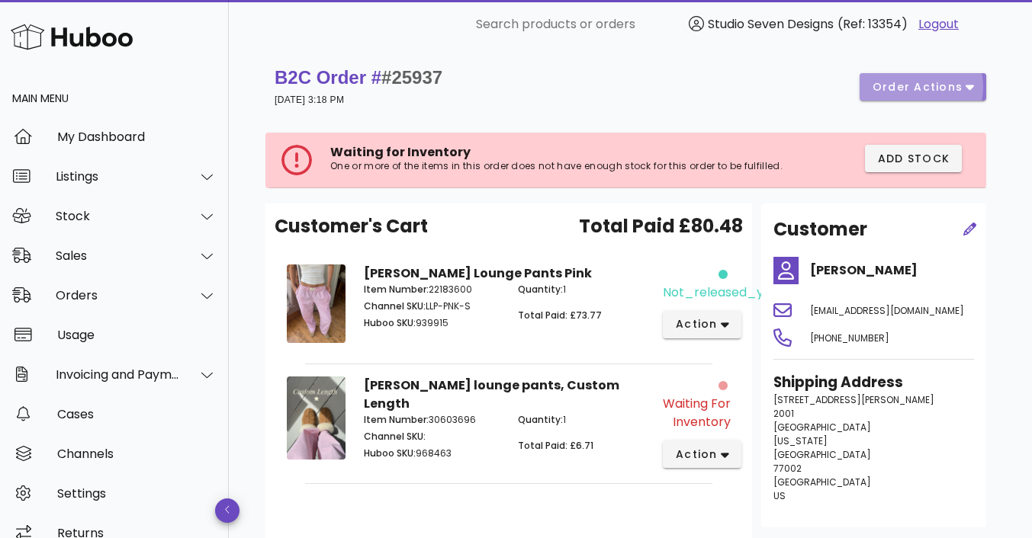
click at [982, 82] on button "order actions" at bounding box center [923, 86] width 127 height 27
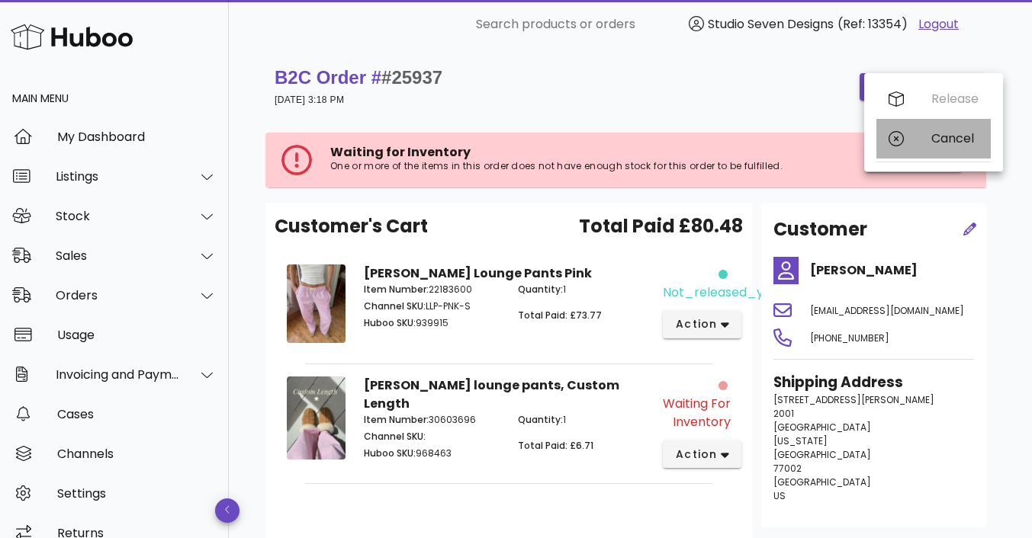
click at [952, 142] on div "Cancel" at bounding box center [954, 138] width 47 height 14
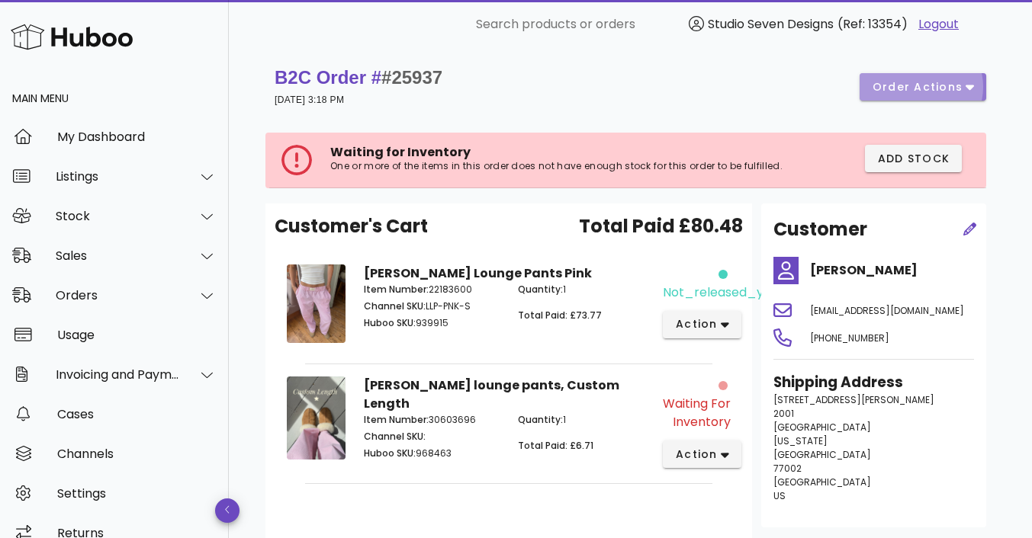
click at [977, 85] on button "order actions" at bounding box center [923, 86] width 127 height 27
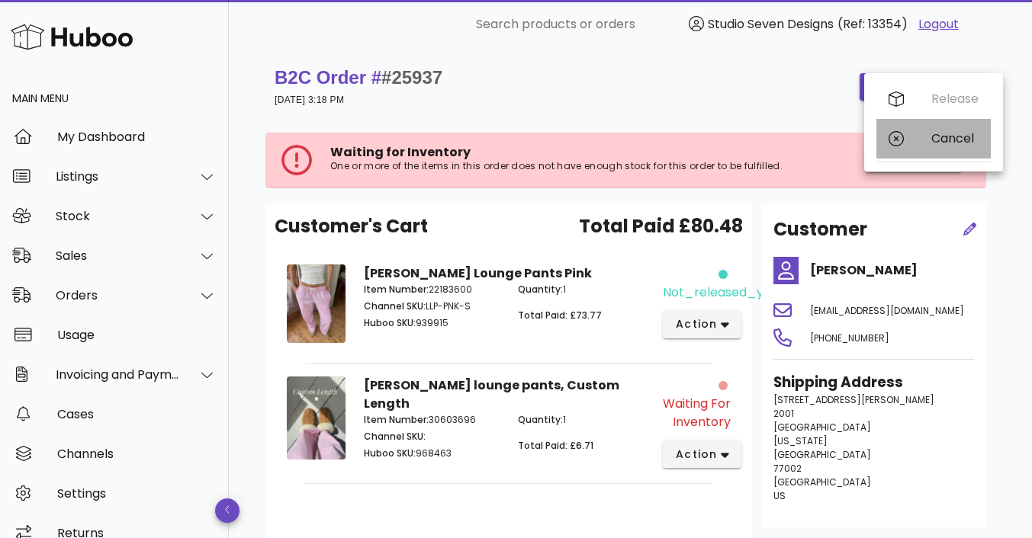
click at [957, 141] on div "Cancel" at bounding box center [954, 138] width 47 height 14
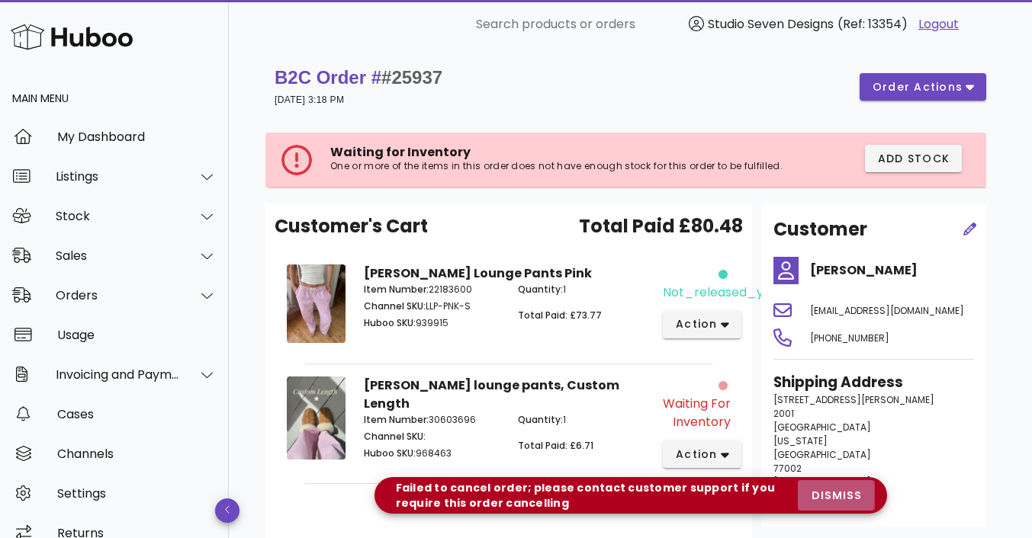
click at [837, 498] on span "dismiss" at bounding box center [836, 496] width 52 height 16
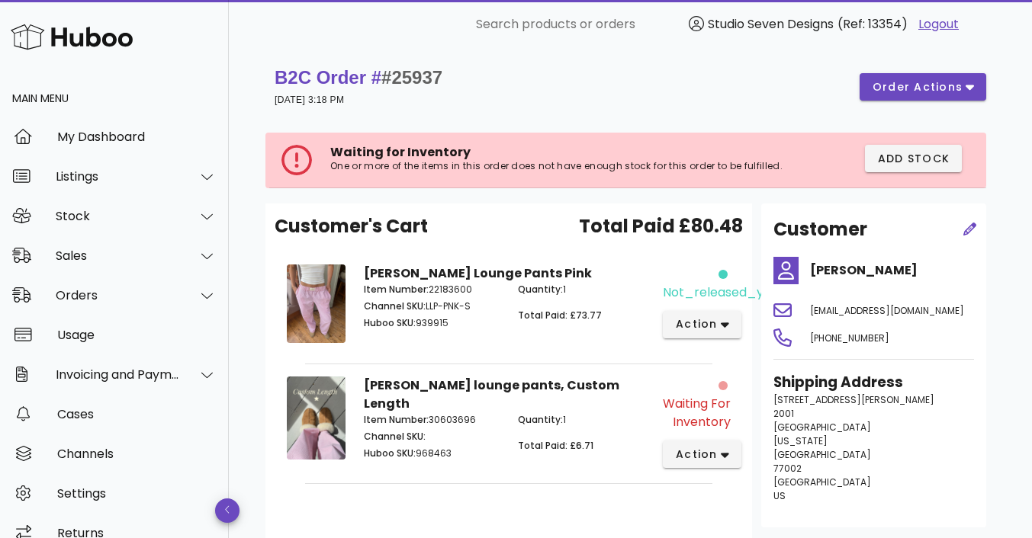
scroll to position [450, 0]
